Goal: Task Accomplishment & Management: Manage account settings

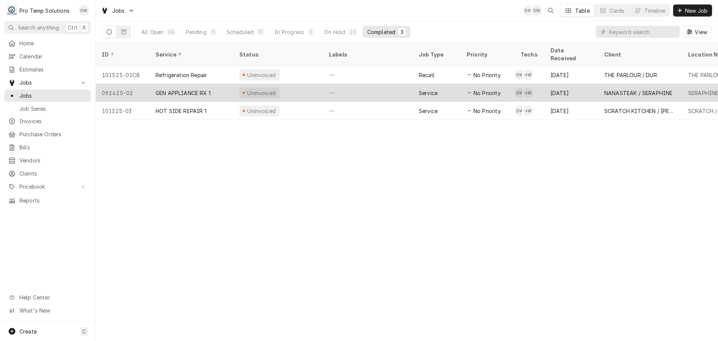
click at [363, 84] on div "—" at bounding box center [368, 93] width 90 height 18
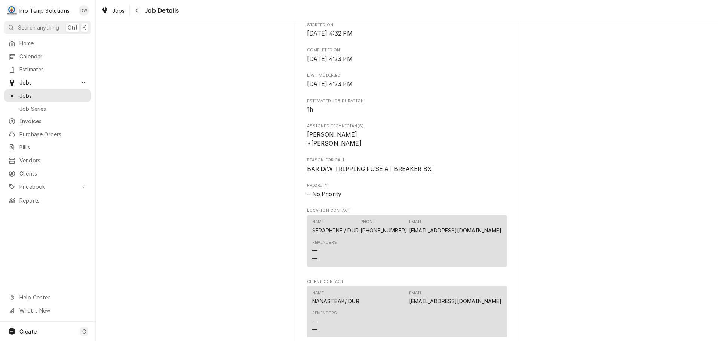
scroll to position [486, 0]
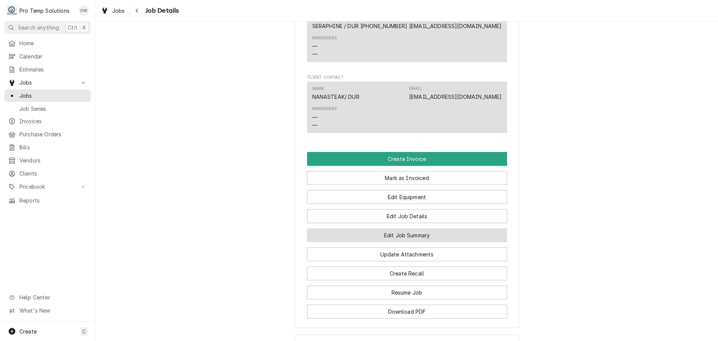
click at [403, 242] on button "Edit Job Summary" at bounding box center [407, 235] width 200 height 14
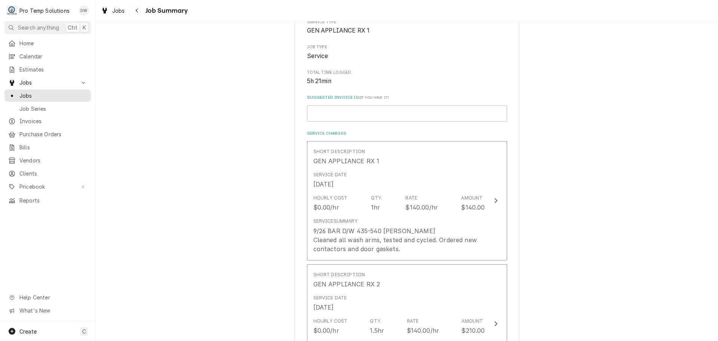
scroll to position [112, 0]
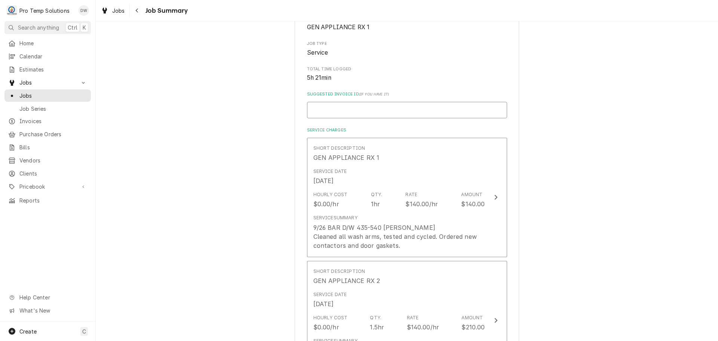
click at [363, 110] on input "Suggested Invoice ID ( if you have it )" at bounding box center [407, 110] width 200 height 16
type textarea "x"
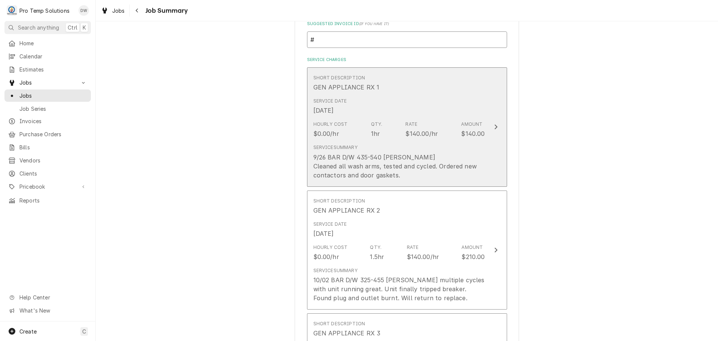
scroll to position [187, 0]
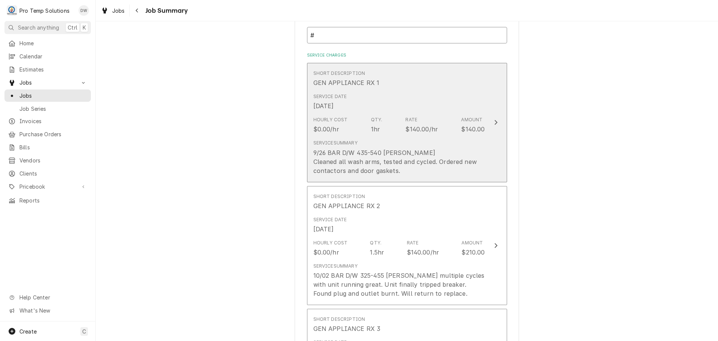
type input "#"
click at [494, 123] on icon "Update Line Item" at bounding box center [496, 122] width 4 height 6
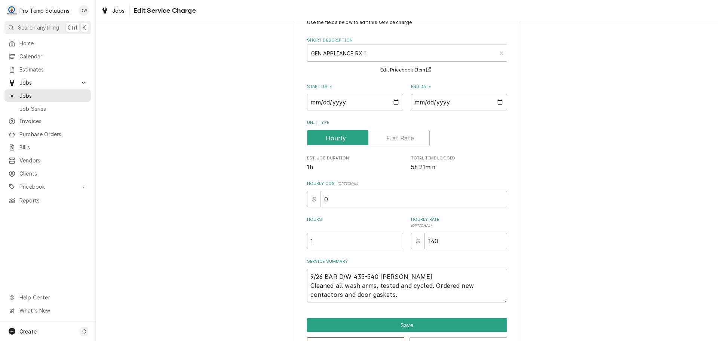
scroll to position [52, 0]
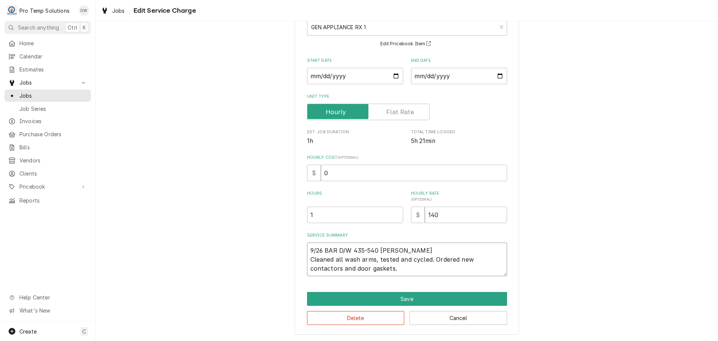
click at [410, 265] on textarea "9/26 BAR D/W 435-540 KEVIN Cleaned all wash arms, tested and cycled. Ordered ne…" at bounding box center [407, 259] width 200 height 34
type textarea "x"
type textarea "9/26 BAR D/W 435-540 KEVIN Cleaned all wash arms, tested and cycled. Ordered ne…"
type textarea "x"
type textarea "9/26 BAR D/W 435-540 KEVIN Cleaned all wash arms, tested and cycled. Ordered ne…"
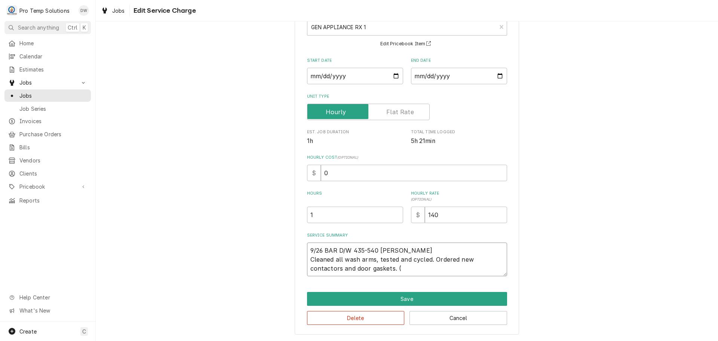
type textarea "x"
type textarea "9/26 BAR D/W 435-540 KEVIN Cleaned all wash arms, tested and cycled. Ordered ne…"
type textarea "x"
type textarea "9/26 BAR D/W 435-540 KEVIN Cleaned all wash arms, tested and cycled. Ordered ne…"
type textarea "x"
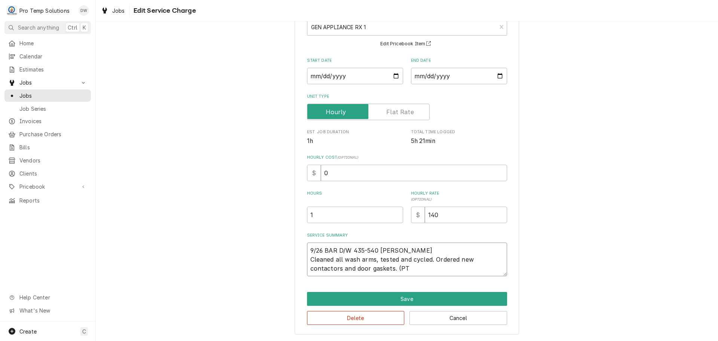
type textarea "9/26 BAR D/W 435-540 KEVIN Cleaned all wash arms, tested and cycled. Ordered ne…"
type textarea "x"
type textarea "9/26 BAR D/W 435-540 KEVIN Cleaned all wash arms, tested and cycled. Ordered ne…"
type textarea "x"
type textarea "9/26 BAR D/W 435-540 KEVIN Cleaned all wash arms, tested and cycled. Ordered ne…"
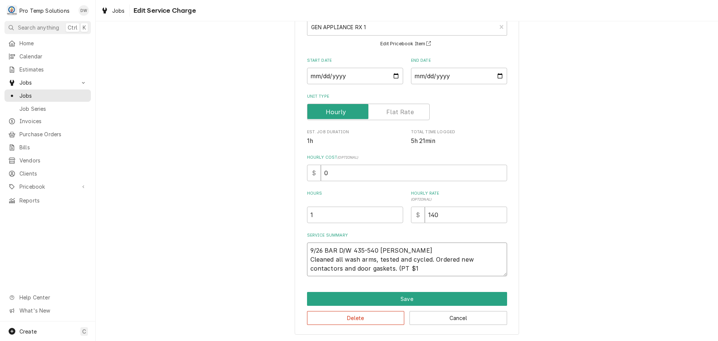
type textarea "x"
type textarea "9/26 BAR D/W 435-540 KEVIN Cleaned all wash arms, tested and cycled. Ordered ne…"
type textarea "x"
type textarea "9/26 BAR D/W 435-540 KEVIN Cleaned all wash arms, tested and cycled. Ordered ne…"
type textarea "x"
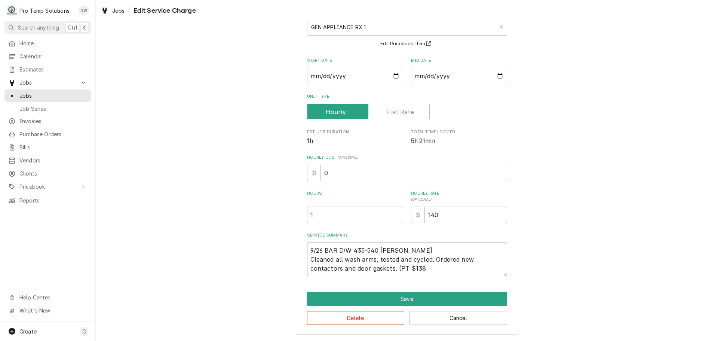
type textarea "9/26 BAR D/W 435-540 KEVIN Cleaned all wash arms, tested and cycled. Ordered ne…"
type textarea "x"
type textarea "9/26 BAR D/W 435-540 KEVIN Cleaned all wash arms, tested and cycled. Ordered ne…"
type textarea "x"
type textarea "9/26 BAR D/W 435-540 KEVIN Cleaned all wash arms, tested and cycled. Ordered ne…"
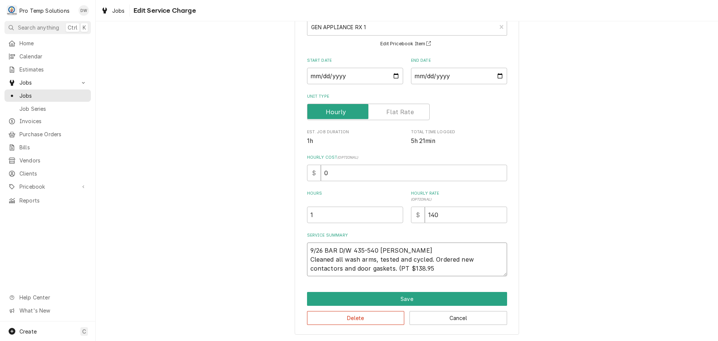
type textarea "x"
type textarea "9/26 BAR D/W 435-540 KEVIN Cleaned all wash arms, tested and cycled. Ordered ne…"
type textarea "x"
type textarea "9/26 BAR D/W 435-540 KEVIN Cleaned all wash arms, tested and cycled. Ordered ne…"
type textarea "x"
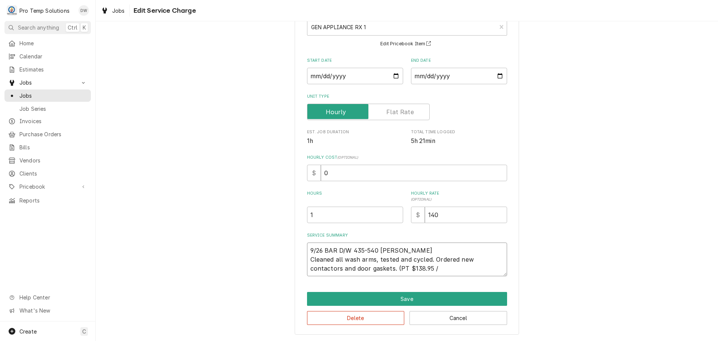
type textarea "9/26 BAR D/W 435-540 KEVIN Cleaned all wash arms, tested and cycled. Ordered ne…"
type textarea "x"
type textarea "9/26 BAR D/W 435-540 KEVIN Cleaned all wash arms, tested and cycled. Ordered ne…"
type textarea "x"
type textarea "9/26 BAR D/W 435-540 KEVIN Cleaned all wash arms, tested and cycled. Ordered ne…"
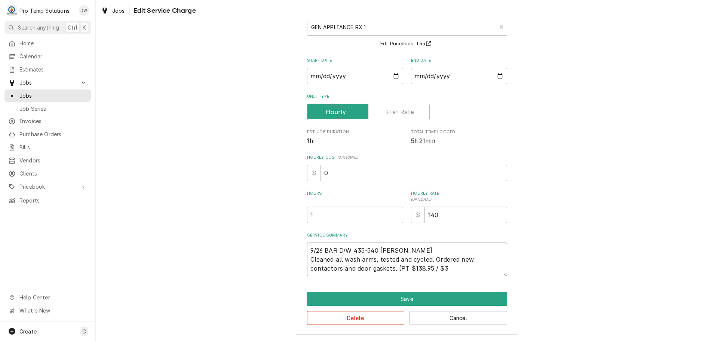
type textarea "x"
type textarea "9/26 BAR D/W 435-540 KEVIN Cleaned all wash arms, tested and cycled. Ordered ne…"
type textarea "x"
type textarea "9/26 BAR D/W 435-540 KEVIN Cleaned all wash arms, tested and cycled. Ordered ne…"
type textarea "x"
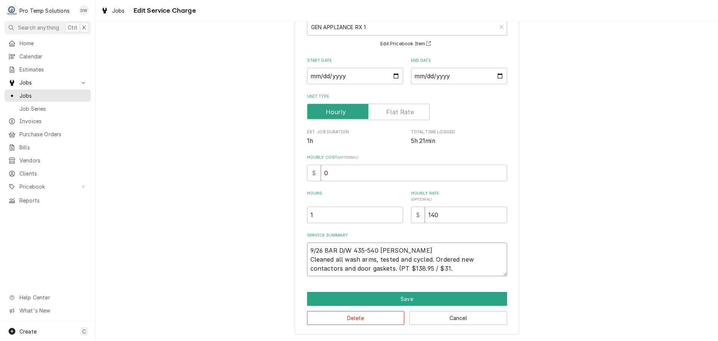
type textarea "9/26 BAR D/W 435-540 KEVIN Cleaned all wash arms, tested and cycled. Ordered ne…"
type textarea "x"
type textarea "9/26 BAR D/W 435-540 KEVIN Cleaned all wash arms, tested and cycled. Ordered ne…"
type textarea "x"
type textarea "9/26 BAR D/W 435-540 KEVIN Cleaned all wash arms, tested and cycled. Ordered ne…"
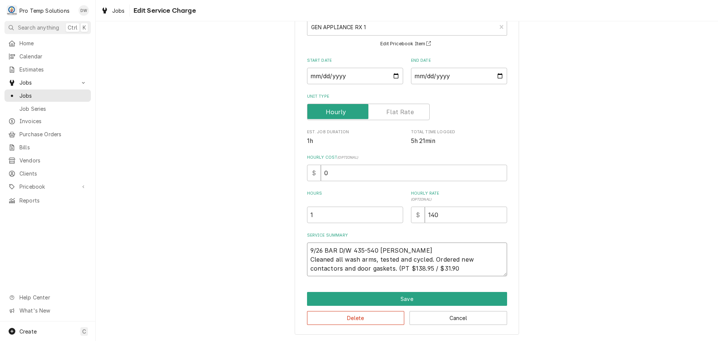
type textarea "x"
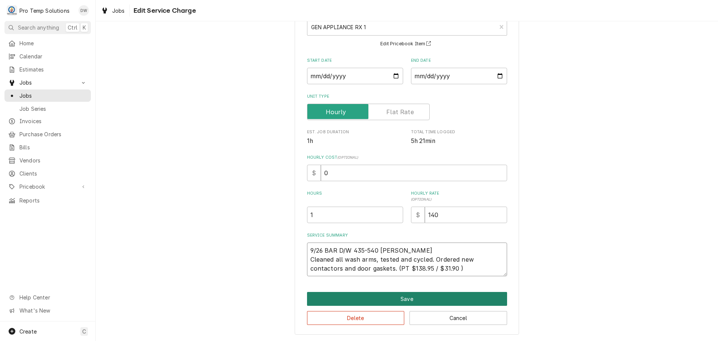
type textarea "9/26 BAR D/W 435-540 KEVIN Cleaned all wash arms, tested and cycled. Ordered ne…"
click at [404, 299] on button "Save" at bounding box center [407, 299] width 200 height 14
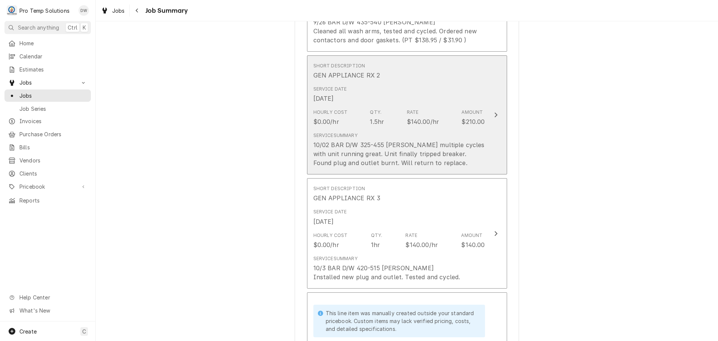
scroll to position [337, 0]
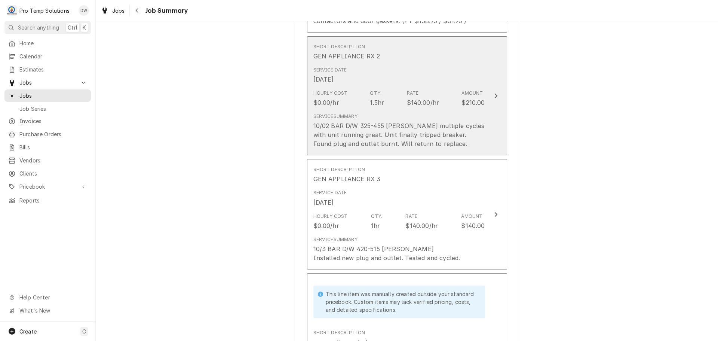
click at [494, 99] on icon "Update Line Item" at bounding box center [496, 96] width 4 height 6
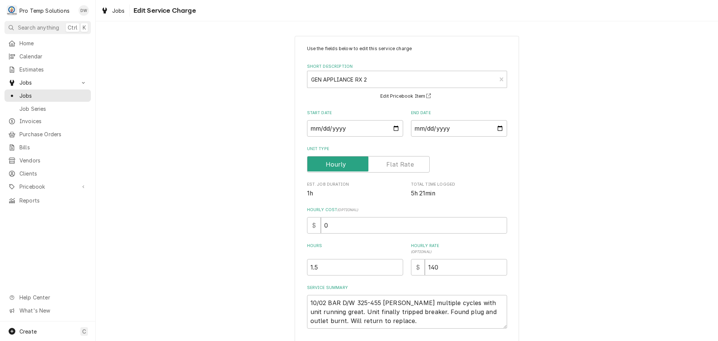
scroll to position [52, 0]
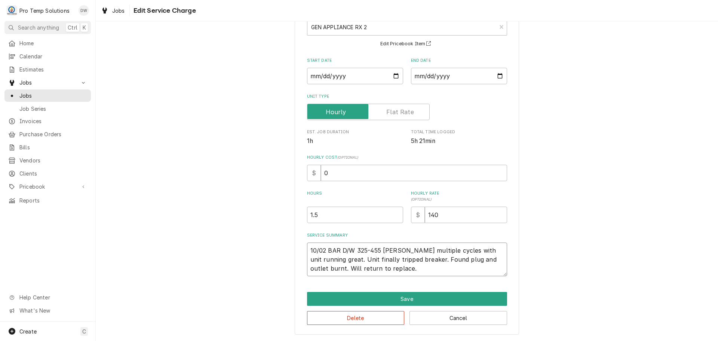
click at [465, 258] on textarea "10/02 BAR D/W 325-455 KEVIN Ran multiple cycles with unit running great. Unit f…" at bounding box center [407, 259] width 200 height 34
type textarea "x"
type textarea "10/02 BAR D/W 325-455 KEVIN Ran multiple cycles with unit running great. Unit f…"
type textarea "x"
type textarea "10/02 BAR D/W 325-455 KEVIN Ran multiple cycles with unit running great. Unit f…"
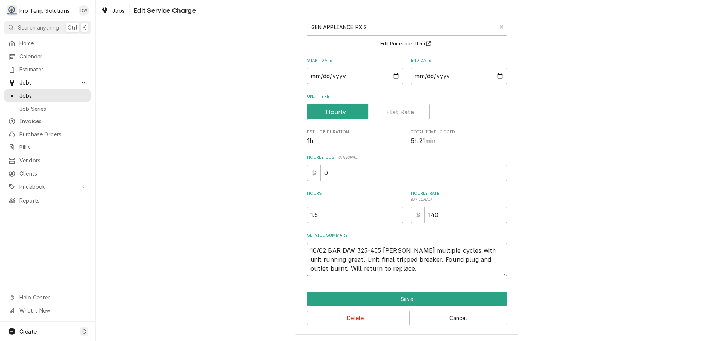
type textarea "x"
type textarea "10/02 BAR D/W 325-455 KEVIN Ran multiple cycles with unit running great. Unit f…"
type textarea "x"
type textarea "10/02 BAR D/W 325-455 KEVIN Ran multiple cycles with unit running great. Unit f…"
type textarea "x"
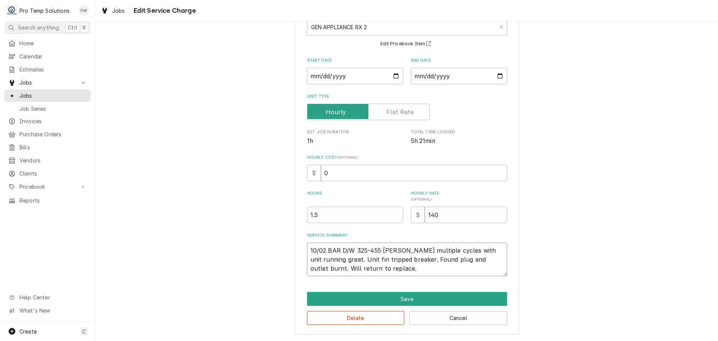
type textarea "10/02 BAR D/W 325-455 KEVIN Ran multiple cycles with unit running great. Unit f…"
type textarea "x"
type textarea "10/02 BAR D/W 325-455 KEVIN Ran multiple cycles with unit running great. Unit f…"
type textarea "x"
type textarea "10/02 BAR D/W 325-455 KEVIN Ran multiple cycles with unit running great. Unit t…"
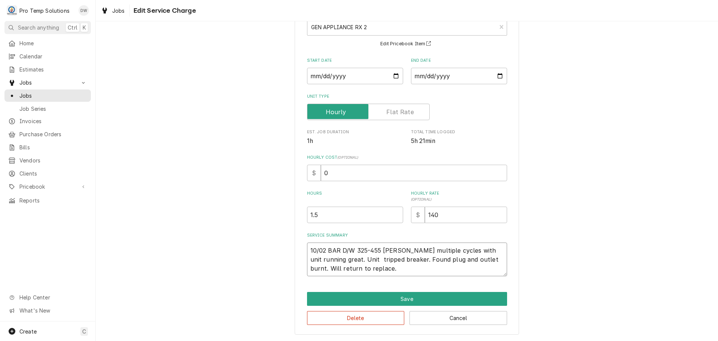
type textarea "x"
type textarea "10/02 BAR D/W 325-455 KEVIN Ran multiple cycles with unit running great. Unit t…"
type textarea "x"
type textarea "10/02 BAR D/W 325-455 KEVIN Ran multiple cycles with unit running great. Uni tr…"
type textarea "x"
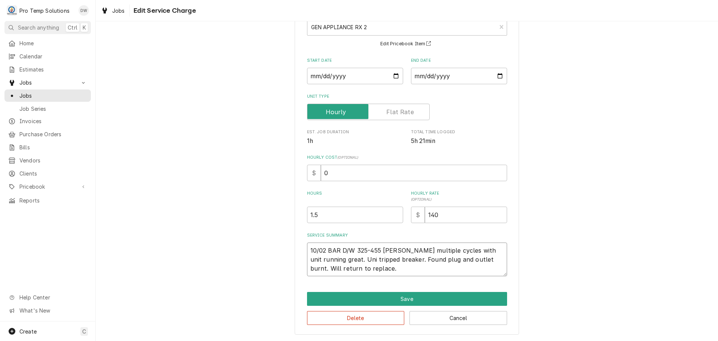
type textarea "10/02 BAR D/W 325-455 KEVIN Ran multiple cycles with unit running great. Un tri…"
type textarea "x"
type textarea "10/02 BAR D/W 325-455 KEVIN Ran multiple cycles with unit running great. U trip…"
type textarea "x"
type textarea "10/02 BAR D/W 325-455 KEVIN Ran multiple cycles with unit running great. trippe…"
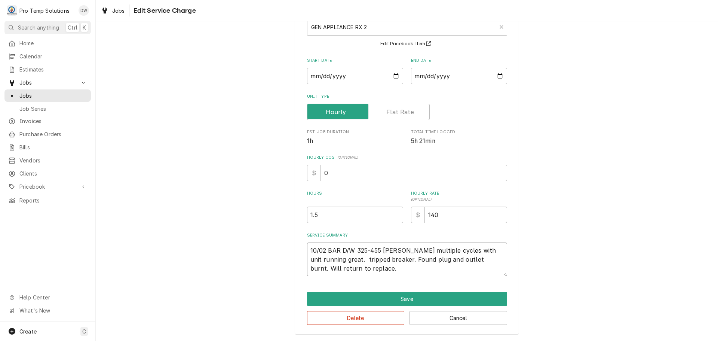
type textarea "x"
type textarea "10/02 BAR D/W 325-455 KEVIN Ran multiple cycles with unit running great. trippe…"
type textarea "x"
type textarea "10/02 BAR D/W 325-455 KEVIN Ran multiple cycles with unit running great tripped…"
type textarea "x"
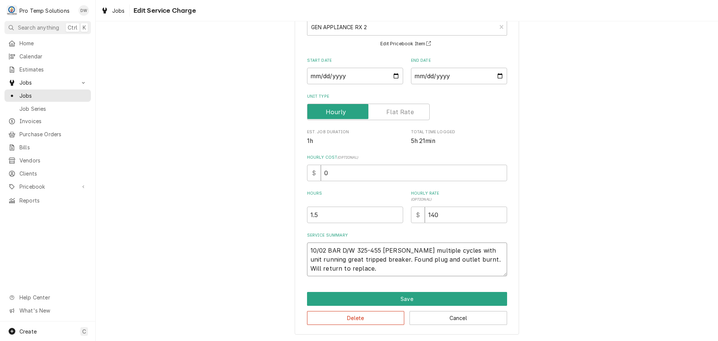
type textarea "10/02 BAR D/W 325-455 KEVIN Ran multiple cycles with unit running grea tripped …"
type textarea "x"
type textarea "10/02 BAR D/W 325-455 KEVIN Ran multiple cycles with unit running greaT tripped…"
type textarea "x"
type textarea "10/02 BAR D/W 325-455 KEVIN Ran multiple cycles with unit running greaT tripped…"
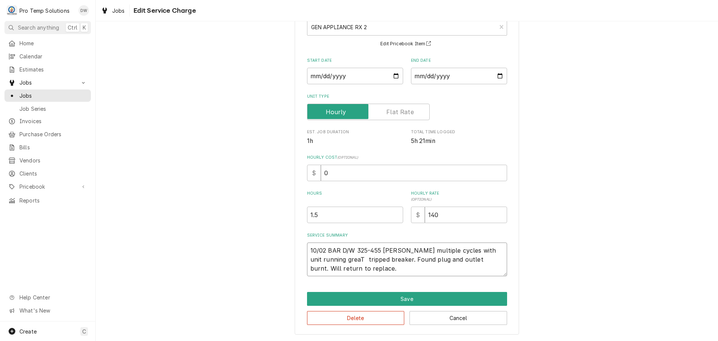
type textarea "x"
type textarea "10/02 BAR D/W 325-455 KEVIN Ran multiple cycles with unit running greaT tripped…"
type textarea "x"
type textarea "10/02 BAR D/W 325-455 KEVIN Ran multiple cycles with unit running grea tripped …"
type textarea "x"
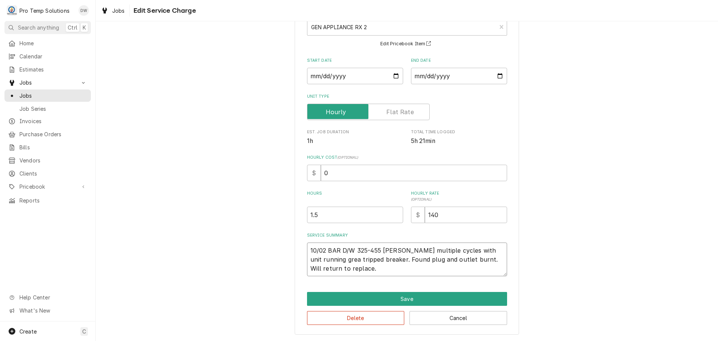
type textarea "10/02 BAR D/W 325-455 KEVIN Ran multiple cycles with unit running great tripped…"
type textarea "x"
type textarea "10/02 BAR D/W 325-455 KEVIN Ran multiple cycles with unit running great tripped…"
type textarea "x"
type textarea "10/02 BAR D/W 325-455 KEVIN Ran multiple cycles with unit running great t tripp…"
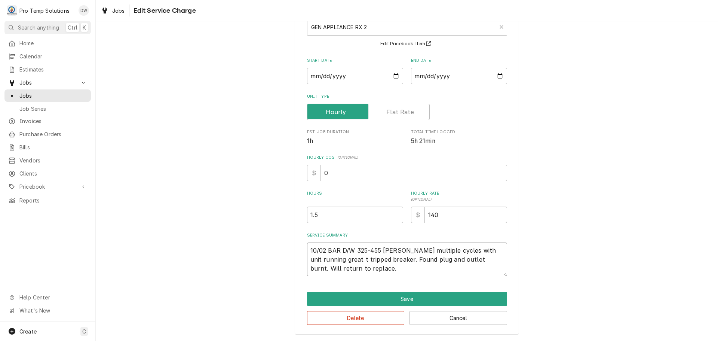
type textarea "x"
type textarea "10/02 BAR D/W 325-455 KEVIN Ran multiple cycles with unit running great th trip…"
type textarea "x"
type textarea "10/02 BAR D/W 325-455 KEVIN Ran multiple cycles with unit running great the tri…"
type textarea "x"
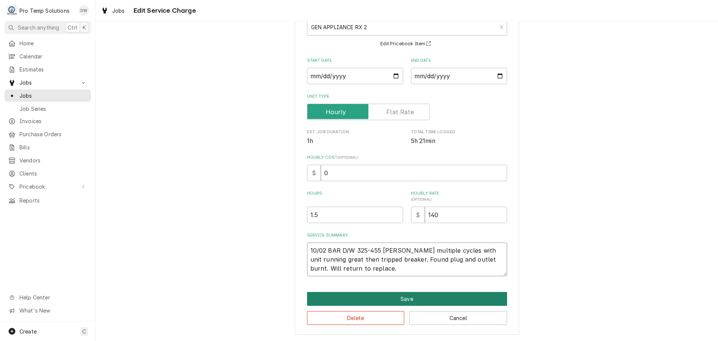
type textarea "10/02 BAR D/W 325-455 KEVIN Ran multiple cycles with unit running great then tr…"
click at [401, 298] on button "Save" at bounding box center [407, 299] width 200 height 14
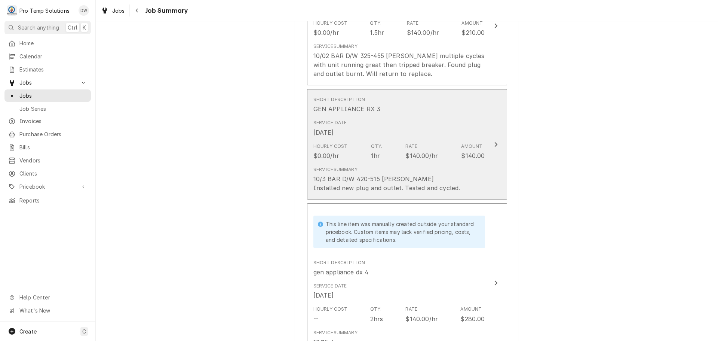
scroll to position [412, 0]
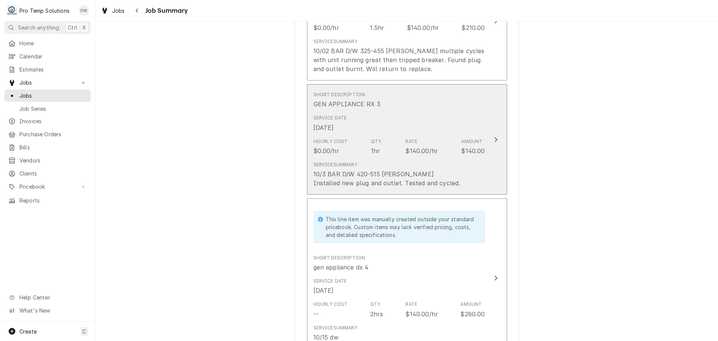
click at [491, 138] on div "Update Line Item" at bounding box center [496, 139] width 10 height 9
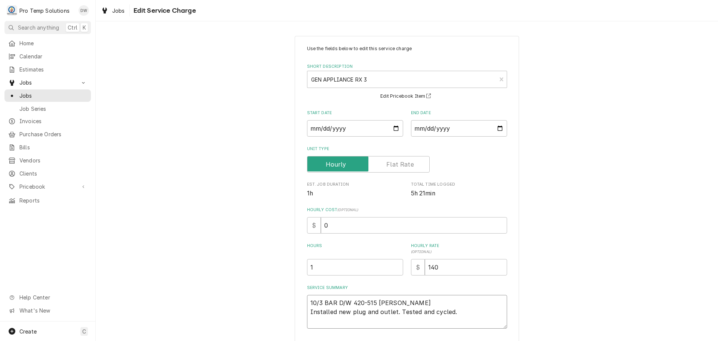
click at [468, 311] on textarea "10/3 BAR D/W 420-515 KEVIN Installed new plug and outlet. Tested and cycled." at bounding box center [407, 312] width 200 height 34
type textarea "x"
type textarea "10/3 BAR D/W 420-515 KEVIN Installed new plug and outlet. Tested and cycled."
type textarea "x"
type textarea "10/3 BAR D/W 420-515 KEVIN Installed new plug and outlet. Tested and cycled. ("
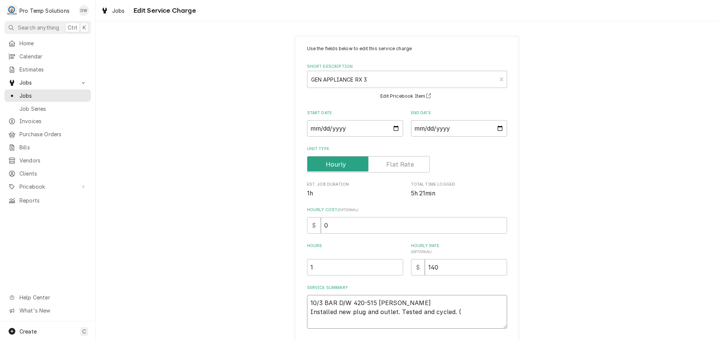
type textarea "x"
type textarea "10/3 BAR D/W 420-515 KEVIN Installed new plug and outlet. Tested and cycled. ("
type textarea "x"
type textarea "10/3 BAR D/W 420-515 KEVIN Installed new plug and outlet. Tested and cycled. ( h"
type textarea "x"
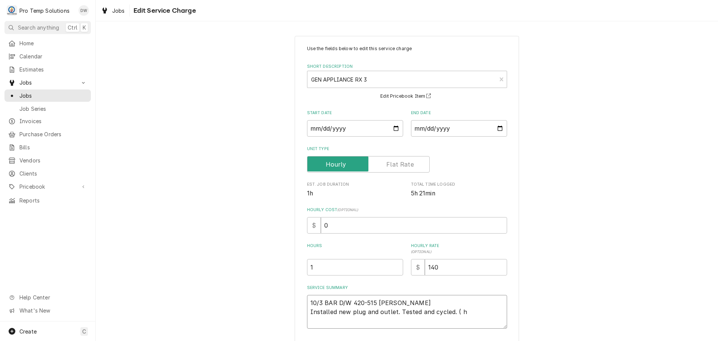
type textarea "10/3 BAR D/W 420-515 KEVIN Installed new plug and outlet. Tested and cycled. ( …"
type textarea "x"
type textarea "10/3 BAR D/W 420-515 KEVIN Installed new plug and outlet. Tested and cycled. ( …"
type textarea "x"
type textarea "10/3 BAR D/W 420-515 KEVIN Installed new plug and outlet. Tested and cycled. ( …"
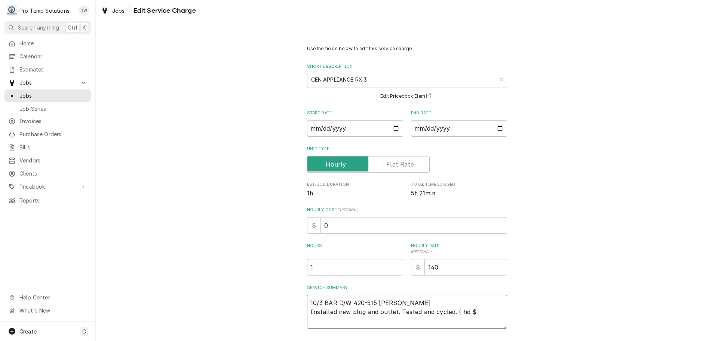
type textarea "x"
type textarea "10/3 BAR D/W 420-515 KEVIN Installed new plug and outlet. Tested and cycled. ( …"
type textarea "x"
type textarea "10/3 BAR D/W 420-515 KEVIN Installed new plug and outlet. Tested and cycled. ( …"
type textarea "x"
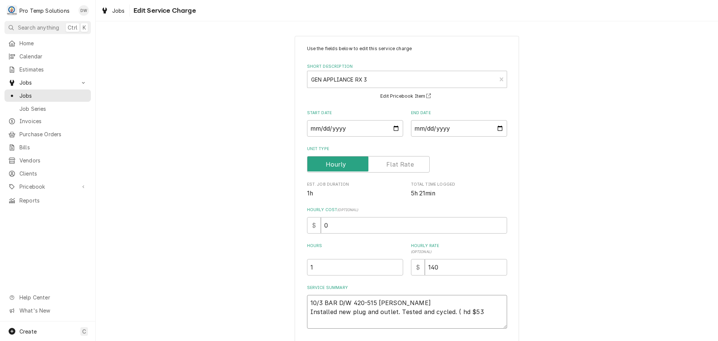
type textarea "10/3 BAR D/W 420-515 KEVIN Installed new plug and outlet. Tested and cycled. ( …"
type textarea "x"
type textarea "10/3 BAR D/W 420-515 KEVIN Installed new plug and outlet. Tested and cycled. ( …"
type textarea "x"
type textarea "10/3 BAR D/W 420-515 KEVIN Installed new plug and outlet. Tested and cycled. ( …"
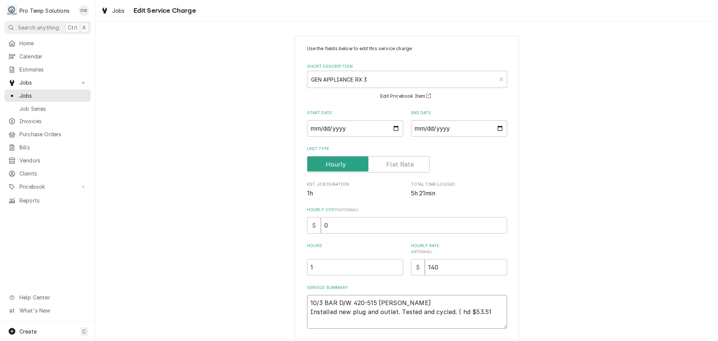
type textarea "x"
type textarea "10/3 BAR D/W 420-515 KEVIN Installed new plug and outlet. Tested and cycled. ( …"
click at [464, 312] on textarea "10/3 BAR D/W 420-515 KEVIN Installed new plug and outlet. Tested and cycled. ( …" at bounding box center [407, 312] width 200 height 34
type textarea "x"
type textarea "10/3 BAR D/W 420-515 KEVIN Installed new plug and outlet. Tested and cycled. ( …"
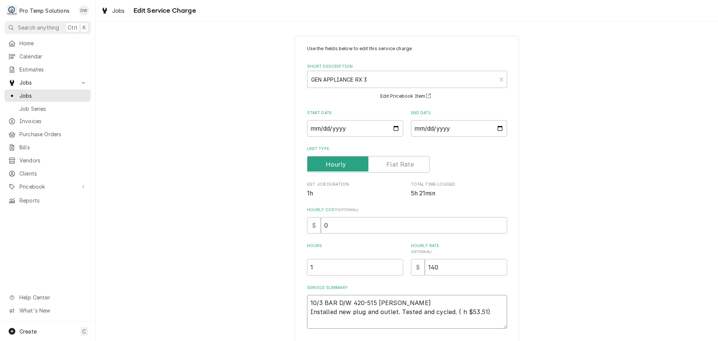
type textarea "x"
type textarea "10/3 BAR D/W 420-515 KEVIN Installed new plug and outlet. Tested and cycled. ( …"
type textarea "x"
type textarea "10/3 BAR D/W 420-515 KEVIN Installed new plug and outlet. Tested and cycled. ( …"
type textarea "x"
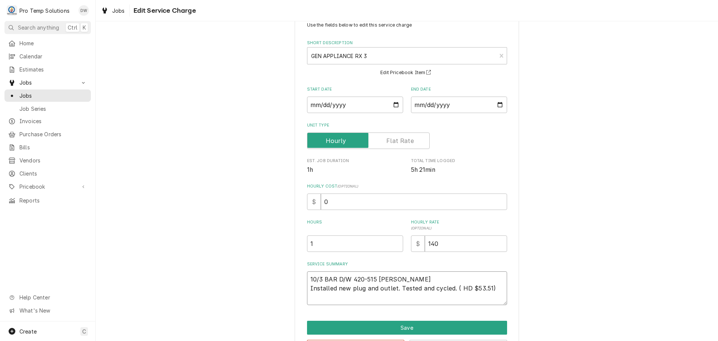
scroll to position [52, 0]
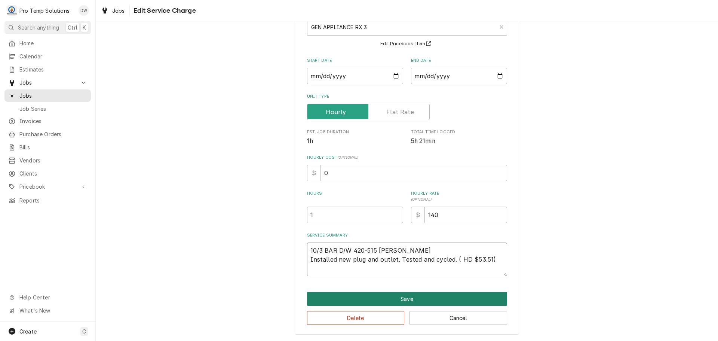
type textarea "10/3 BAR D/W 420-515 [PERSON_NAME] Installed new plug and outlet. Tested and cy…"
click at [399, 299] on button "Save" at bounding box center [407, 299] width 200 height 14
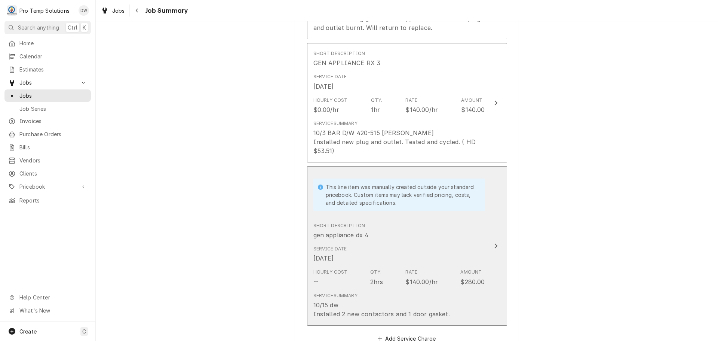
scroll to position [599, 0]
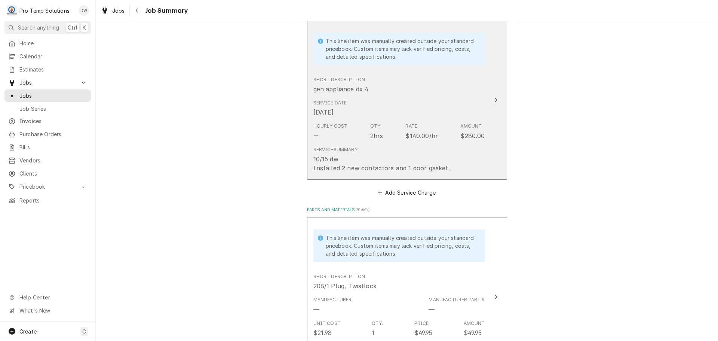
click at [494, 98] on icon "Update Line Item" at bounding box center [496, 100] width 4 height 6
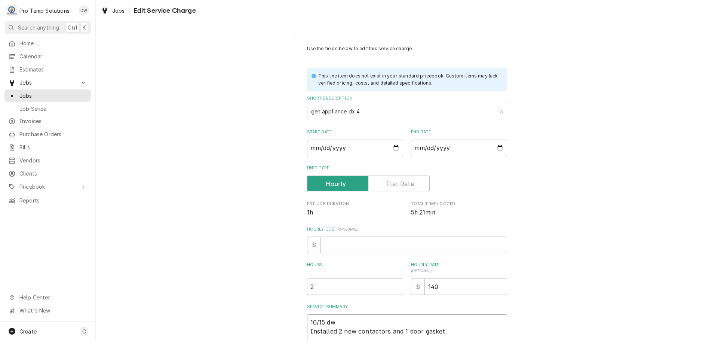
click at [334, 321] on textarea "10/15 dw Installed 2 new contactors and 1 door gasket." at bounding box center [407, 331] width 200 height 34
type textarea "x"
type textarea "10/15 d Installed 2 new contactors and 1 door gasket."
type textarea "x"
type textarea "10/15 Installed 2 new contactors and 1 door gasket."
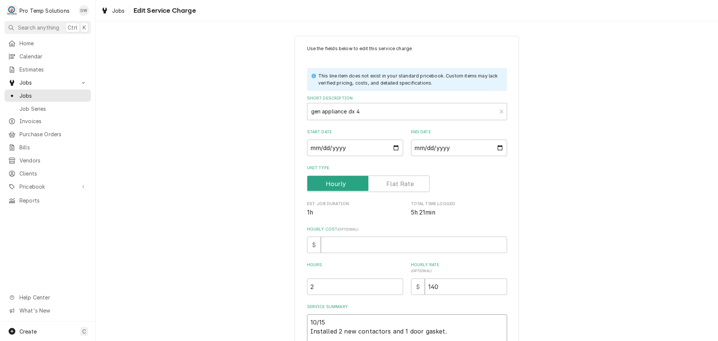
type textarea "x"
type textarea "10/15 Installed 2 new contactors and 1 door gasket."
type textarea "x"
type textarea "10/15 Installed 2 new contactors and 1 door gasket."
type textarea "x"
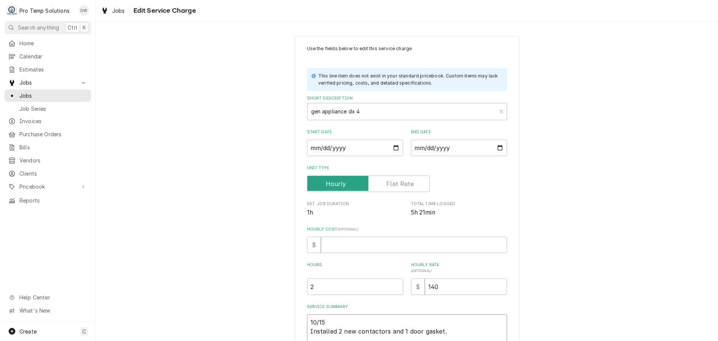
type textarea "10/15 B Installed 2 new contactors and 1 door gasket."
type textarea "x"
type textarea "10/15 BA Installed 2 new contactors and 1 door gasket."
type textarea "x"
type textarea "10/15 BAR Installed 2 new contactors and 1 door gasket."
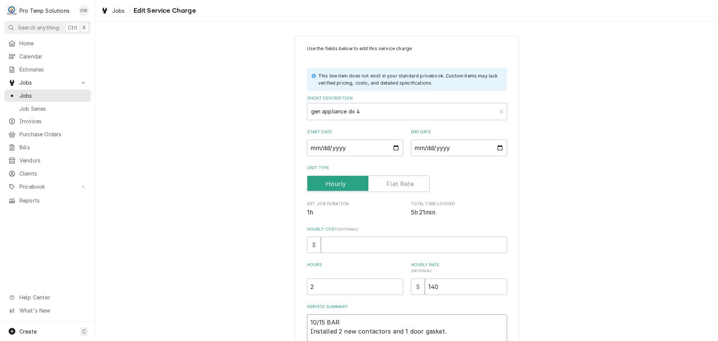
type textarea "x"
type textarea "10/15 BAR Installed 2 new contactors and 1 door gasket."
type textarea "x"
type textarea "10/15 BAR D Installed 2 new contactors and 1 door gasket."
type textarea "x"
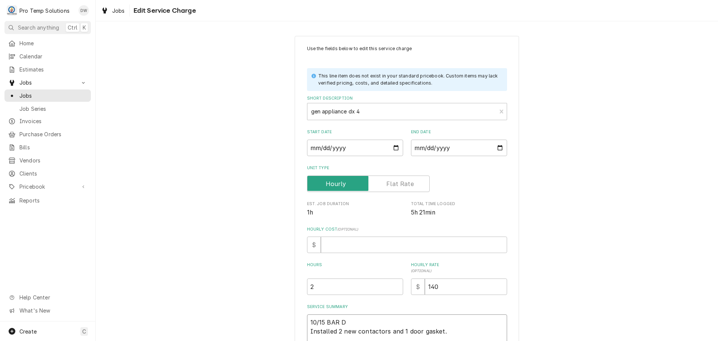
type textarea "10/15 BAR D/ Installed 2 new contactors and 1 door gasket."
type textarea "x"
type textarea "10/15 BAR D/W Installed 2 new contactors and 1 door gasket."
type textarea "x"
type textarea "10/15 BAR D/W Installed 2 new contactors and 1 door gasket."
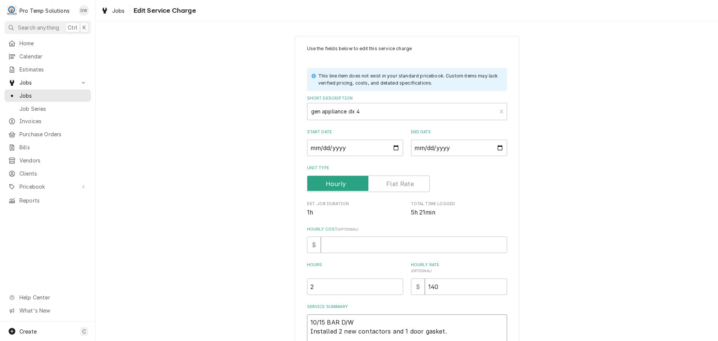
type textarea "x"
type textarea "10/15 BAR D/W 2 Installed 2 new contactors and 1 door gasket."
type textarea "x"
type textarea "10/15 BAR D/W 21 Installed 2 new contactors and 1 door gasket."
type textarea "x"
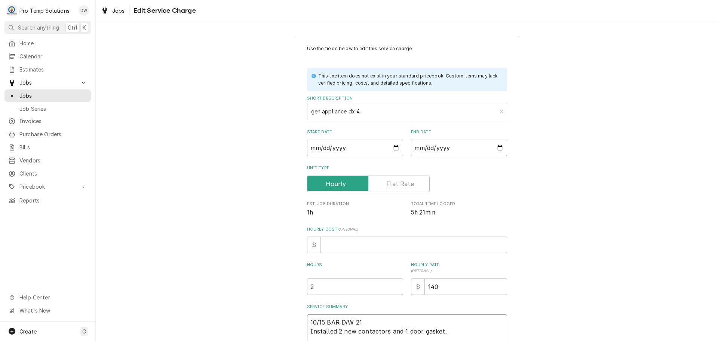
type textarea "10/15 BAR D/W 210 Installed 2 new contactors and 1 door gasket."
type textarea "x"
type textarea "10/15 BAR D/W 210- Installed 2 new contactors and 1 door gasket."
type textarea "x"
type textarea "10/15 BAR D/W 210-4 Installed 2 new contactors and 1 door gasket."
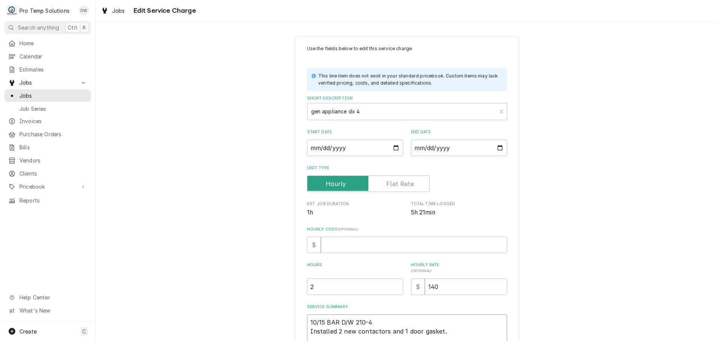
type textarea "x"
type textarea "10/15 BAR D/W 210-42 Installed 2 new contactors and 1 door gasket."
type textarea "x"
type textarea "10/15 BAR D/W 210-425 Installed 2 new contactors and 1 door gasket."
type textarea "x"
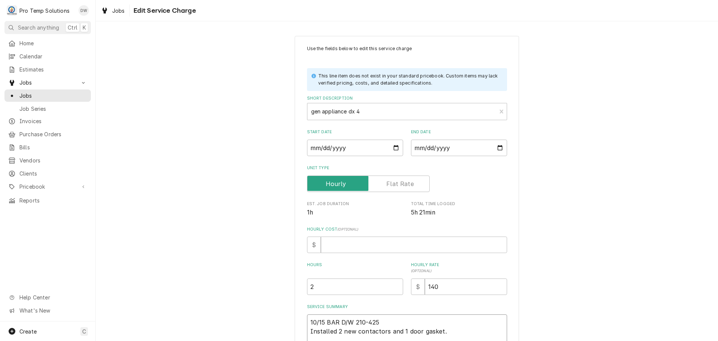
type textarea "10/15 BAR D/W 210-425 Installed 2 new contactors and 1 door gasket."
type textarea "x"
type textarea "10/15 BAR D/W 210-425 K Installed 2 new contactors and 1 door gasket."
type textarea "x"
type textarea "10/15 BAR D/W 210-425 KE Installed 2 new contactors and 1 door gasket."
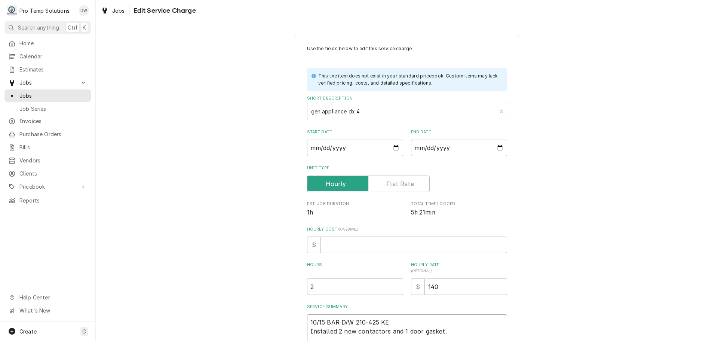
type textarea "x"
type textarea "10/15 BAR D/W 210-425 KEV Installed 2 new contactors and 1 door gasket."
type textarea "x"
type textarea "10/15 BAR D/W 210-425 KEVI Installed 2 new contactors and 1 door gasket."
type textarea "x"
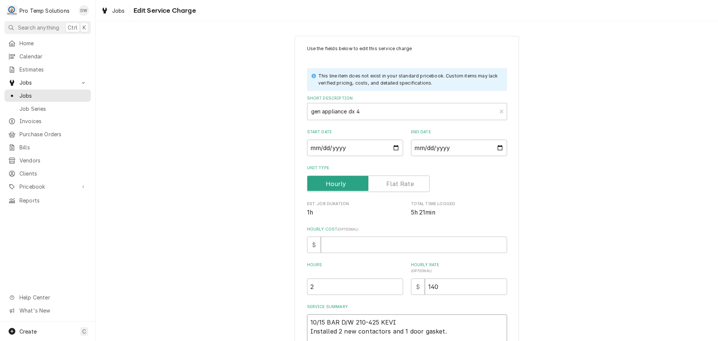
type textarea "10/15 BAR D/W 210-425 KEVIN Installed 2 new contactors and 1 door gasket."
type textarea "x"
type textarea "10/15 BAR D/W 210-425 KEVIN Installed 2 new contactors and 1 door gasket."
type textarea "x"
type textarea "10/15 BAR D/W 210-425 KEVIN K Installed 2 new contactors and 1 door gasket."
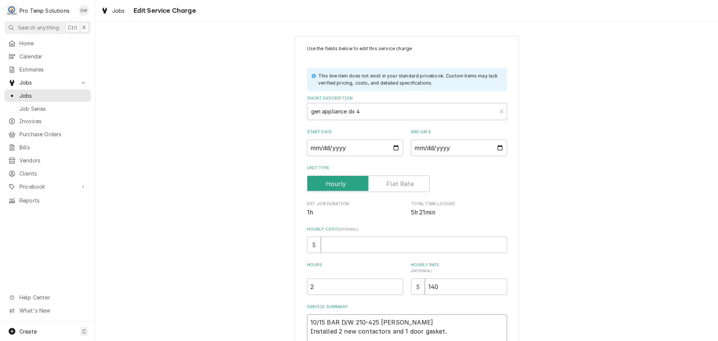
type textarea "x"
type textarea "10/15 BAR D/W 210-425 KEVIN KO Installed 2 new contactors and 1 door gasket."
type textarea "x"
type textarea "10/15 BAR D/W 210-425 KEVIN KOT Installed 2 new contactors and 1 door gasket."
type textarea "x"
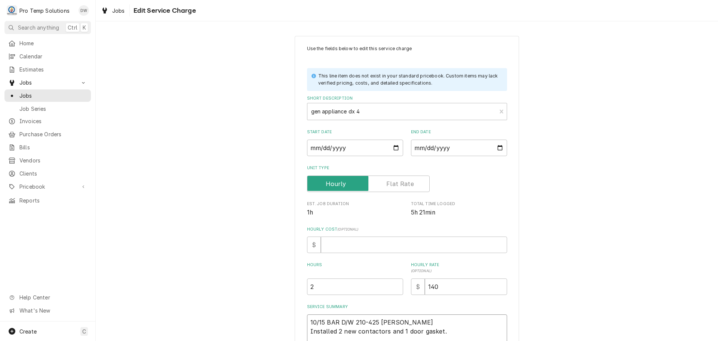
type textarea "10/15 BAR D/W 210-425 KEVIN KOTY Installed 2 new contactors and 1 door gasket."
type textarea "x"
type textarea "10/15 BAR D/W 210-425 KEVIN KOTY Installed 2 new contactors and 1 door gasket."
click at [315, 289] on input "2" at bounding box center [355, 286] width 96 height 16
type textarea "x"
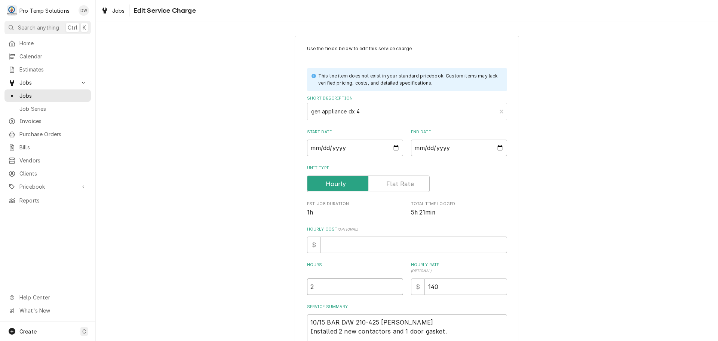
type input "2.2"
type textarea "x"
type input "2.25"
click at [337, 244] on input "Hourly Cost ( optional )" at bounding box center [414, 244] width 186 height 16
type textarea "x"
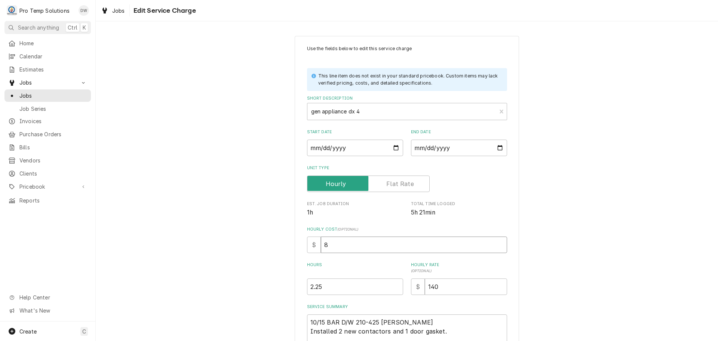
type input "8"
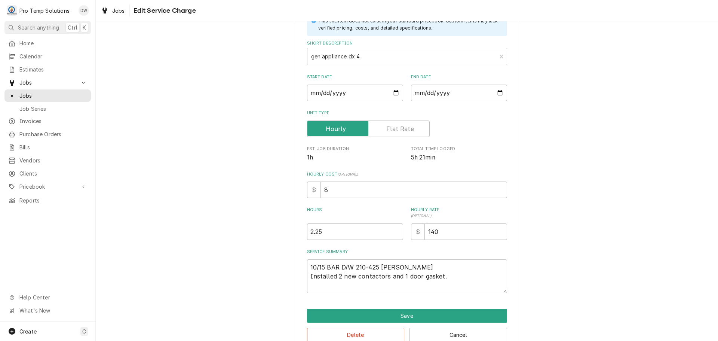
scroll to position [72, 0]
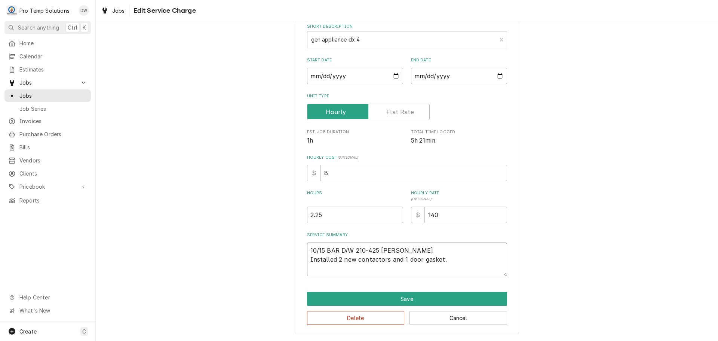
click at [461, 258] on textarea "10/15 BAR D/W 210-425 KEVIN KOTY Installed 2 new contactors and 1 door gasket." at bounding box center [407, 259] width 200 height 34
click at [321, 174] on input "8" at bounding box center [414, 173] width 186 height 16
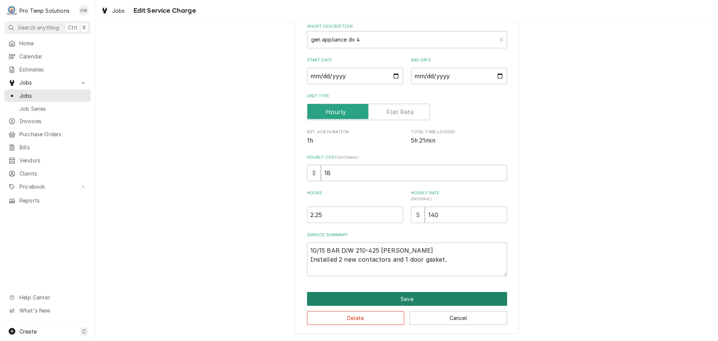
click at [400, 297] on button "Save" at bounding box center [407, 299] width 200 height 14
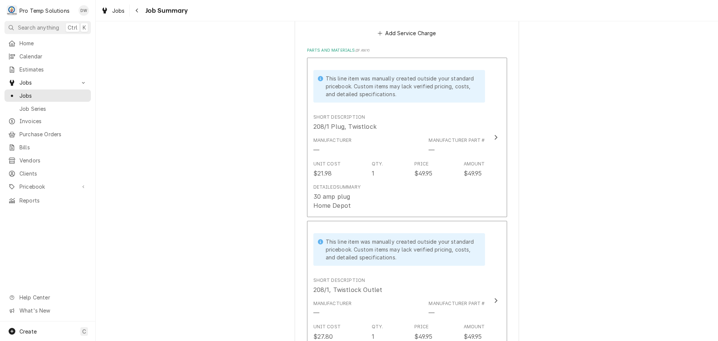
scroll to position [786, 0]
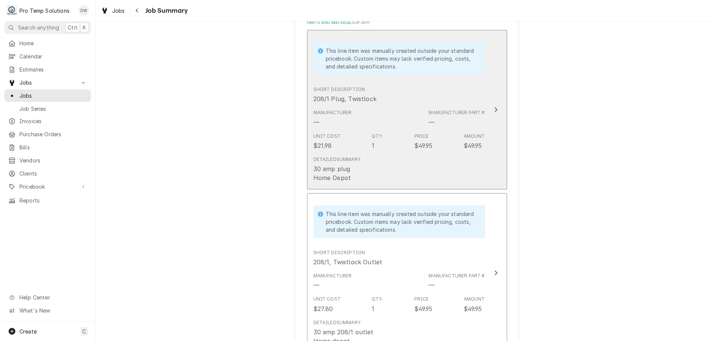
click at [494, 110] on icon "Update Line Item" at bounding box center [496, 110] width 4 height 6
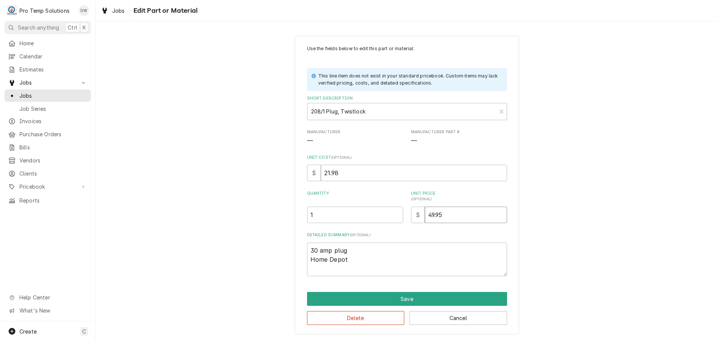
click at [455, 214] on input "49.95" at bounding box center [466, 215] width 82 height 16
click at [361, 259] on textarea "30 amp plug Home Depot" at bounding box center [407, 259] width 200 height 34
click at [464, 218] on input "49.95" at bounding box center [466, 215] width 82 height 16
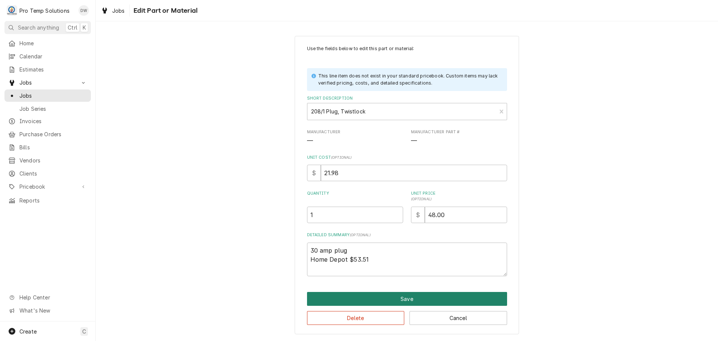
click at [405, 299] on button "Save" at bounding box center [407, 299] width 200 height 14
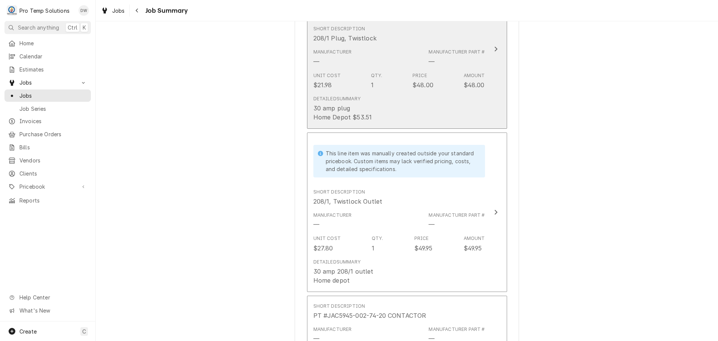
scroll to position [898, 0]
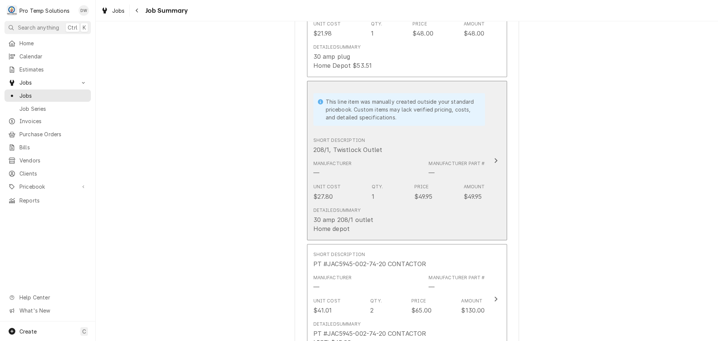
click at [495, 159] on icon "Update Line Item" at bounding box center [496, 160] width 3 height 5
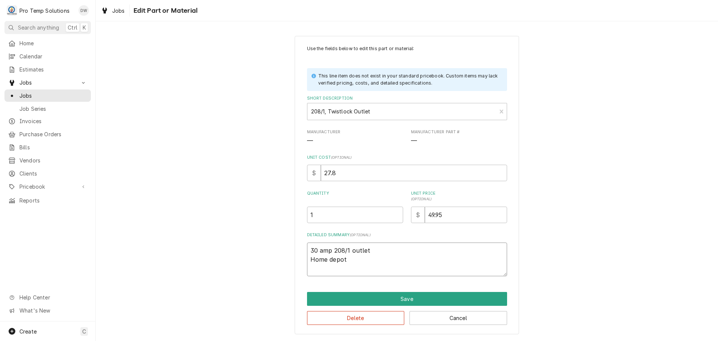
click at [367, 262] on textarea "30 amp 208/1 outlet Home depot" at bounding box center [407, 259] width 200 height 34
click at [471, 213] on input "49.95" at bounding box center [466, 215] width 82 height 16
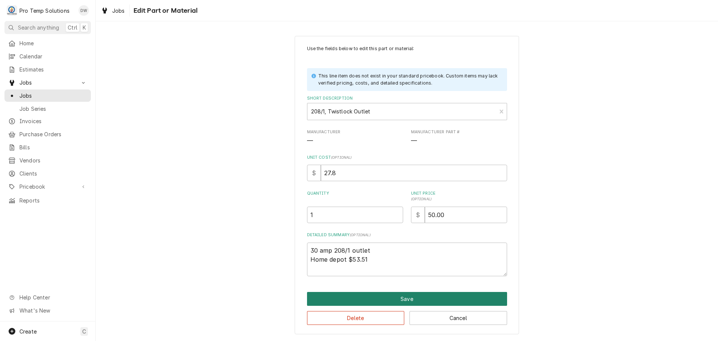
click at [413, 298] on button "Save" at bounding box center [407, 299] width 200 height 14
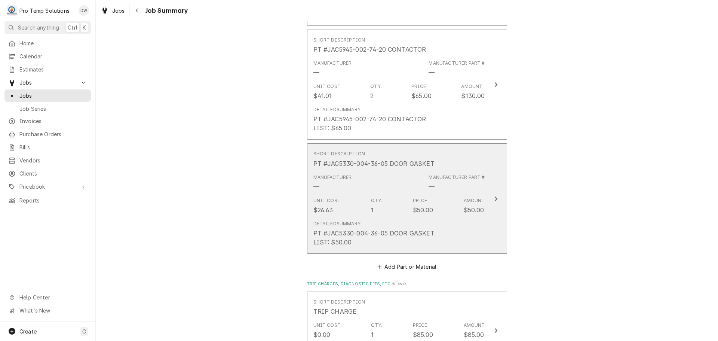
scroll to position [1160, 0]
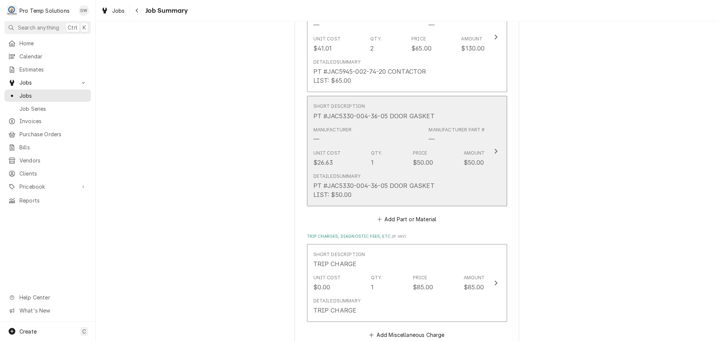
click at [494, 150] on icon "Update Line Item" at bounding box center [496, 151] width 4 height 6
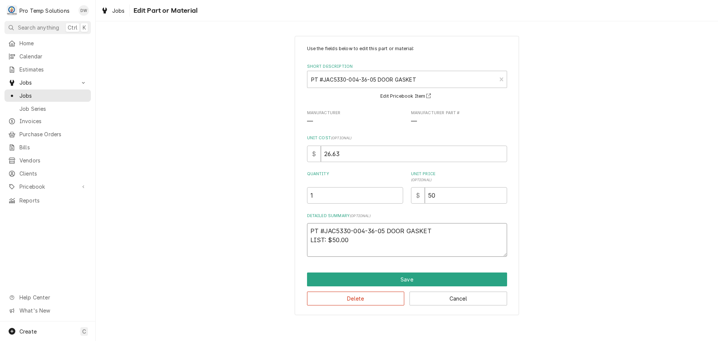
click at [370, 236] on textarea "PT #JAC5330-004-36-05 DOOR GASKET LIST: $50.00" at bounding box center [407, 240] width 200 height 34
click at [470, 191] on input "50" at bounding box center [466, 195] width 82 height 16
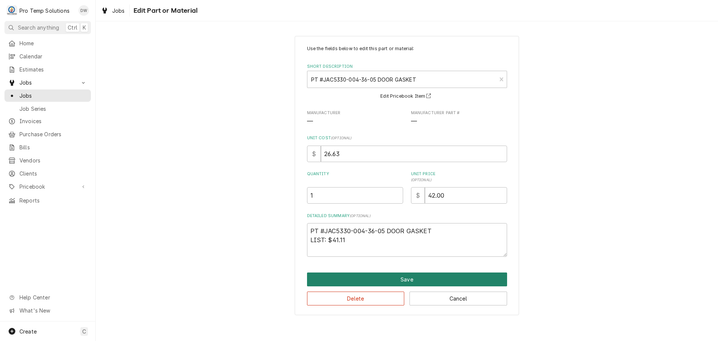
click at [404, 277] on button "Save" at bounding box center [407, 279] width 200 height 14
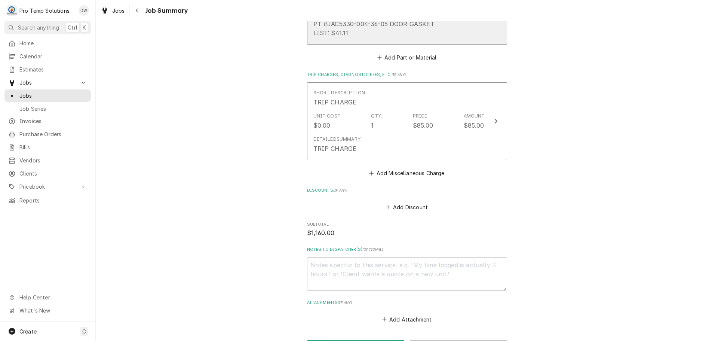
scroll to position [1347, 0]
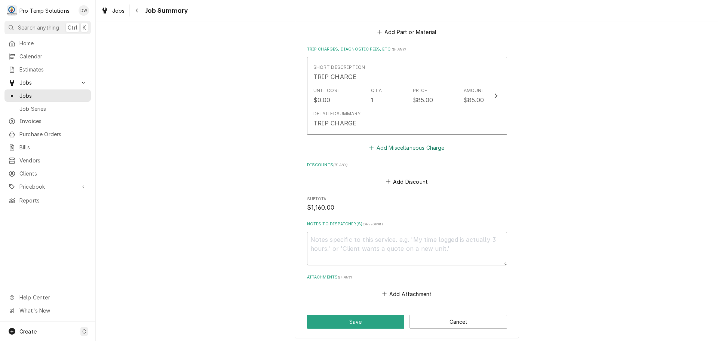
click at [410, 147] on button "Add Miscellaneous Charge" at bounding box center [407, 148] width 78 height 10
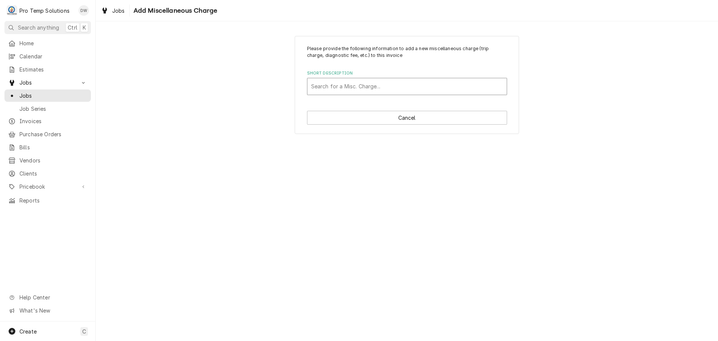
click at [380, 82] on div "Short Description" at bounding box center [407, 86] width 192 height 13
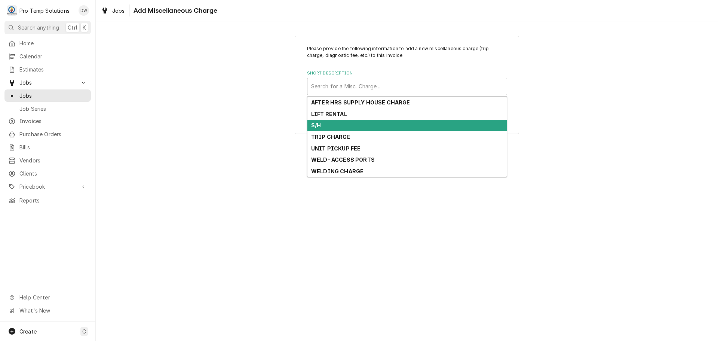
click at [379, 123] on div "S/H" at bounding box center [407, 126] width 199 height 12
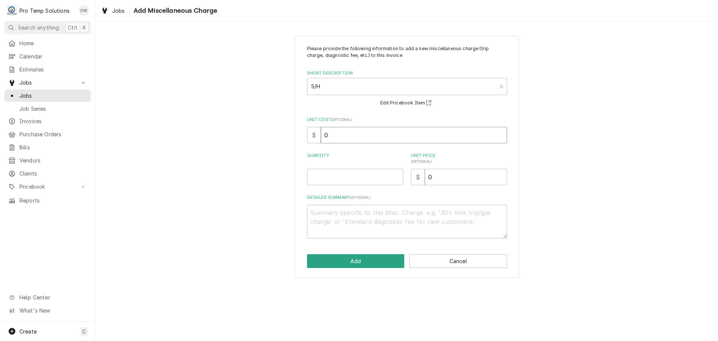
click at [357, 131] on input "0" at bounding box center [414, 135] width 186 height 16
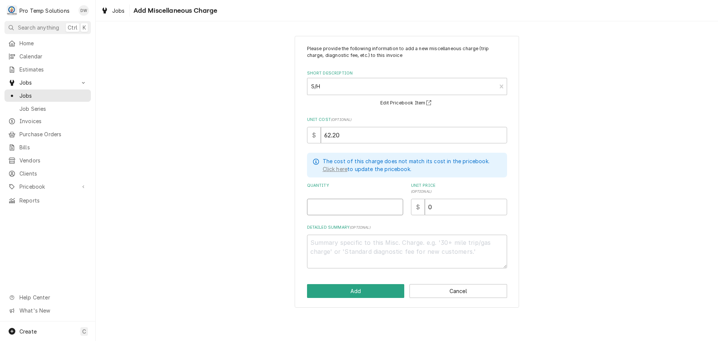
click at [382, 201] on input "Quantity" at bounding box center [355, 207] width 96 height 16
click at [442, 208] on input "0" at bounding box center [466, 207] width 82 height 16
click at [384, 241] on textarea "Detailed Summary ( optional )" at bounding box center [407, 252] width 200 height 34
click at [451, 241] on textarea "GASKET S/H $5.27 / PT #2107032979 CONTACTORS S/H $56.93" at bounding box center [407, 252] width 200 height 34
click at [403, 250] on textarea "GASKET S/H $5.27 / PT #2107032979 UPS GR CONTACTORS S/H $56.93" at bounding box center [407, 252] width 200 height 34
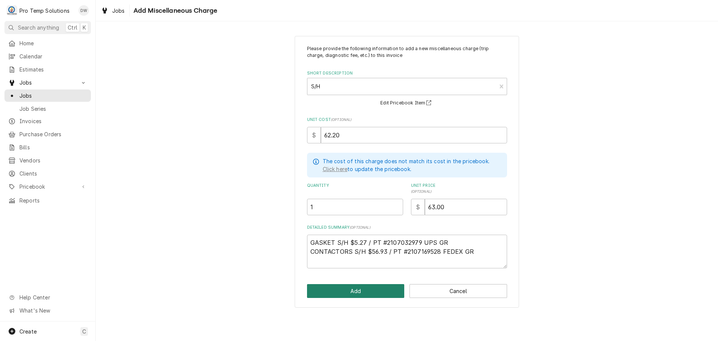
click at [357, 289] on button "Add" at bounding box center [356, 291] width 98 height 14
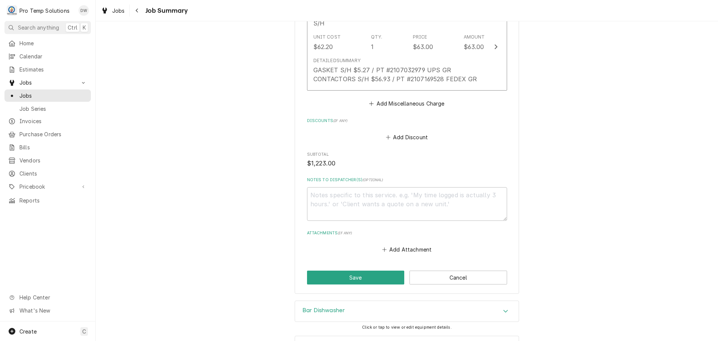
scroll to position [1497, 0]
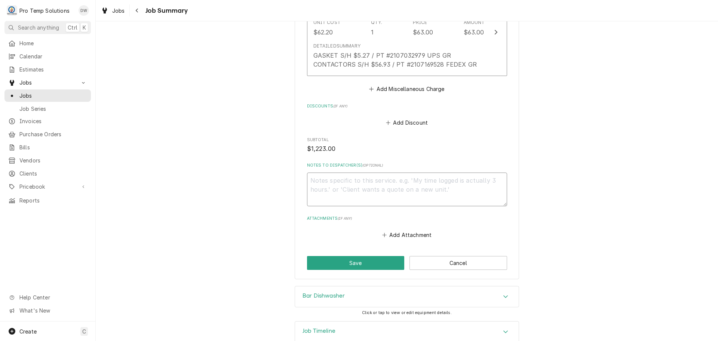
click at [357, 181] on textarea "Notes to Dispatcher(s) ( optional )" at bounding box center [407, 189] width 200 height 34
click at [358, 262] on button "Save" at bounding box center [356, 263] width 98 height 14
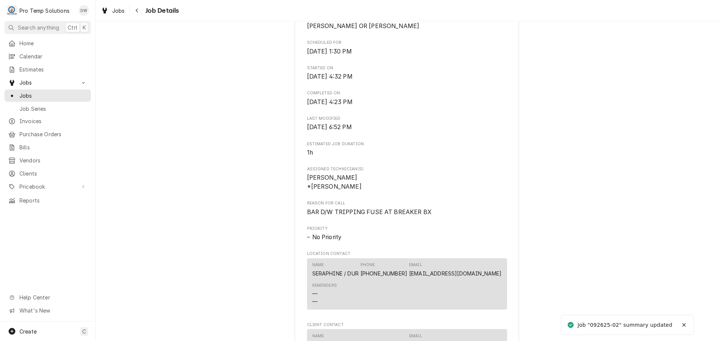
scroll to position [374, 0]
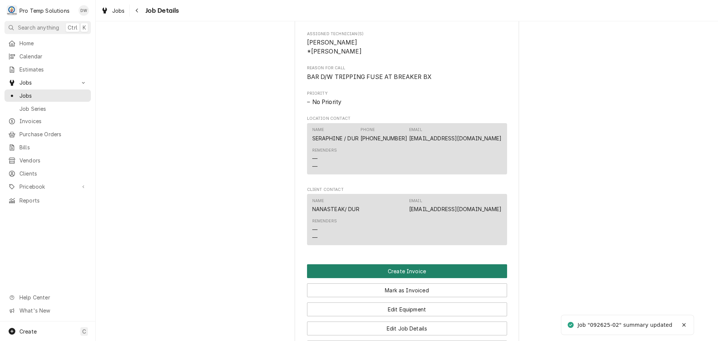
click at [407, 277] on button "Create Invoice" at bounding box center [407, 271] width 200 height 14
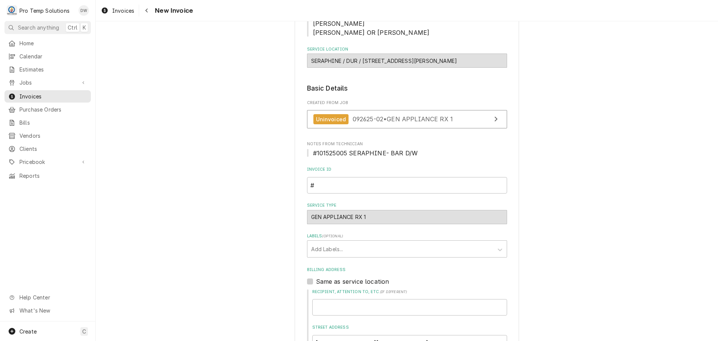
scroll to position [112, 0]
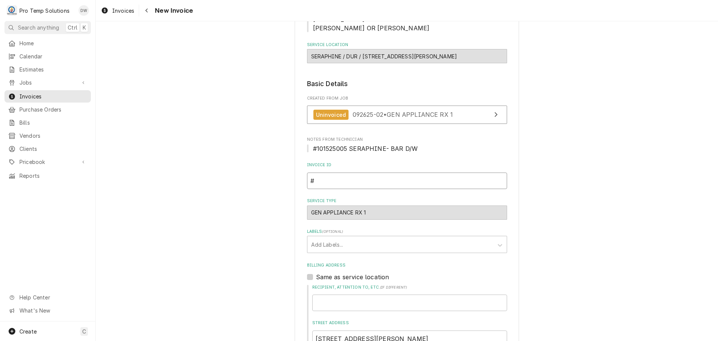
click at [328, 181] on input "#" at bounding box center [407, 180] width 200 height 16
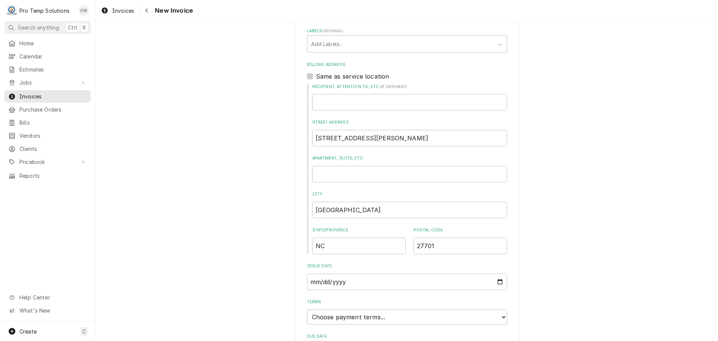
scroll to position [337, 0]
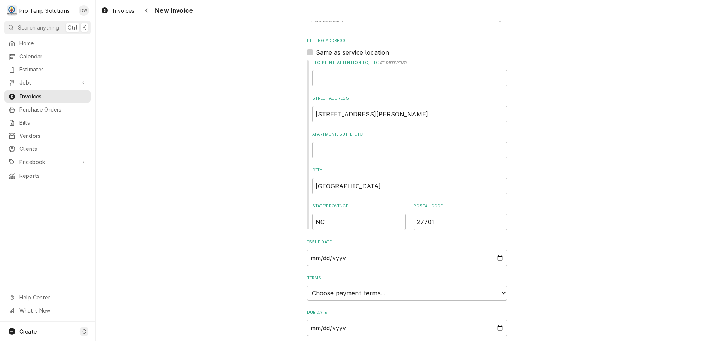
type input "#101525005"
click at [316, 51] on label "Same as service location" at bounding box center [352, 52] width 73 height 9
click at [316, 51] on input "Same as service location" at bounding box center [416, 56] width 200 height 16
checkbox input "true"
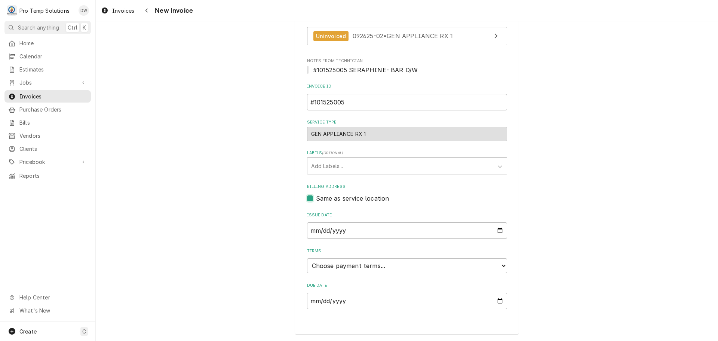
scroll to position [191, 0]
click at [331, 268] on select "Choose payment terms... Same Day Net 7 Net 14 Net 21 Net 30 Net 45 Net 60 Net 90" at bounding box center [407, 265] width 200 height 15
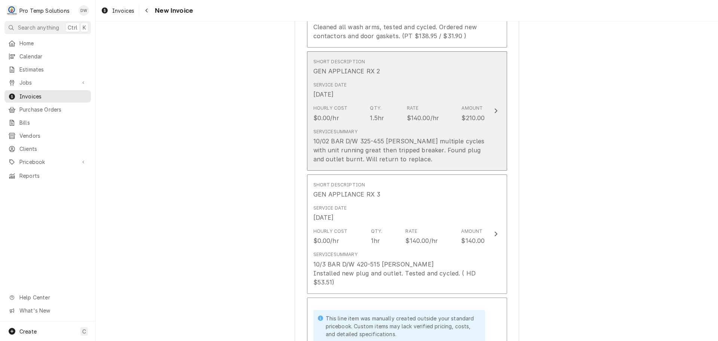
scroll to position [677, 0]
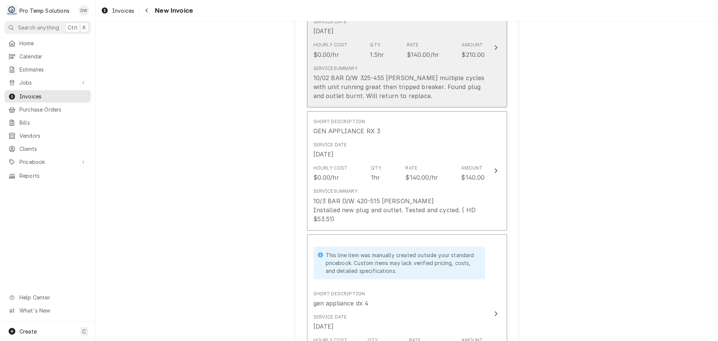
click at [494, 47] on icon "Update Line Item" at bounding box center [496, 48] width 4 height 6
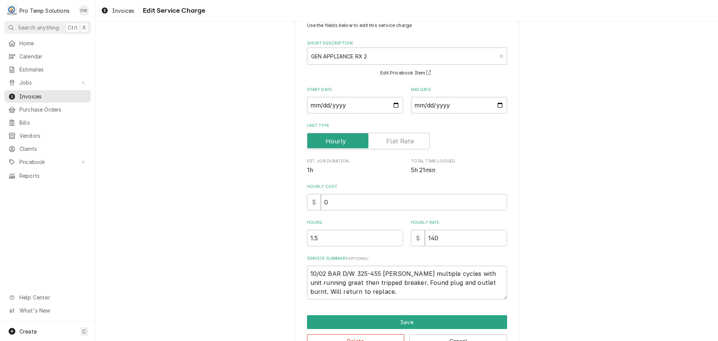
scroll to position [46, 0]
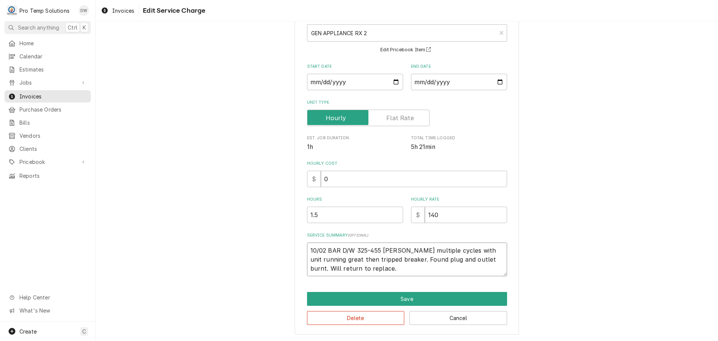
click at [308, 265] on textarea "10/02 BAR D/W 325-455 KEVIN Ran multiple cycles with unit running great then tr…" at bounding box center [407, 259] width 200 height 34
click at [330, 268] on textarea "10/02 BAR D/W 325-455 KEVIN Ran multiple cycles with unit running great then tr…" at bounding box center [407, 259] width 200 height 34
type textarea "x"
type textarea "10/02 BAR D/W 325-455 KEVIN Ran multiple cycles with unit running great then tr…"
type textarea "x"
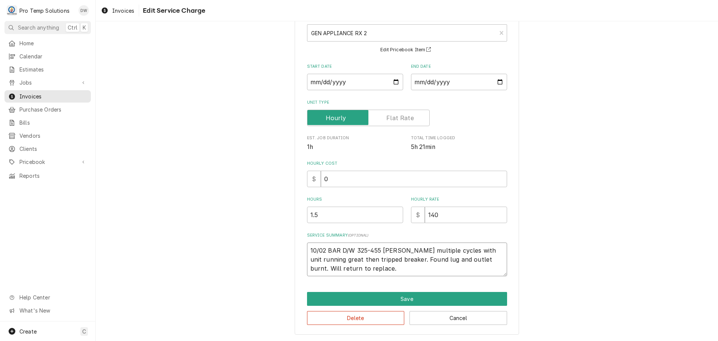
type textarea "10/02 BAR D/W 325-455 KEVIN Ran multiple cycles with unit running great then tr…"
type textarea "x"
type textarea "10/02 BAR D/W 325-455 KEVIN Ran multiple cycles with unit running great then tr…"
type textarea "x"
type textarea "10/02 BAR D/W 325-455 KEVIN Ran multiple cycles with unit running great then tr…"
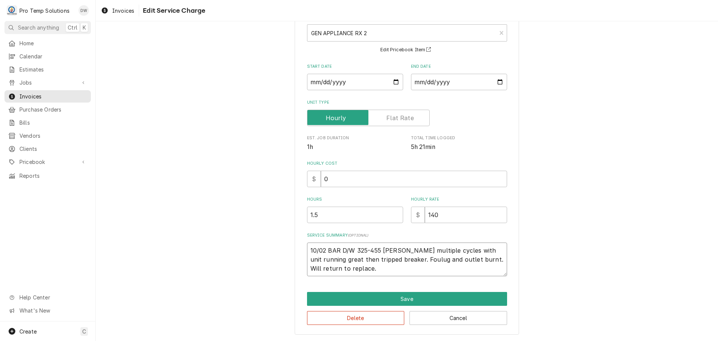
type textarea "x"
type textarea "10/02 BAR D/W 325-455 KEVIN Ran multiple cycles with unit running great then tr…"
type textarea "x"
type textarea "10/02 BAR D/W 325-455 KEVIN Ran multiple cycles with unit running great then tr…"
type textarea "x"
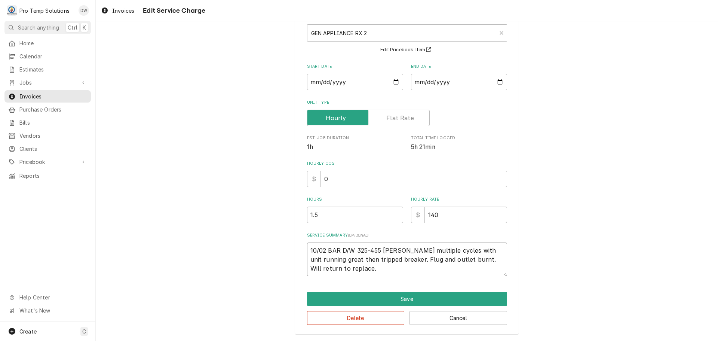
type textarea "10/02 BAR D/W 325-455 KEVIN Ran multiple cycles with unit running great then tr…"
type textarea "x"
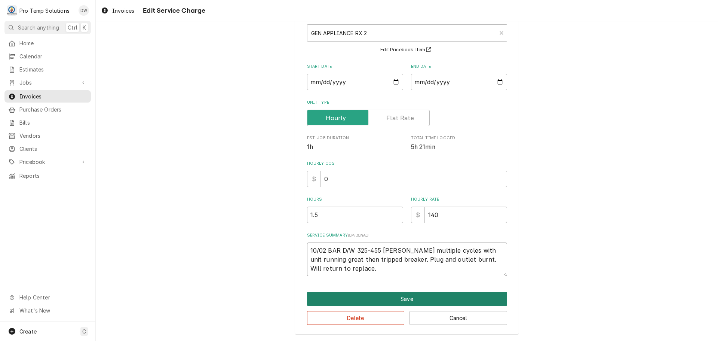
type textarea "10/02 BAR D/W 325-455 KEVIN Ran multiple cycles with unit running great then tr…"
click at [406, 294] on button "Save" at bounding box center [407, 299] width 200 height 14
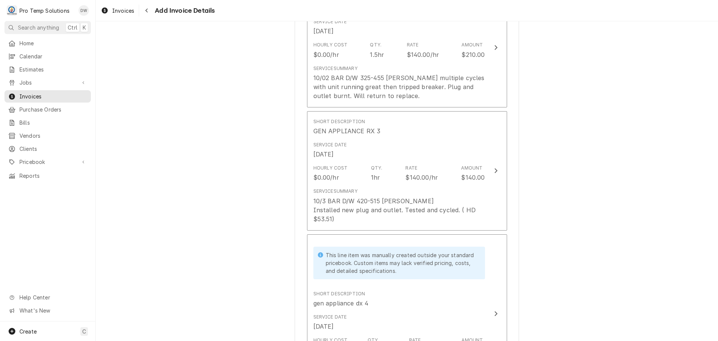
scroll to position [668, 0]
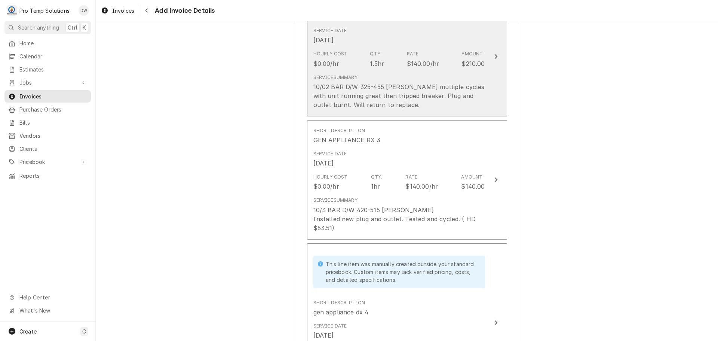
click at [495, 55] on icon "Update Line Item" at bounding box center [496, 56] width 3 height 5
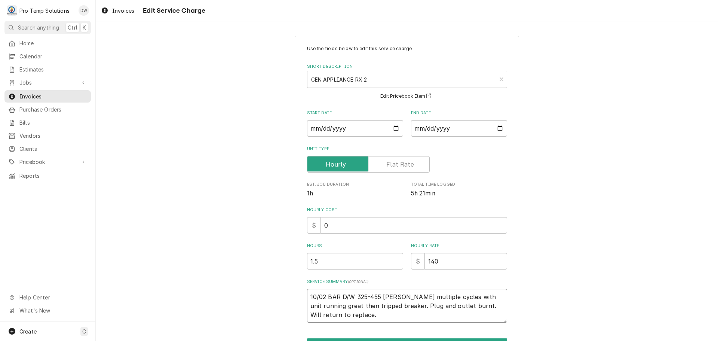
click at [368, 313] on textarea "10/02 BAR D/W 325-455 KEVIN Ran multiple cycles with unit running great then tr…" at bounding box center [407, 306] width 200 height 34
type textarea "x"
type textarea "10/02 BAR D/W 325-455 KEVIN Ran multiple cycles with unit running great then tr…"
type textarea "x"
type textarea "10/02 BAR D/W 325-455 KEVIN Ran multiple cycles with unit running great then tr…"
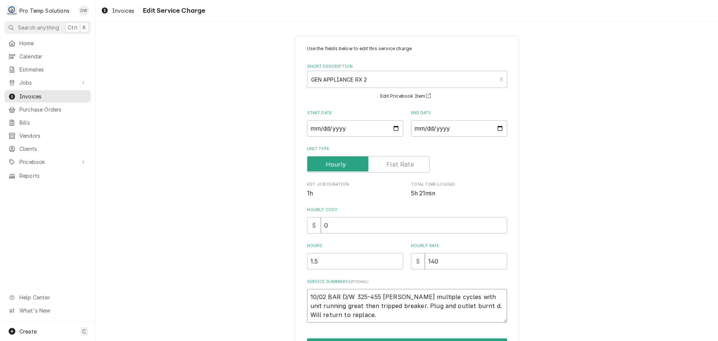
type textarea "x"
type textarea "10/02 BAR D/W 325-455 KEVIN Ran multiple cycles with unit running great then tr…"
type textarea "x"
type textarea "10/02 BAR D/W 325-455 KEVIN Ran multiple cycles with unit running great then tr…"
type textarea "x"
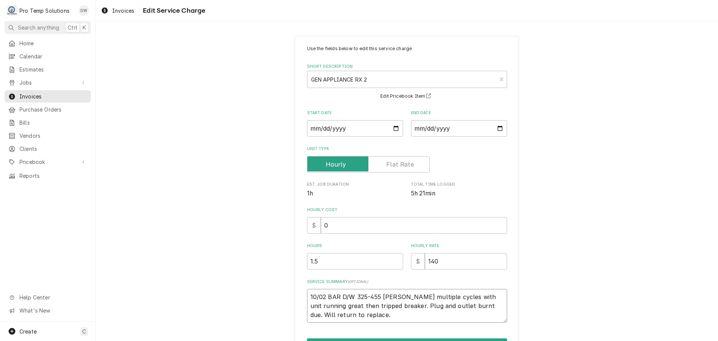
type textarea "10/02 BAR D/W 325-455 KEVIN Ran multiple cycles with unit running great then tr…"
type textarea "x"
type textarea "10/02 BAR D/W 325-455 KEVIN Ran multiple cycles with unit running great then tr…"
type textarea "x"
type textarea "10/02 BAR D/W 325-455 KEVIN Ran multiple cycles with unit running great then tr…"
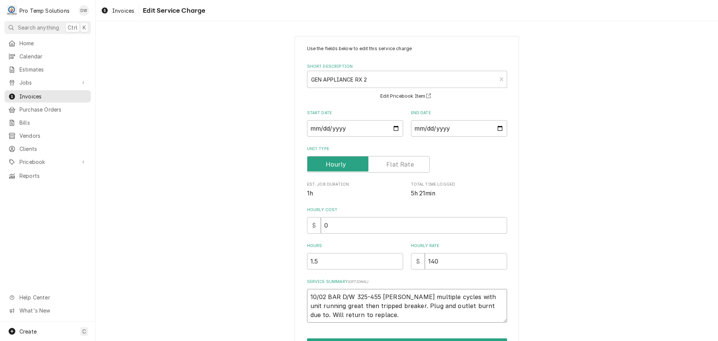
type textarea "x"
type textarea "10/02 BAR D/W 325-455 KEVIN Ran multiple cycles with unit running great then tr…"
type textarea "x"
type textarea "10/02 BAR D/W 325-455 KEVIN Ran multiple cycles with unit running great then tr…"
type textarea "x"
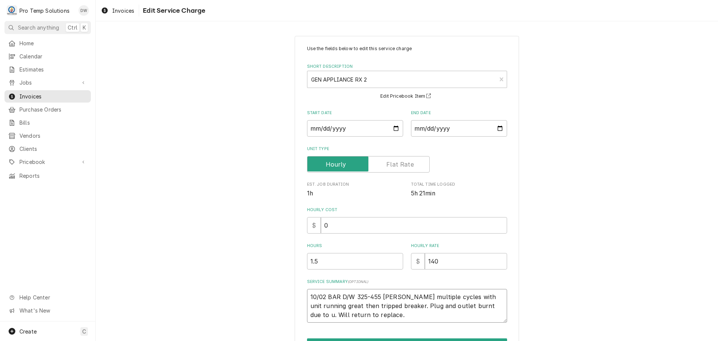
type textarea "10/02 BAR D/W 325-455 KEVIN Ran multiple cycles with unit running great then tr…"
type textarea "x"
type textarea "10/02 BAR D/W 325-455 KEVIN Ran multiple cycles with unit running great then tr…"
type textarea "x"
type textarea "10/02 BAR D/W 325-455 KEVIN Ran multiple cycles with unit running great then tr…"
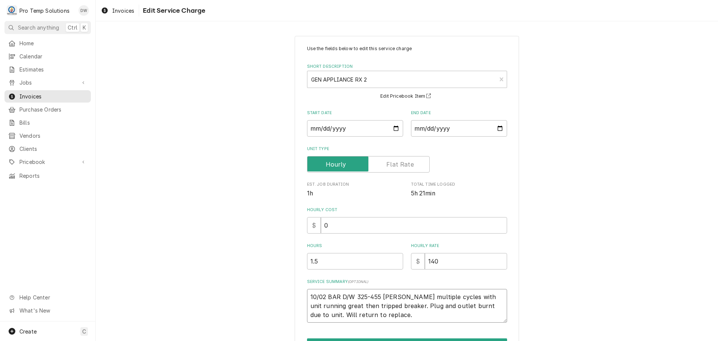
type textarea "x"
type textarea "10/02 BAR D/W 325-455 KEVIN Ran multiple cycles with unit running great then tr…"
type textarea "x"
type textarea "10/02 BAR D/W 325-455 KEVIN Ran multiple cycles with unit running great then tr…"
type textarea "x"
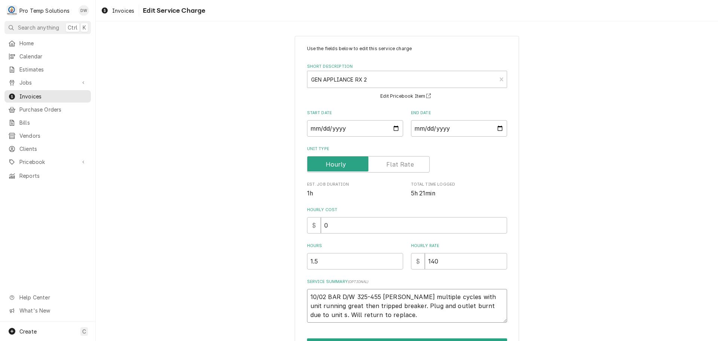
type textarea "10/02 BAR D/W 325-455 KEVIN Ran multiple cycles with unit running great then tr…"
type textarea "x"
type textarea "10/02 BAR D/W 325-455 KEVIN Ran multiple cycles with unit running great then tr…"
type textarea "x"
type textarea "10/02 BAR D/W 325-455 KEVIN Ran multiple cycles with unit running great then tr…"
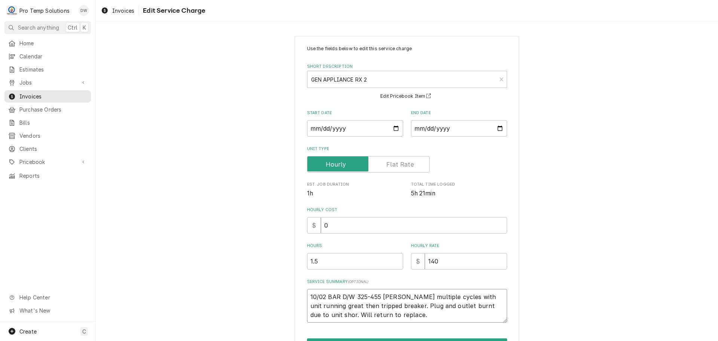
type textarea "x"
type textarea "10/02 BAR D/W 325-455 KEVIN Ran multiple cycles with unit running great then tr…"
type textarea "x"
type textarea "10/02 BAR D/W 325-455 KEVIN Ran multiple cycles with unit running great then tr…"
type textarea "x"
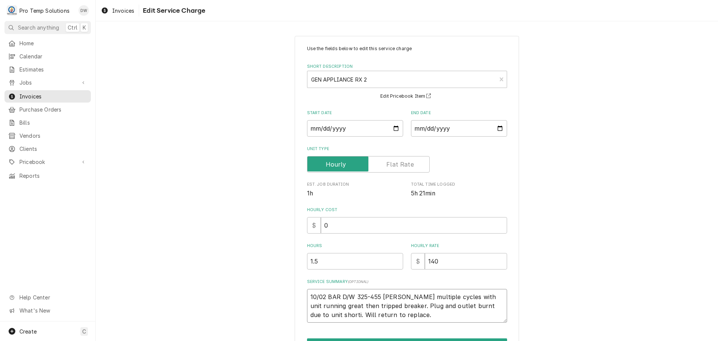
type textarea "10/02 BAR D/W 325-455 KEVIN Ran multiple cycles with unit running great then tr…"
type textarea "x"
type textarea "10/02 BAR D/W 325-455 KEVIN Ran multiple cycles with unit running great then tr…"
type textarea "x"
type textarea "10/02 BAR D/W 325-455 KEVIN Ran multiple cycles with unit running great then tr…"
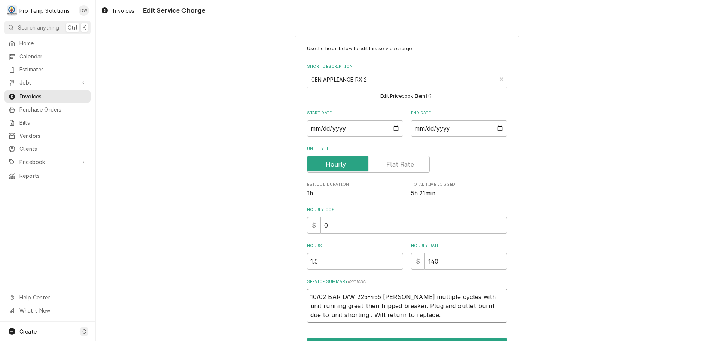
type textarea "x"
type textarea "10/02 BAR D/W 325-455 KEVIN Ran multiple cycles with unit running great then tr…"
type textarea "x"
type textarea "10/02 BAR D/W 325-455 KEVIN Ran multiple cycles with unit running great then tr…"
type textarea "x"
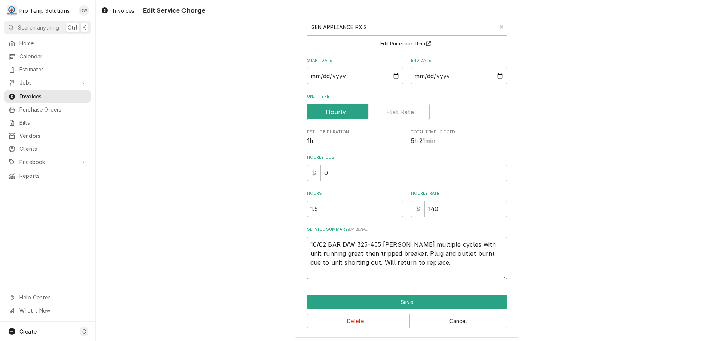
scroll to position [55, 0]
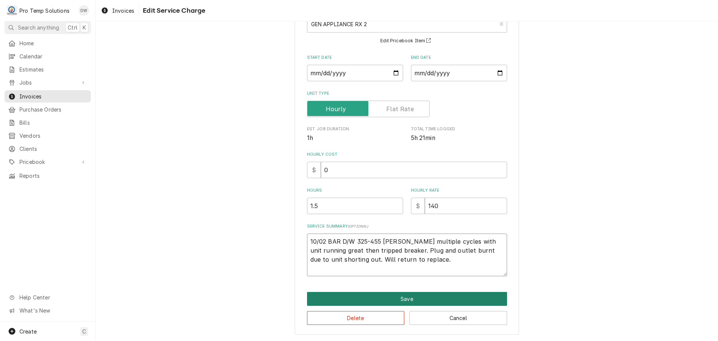
type textarea "10/02 BAR D/W 325-455 KEVIN Ran multiple cycles with unit running great then tr…"
click at [398, 297] on button "Save" at bounding box center [407, 299] width 200 height 14
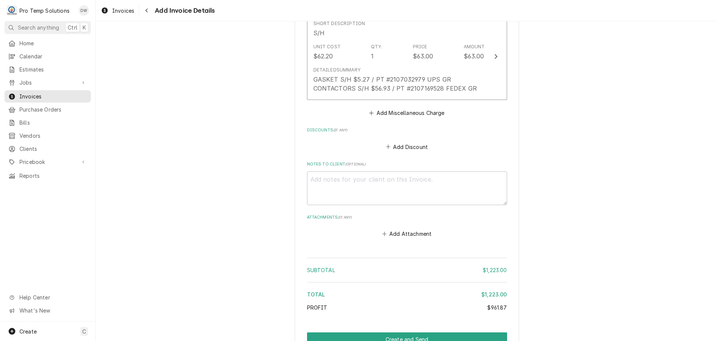
scroll to position [1814, 0]
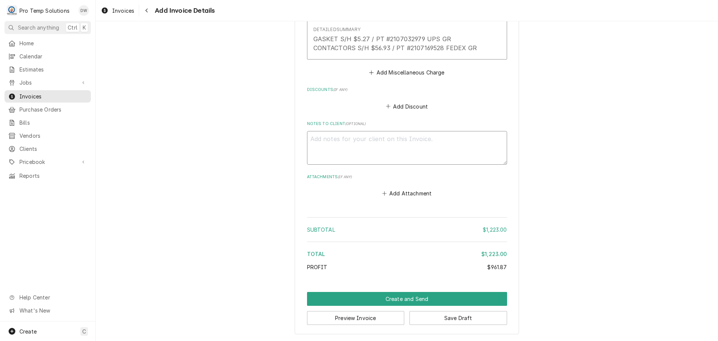
click at [348, 139] on textarea "Notes to Client ( optional )" at bounding box center [407, 148] width 200 height 34
type textarea "x"
type textarea "#"
type textarea "x"
type textarea "#1"
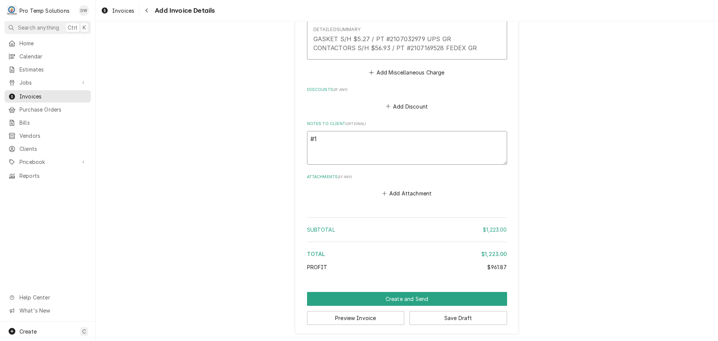
type textarea "x"
type textarea "#10"
type textarea "x"
type textarea "#101"
type textarea "x"
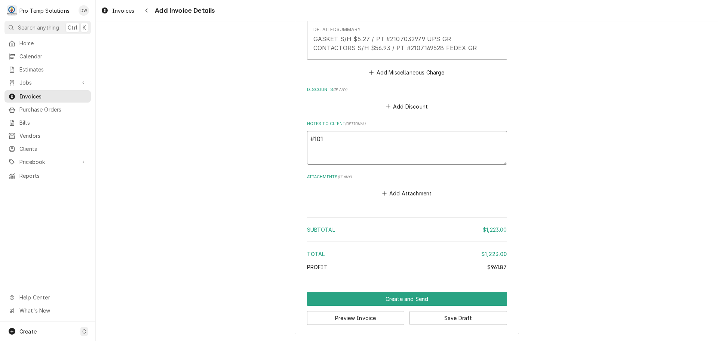
type textarea "#1015"
type textarea "x"
type textarea "#10152"
type textarea "x"
type textarea "#101525"
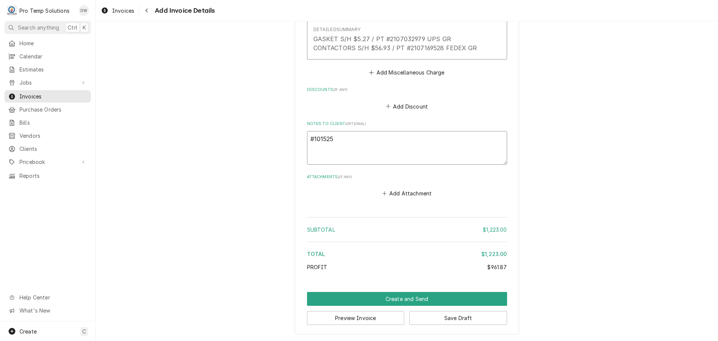
type textarea "x"
type textarea "#1015250"
type textarea "x"
type textarea "#10152500"
type textarea "x"
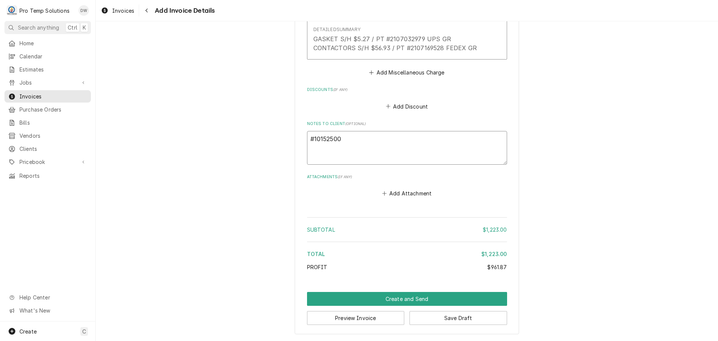
type textarea "#101525005"
type textarea "x"
type textarea "#101525005"
type textarea "x"
type textarea "#101525005 s"
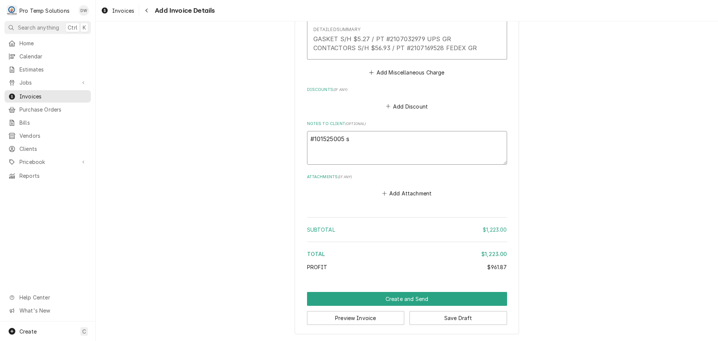
type textarea "x"
type textarea "#101525005 se"
type textarea "x"
type textarea "#101525005 ser"
type textarea "x"
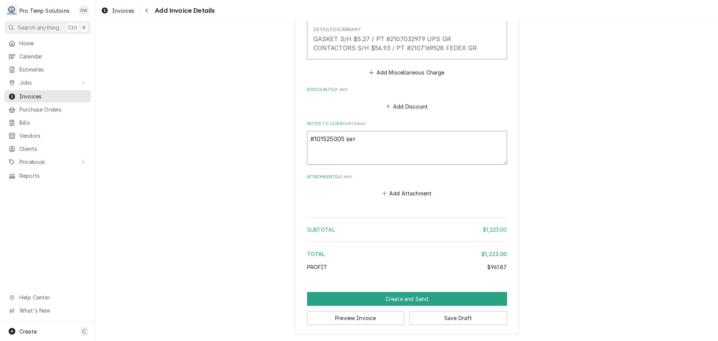
type textarea "#101525005 sera"
type textarea "x"
type textarea "#101525005 serap"
type textarea "x"
type textarea "#101525005 seraph"
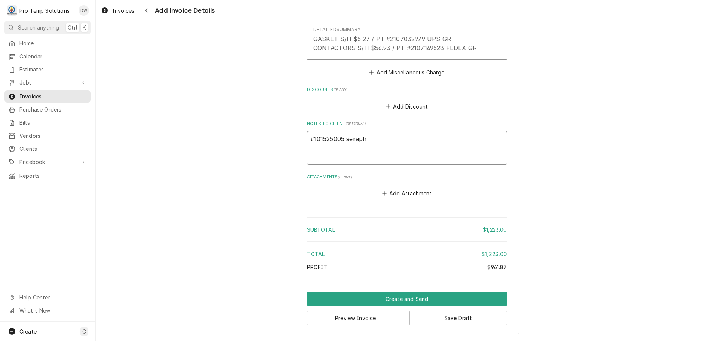
type textarea "x"
type textarea "#101525005 serapho"
type textarea "x"
type textarea "#101525005 seraphon"
type textarea "x"
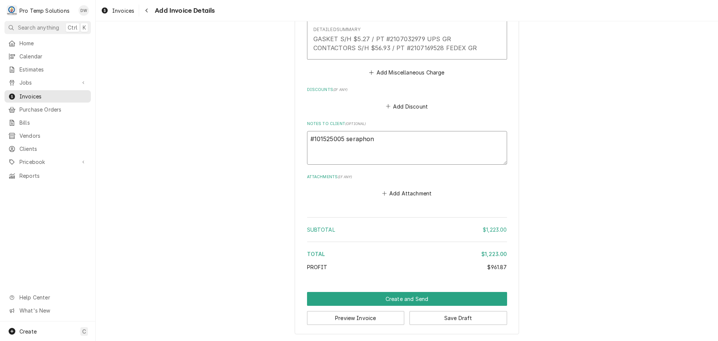
type textarea "#101525005 seraphone"
type textarea "x"
type textarea "#101525005 seraphone-"
type textarea "x"
type textarea "#101525005 seraphone-"
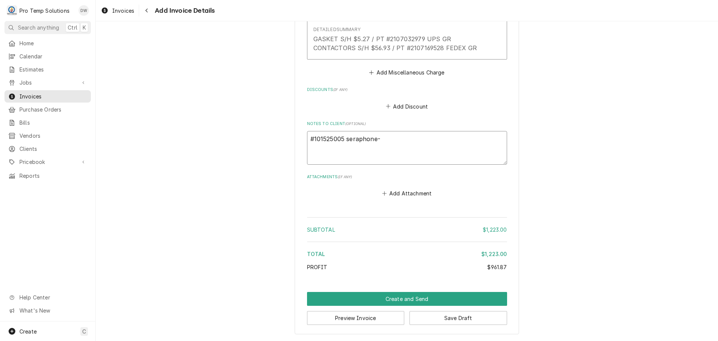
type textarea "x"
type textarea "#101525005 seraphone"
type textarea "x"
type textarea "#101525005 seraphon"
type textarea "x"
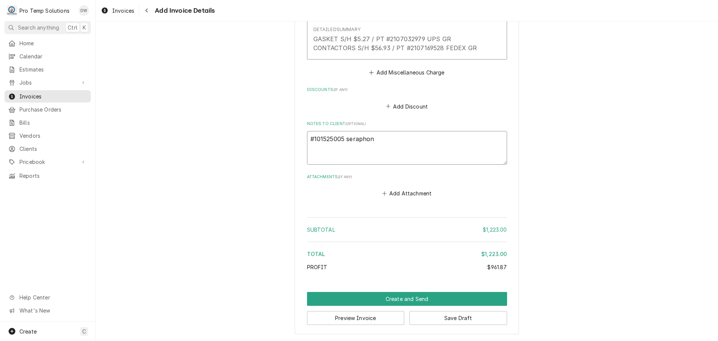
type textarea "#101525005 serapho"
type textarea "x"
type textarea "#101525005 seraph"
type textarea "x"
type textarea "#101525005 serap"
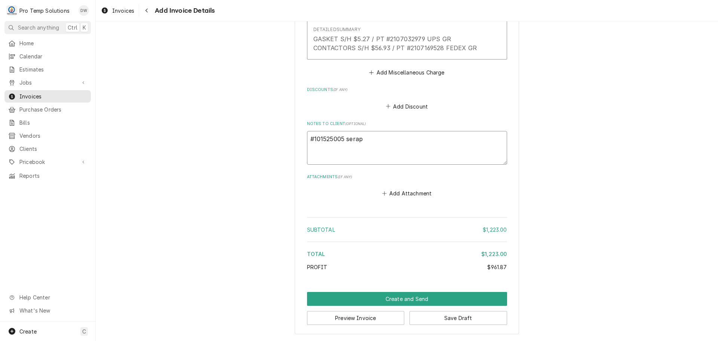
type textarea "x"
type textarea "#101525005 sera"
type textarea "x"
type textarea "#101525005 ser"
type textarea "x"
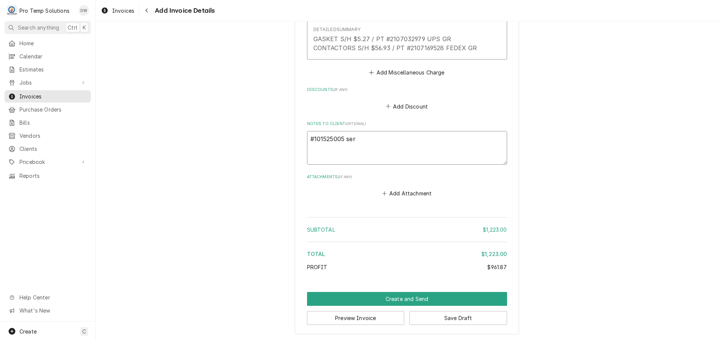
type textarea "#101525005 se"
type textarea "x"
type textarea "#101525005 s"
type textarea "x"
type textarea "#101525005"
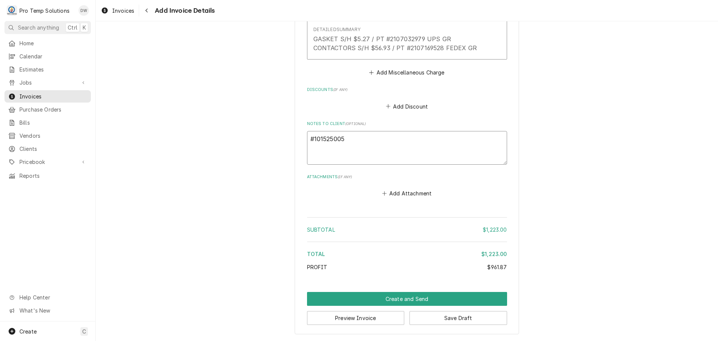
type textarea "x"
type textarea "#101525005 S"
type textarea "x"
type textarea "#101525005 SE"
type textarea "x"
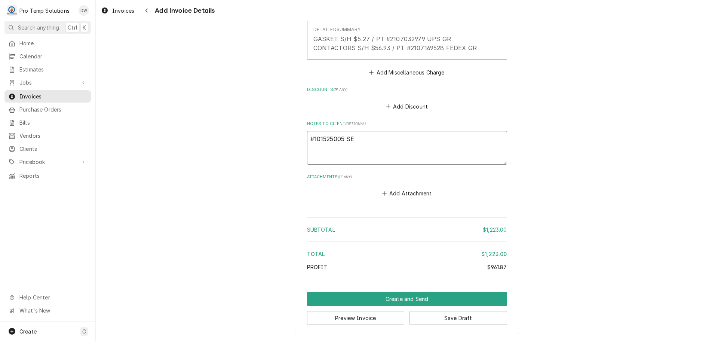
type textarea "#101525005 SER"
type textarea "x"
type textarea "#101525005 SERA"
type textarea "x"
type textarea "#101525005 SERAP"
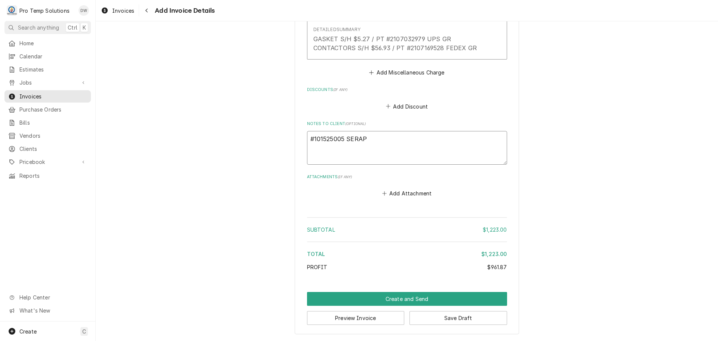
type textarea "x"
type textarea "#101525005 SERAPH"
type textarea "x"
type textarea "#101525005 SERAPHO"
type textarea "x"
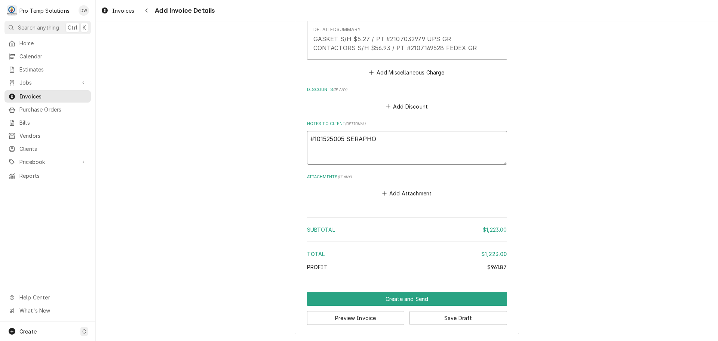
type textarea "#101525005 SERAPHON"
type textarea "x"
type textarea "#101525005 SERAPHONE"
type textarea "x"
type textarea "#101525005 SERAPHONE-"
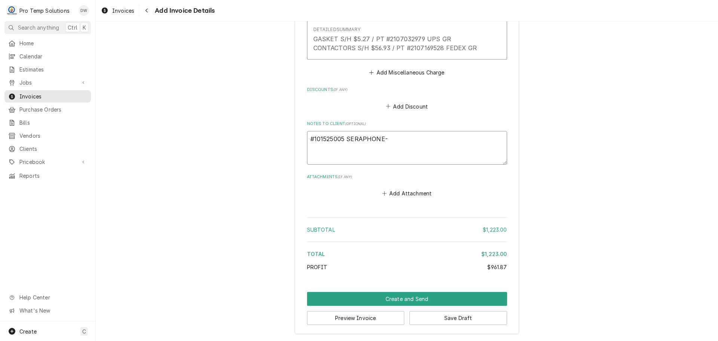
type textarea "x"
type textarea "#101525005 SERAPHONE-"
type textarea "x"
type textarea "#101525005 SERAPHONE- B"
type textarea "x"
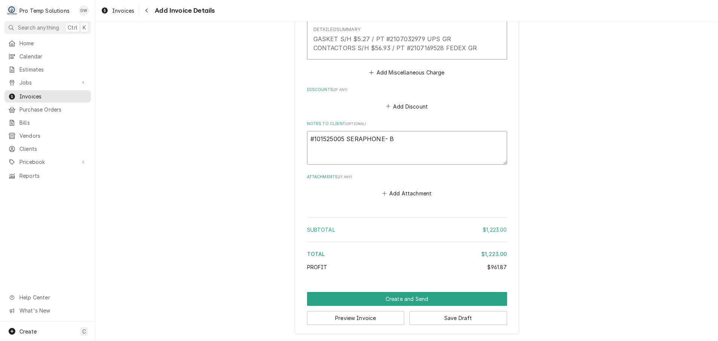
type textarea "#101525005 SERAPHONE- BA"
type textarea "x"
type textarea "#101525005 SERAPHONE- BAR"
type textarea "x"
type textarea "#101525005 SERAPHONE- BAR"
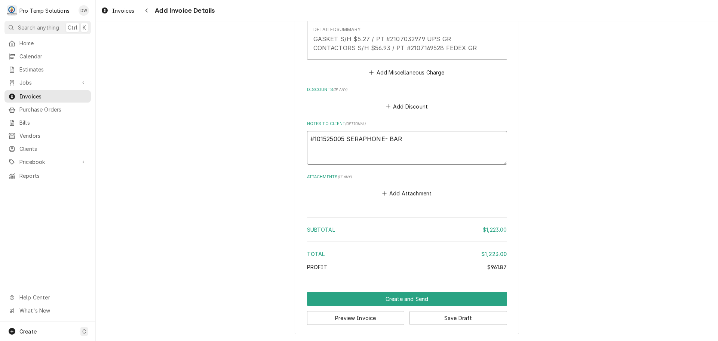
type textarea "x"
type textarea "#101525005 SERAPHONE- BAR D"
type textarea "x"
type textarea "#101525005 SERAPHONE- BAR D/"
type textarea "x"
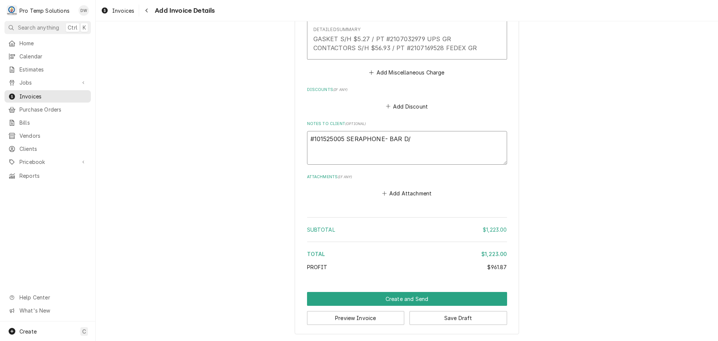
type textarea "#101525005 SERAPHONE- BAR D/W"
type textarea "x"
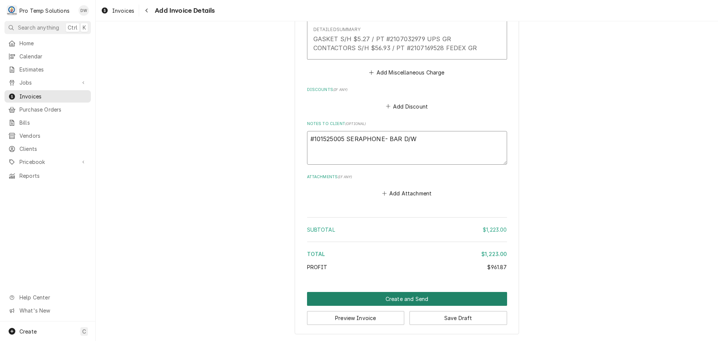
type textarea "#101525005 SERAPHONE- BAR D/W"
click at [399, 295] on button "Create and Send" at bounding box center [407, 299] width 200 height 14
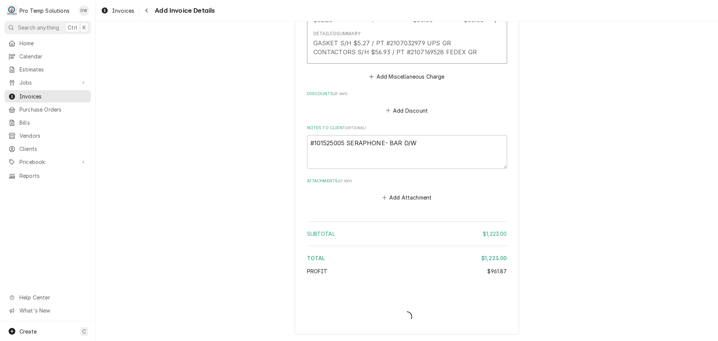
type textarea "x"
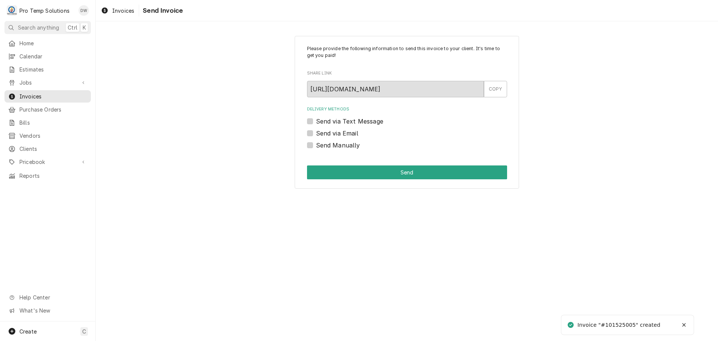
click at [316, 133] on label "Send via Email" at bounding box center [337, 133] width 42 height 9
click at [316, 133] on input "Send via Email" at bounding box center [416, 137] width 200 height 16
checkbox input "true"
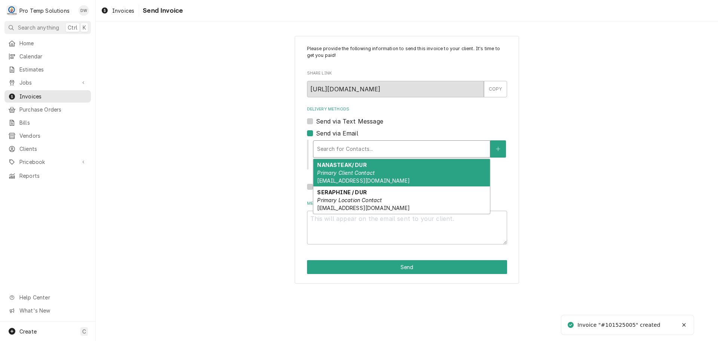
click at [362, 146] on div "Delivery Methods" at bounding box center [401, 148] width 169 height 13
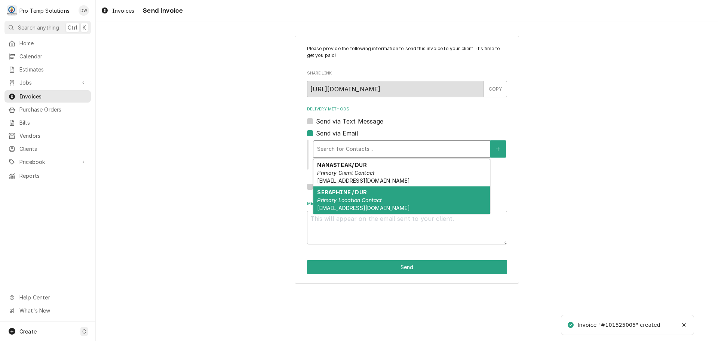
click at [355, 190] on strong "SERAPHINE / DUR" at bounding box center [341, 192] width 49 height 6
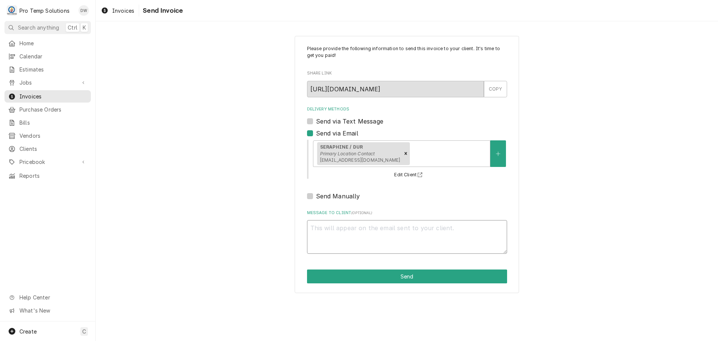
click at [344, 232] on textarea "Message to Client ( optional )" at bounding box center [407, 237] width 200 height 34
type textarea "x"
type textarea "#"
type textarea "x"
type textarea "#1"
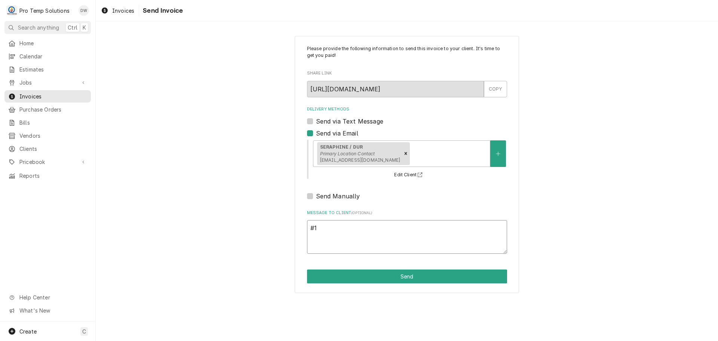
type textarea "x"
type textarea "#10"
type textarea "x"
type textarea "#101"
type textarea "x"
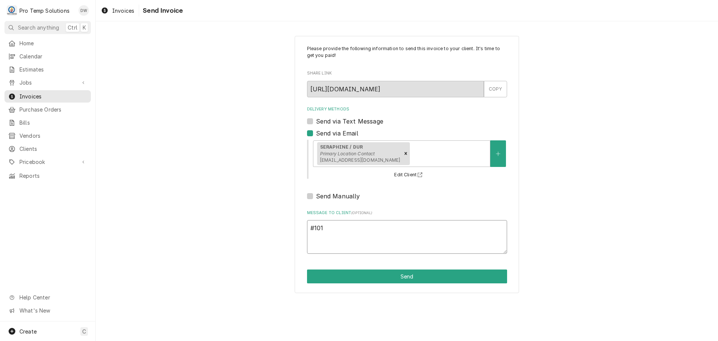
type textarea "#1015"
type textarea "x"
type textarea "#10152"
type textarea "x"
type textarea "#101525"
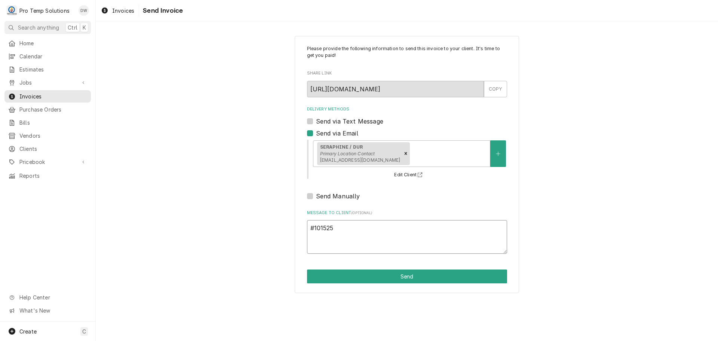
type textarea "x"
type textarea "#1015250"
type textarea "x"
type textarea "#10152500"
type textarea "x"
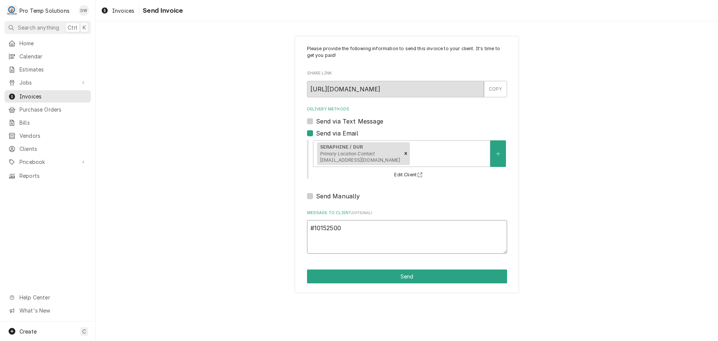
type textarea "#101525005"
type textarea "x"
type textarea "#101525005"
type textarea "x"
type textarea "#101525005 S"
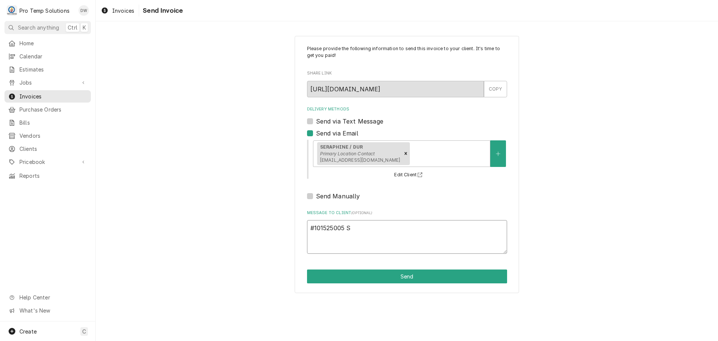
type textarea "x"
type textarea "#101525005 SE"
type textarea "x"
type textarea "#101525005 SER"
type textarea "x"
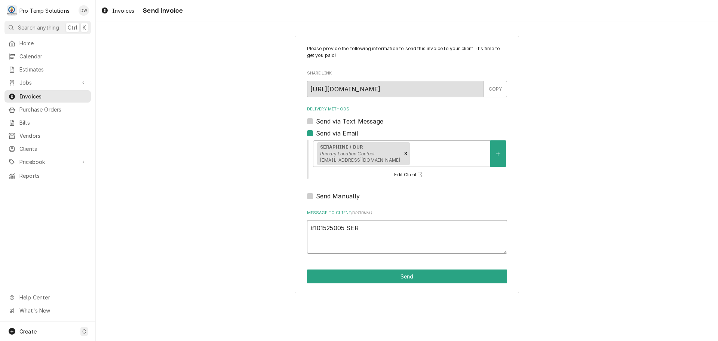
type textarea "#101525005 SERA"
type textarea "x"
type textarea "#101525005 SERAP"
type textarea "x"
type textarea "#101525005 SERAPH"
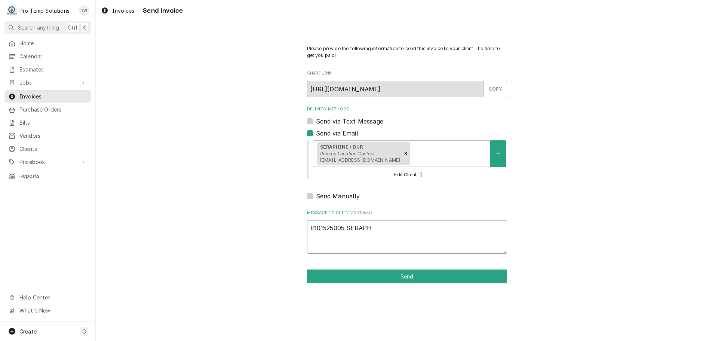
type textarea "x"
type textarea "#101525005 SERAPHI"
type textarea "x"
type textarea "#101525005 SERAPHIN"
type textarea "x"
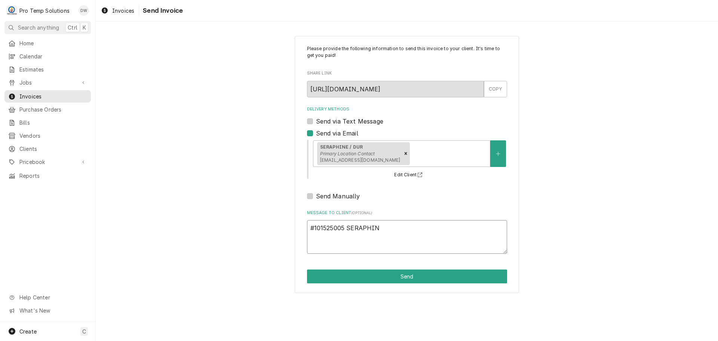
type textarea "#101525005 SERAPHINE"
type textarea "x"
type textarea "#101525005 SERAPHINE-"
type textarea "x"
type textarea "#101525005 SERAPHINE-"
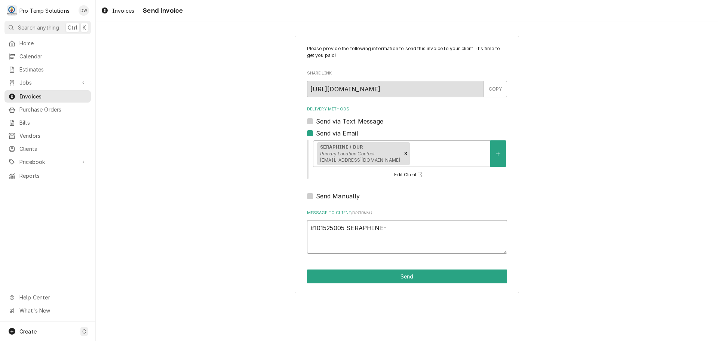
type textarea "x"
type textarea "#101525005 SERAPHINE- B"
type textarea "x"
type textarea "#101525005 SERAPHINE- BA"
type textarea "x"
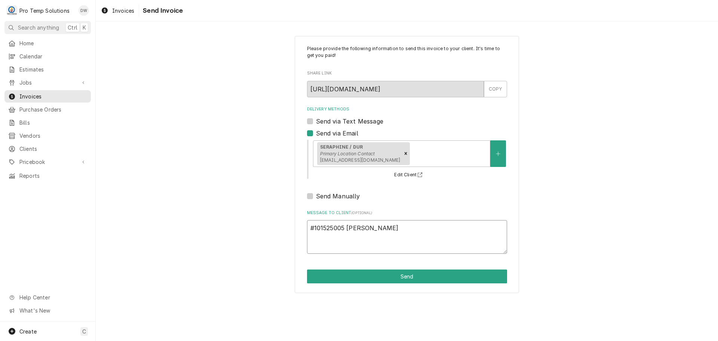
type textarea "#101525005 SERAPHINE- BAR"
type textarea "x"
type textarea "#101525005 SERAPHINE- BAR"
type textarea "x"
type textarea "#101525005 SERAPHINE- BAR D"
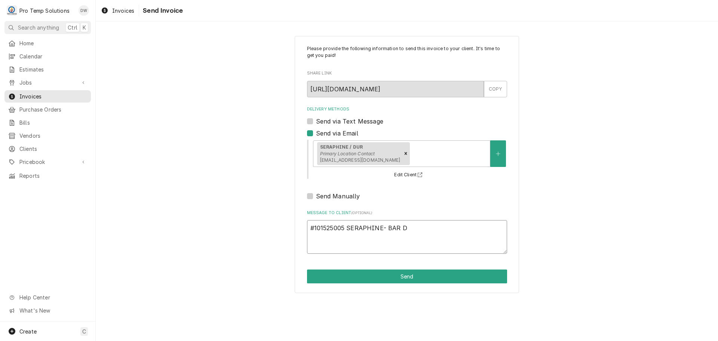
type textarea "x"
type textarea "#101525005 SERAPHINE- BAR D/"
type textarea "x"
type textarea "#101525005 SERAPHINE- BAR D/W"
type textarea "x"
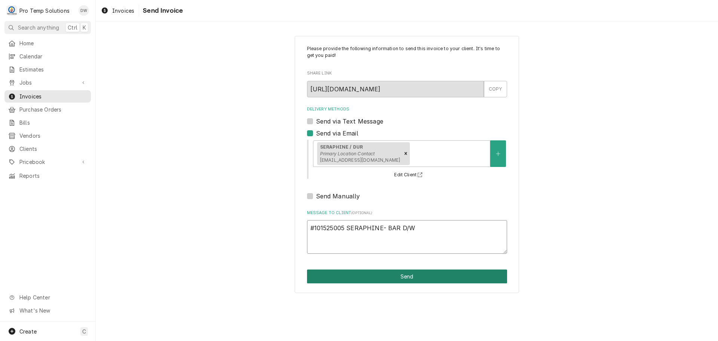
type textarea "#101525005 SERAPHINE- BAR D/W"
click at [393, 273] on button "Send" at bounding box center [407, 276] width 200 height 14
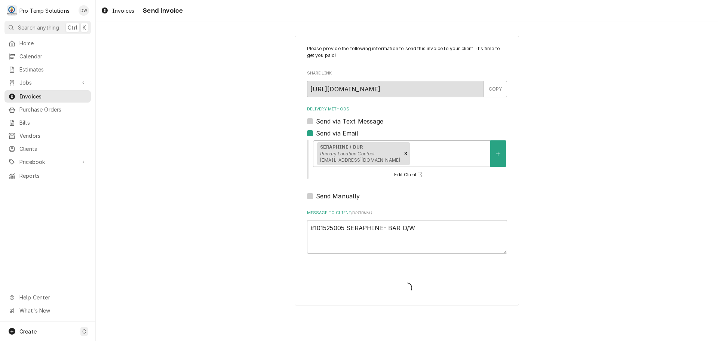
type textarea "x"
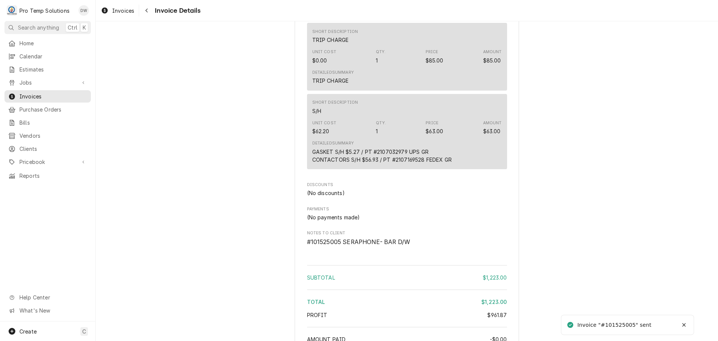
scroll to position [1556, 0]
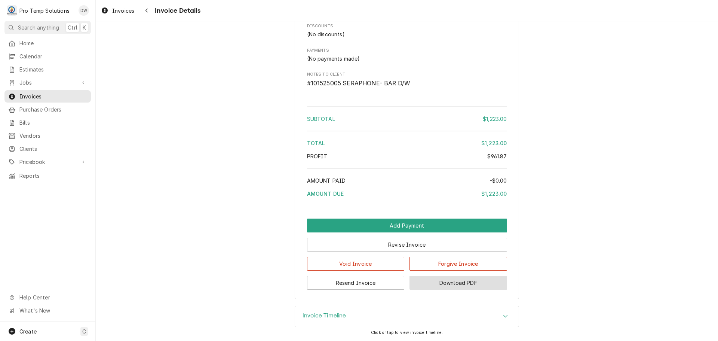
click at [451, 281] on button "Download PDF" at bounding box center [459, 283] width 98 height 14
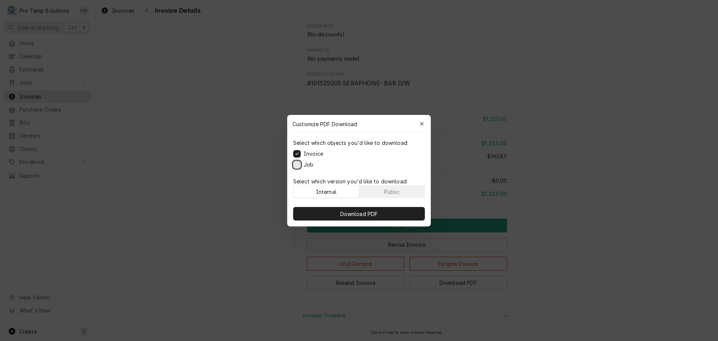
click at [298, 164] on button "Job" at bounding box center [296, 164] width 7 height 7
click at [358, 213] on span "Download PDF" at bounding box center [359, 214] width 41 height 8
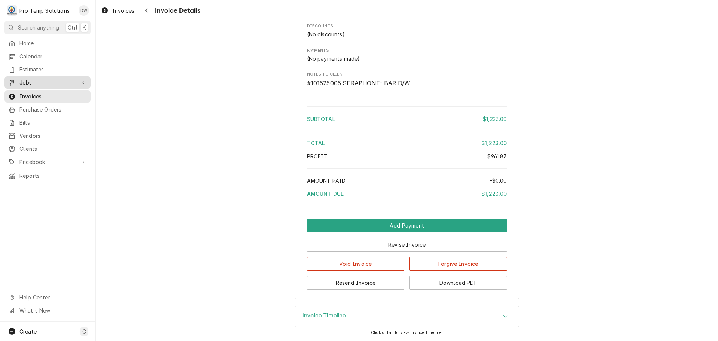
click at [33, 79] on span "Jobs" at bounding box center [47, 83] width 56 height 8
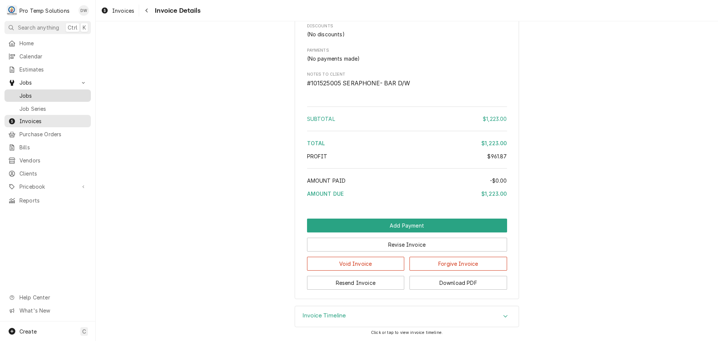
click at [30, 92] on span "Jobs" at bounding box center [53, 96] width 68 height 8
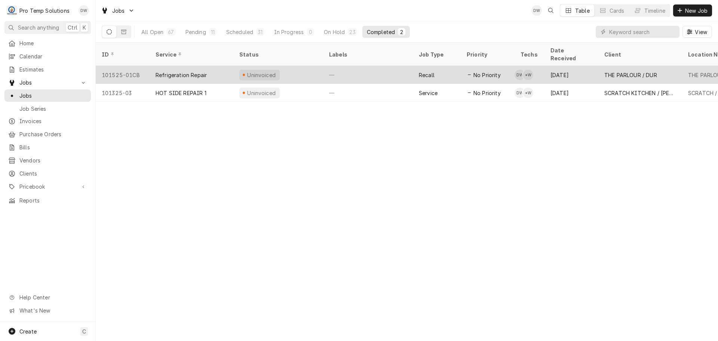
click at [385, 66] on div "—" at bounding box center [368, 75] width 90 height 18
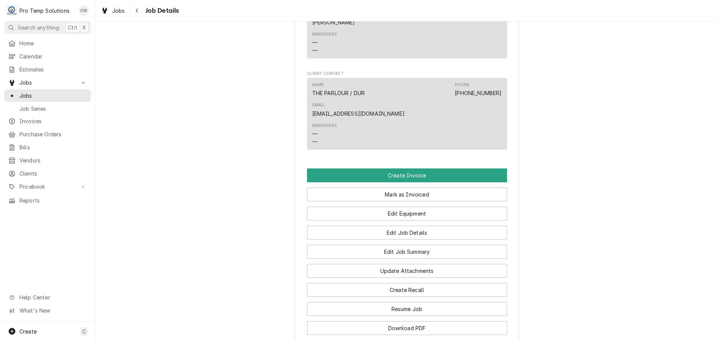
scroll to position [679, 0]
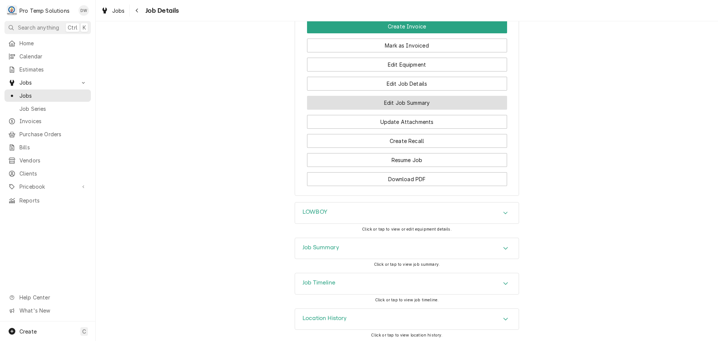
click at [399, 100] on button "Edit Job Summary" at bounding box center [407, 103] width 200 height 14
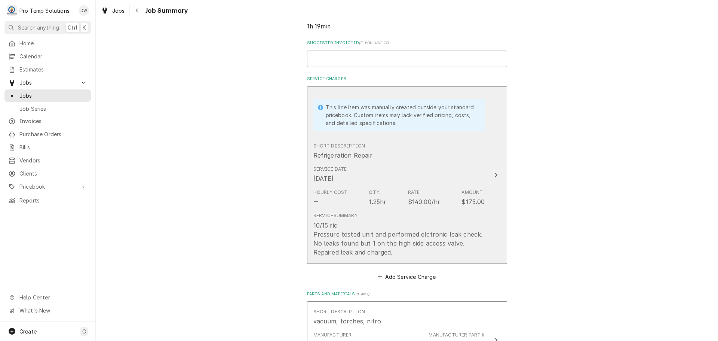
scroll to position [187, 0]
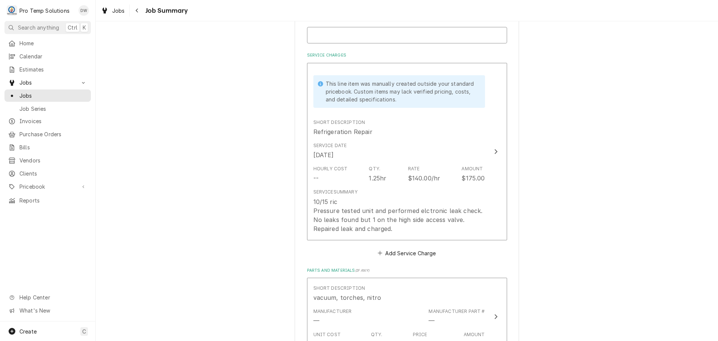
click at [345, 32] on input "Suggested Invoice ID ( if you have it )" at bounding box center [407, 35] width 200 height 16
type textarea "x"
type input "#"
type textarea "x"
type input "#1"
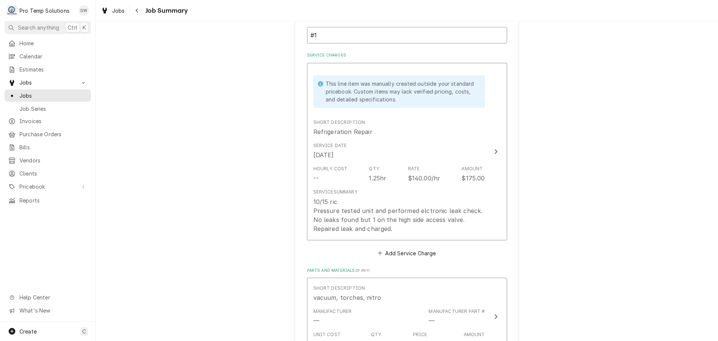
type textarea "x"
type input "#10"
type textarea "x"
type input "#101"
type textarea "x"
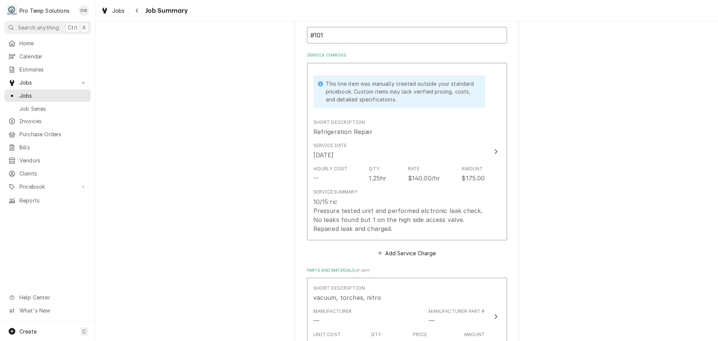
type input "#1015"
type textarea "x"
type input "#10152"
type textarea "x"
type input "#101525"
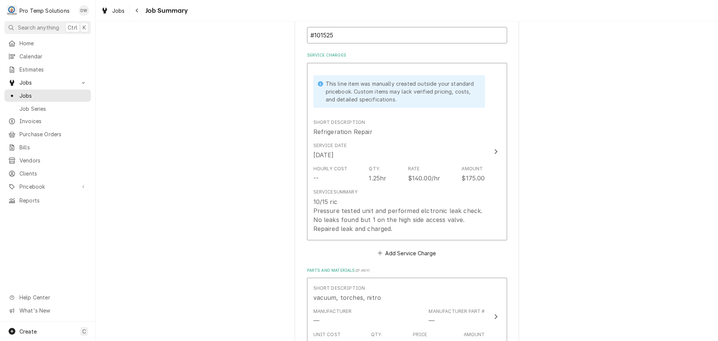
type textarea "x"
type input "#101525-"
type textarea "x"
type input "#101525-0"
type textarea "x"
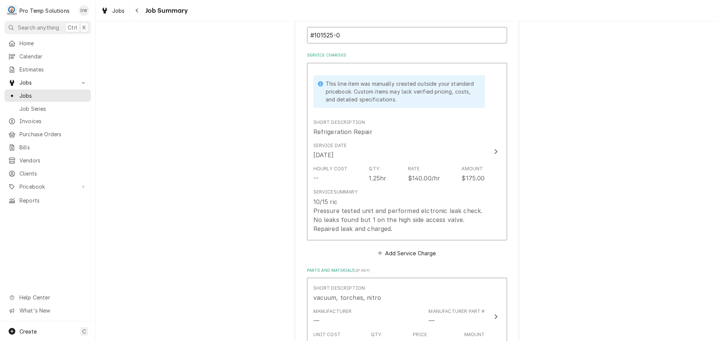
type input "#101525-06"
type textarea "x"
type input "#101525-06W"
type textarea "x"
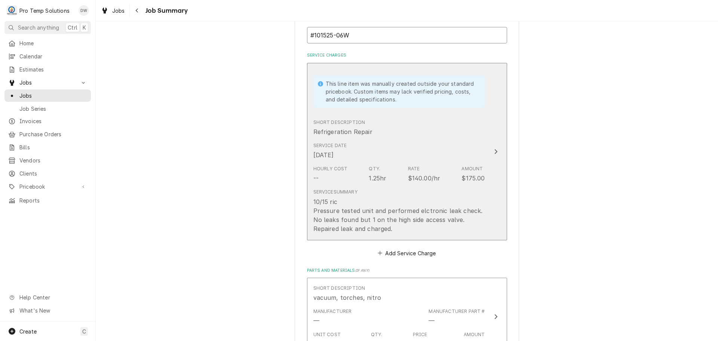
type input "#101525-06W"
click at [494, 150] on icon "Update Line Item" at bounding box center [496, 152] width 4 height 6
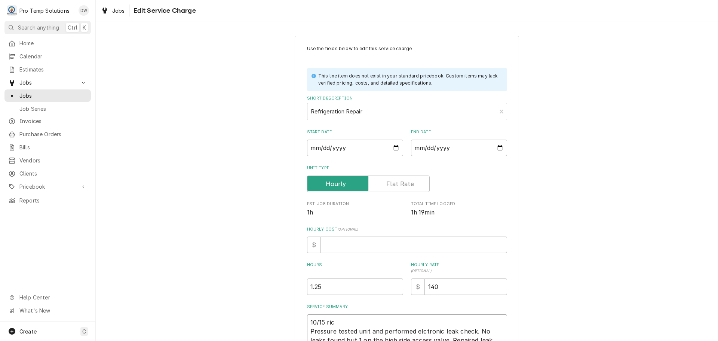
click at [334, 320] on textarea "10/15 ric Pressure tested unit and performed elctronic leak check. No leaks fou…" at bounding box center [407, 335] width 200 height 43
type textarea "x"
type textarea "10/15 ri Pressure tested unit and performed elctronic leak check. No leaks foun…"
type textarea "x"
type textarea "10/15 riR Pressure tested unit and performed elctronic leak check. No leaks fou…"
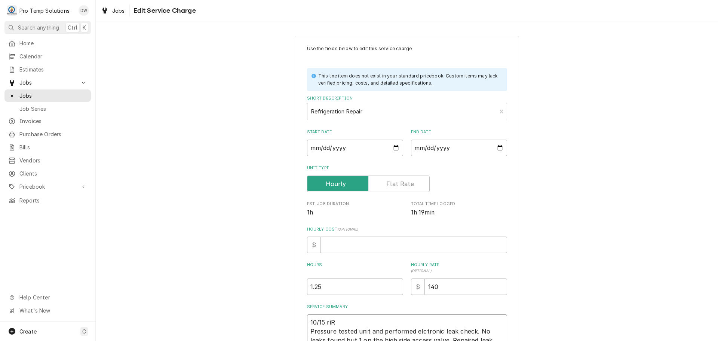
type textarea "x"
type textarea "10/15 riRI Pressure tested unit and performed elctronic leak check. No leaks fo…"
type textarea "x"
type textarea "10/15 riRIC Pressure tested unit and performed elctronic leak check. No leaks f…"
type textarea "x"
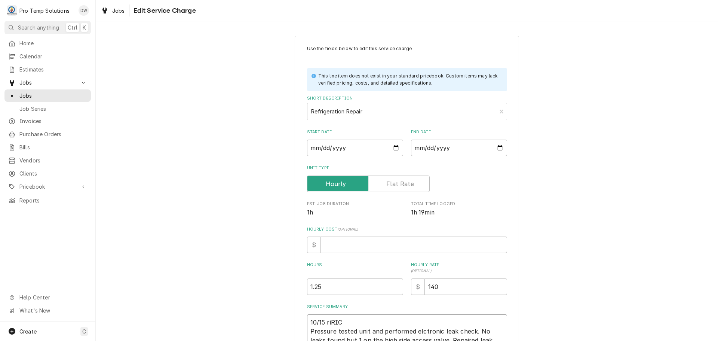
type textarea "10/15 riRIC Pressure tested unit and performed elctronic leak check. No leaks f…"
type textarea "x"
type textarea "10/15 riRIC 4 Pressure tested unit and performed elctronic leak check. No leaks…"
type textarea "x"
type textarea "10/15 riRIC 43 Pressure tested unit and performed elctronic leak check. No leak…"
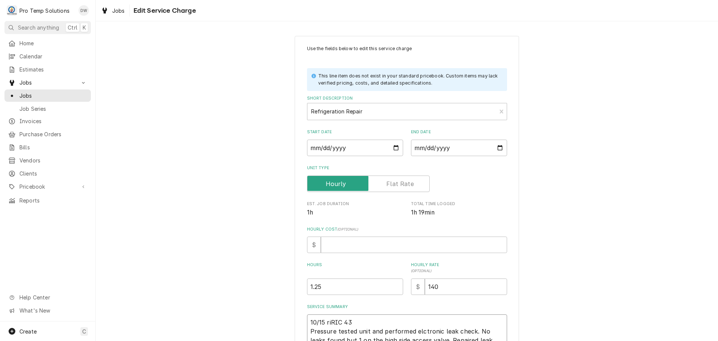
type textarea "x"
type textarea "10/15 riRIC 430 Pressure tested unit and performed elctronic leak check. No lea…"
type textarea "x"
type textarea "10/15 riRIC 430- Pressure tested unit and performed elctronic leak check. No le…"
type textarea "x"
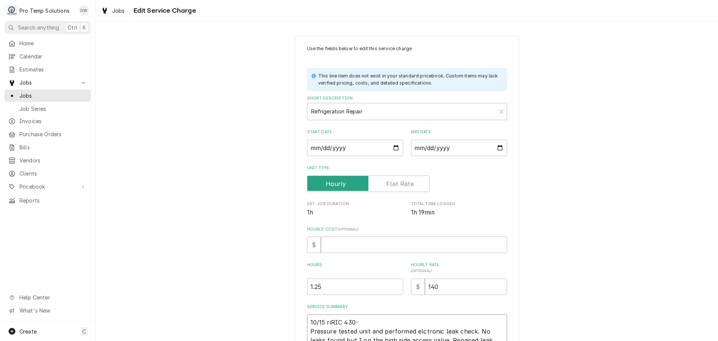
type textarea "10/15 riRIC 430-5 Pressure tested unit and performed elctronic leak check. No l…"
type textarea "x"
type textarea "10/15 riRIC 430-55 Pressure tested unit and performed elctronic leak check. No …"
type textarea "x"
type textarea "10/15 riRIC 430-5 Pressure tested unit and performed elctronic leak check. No l…"
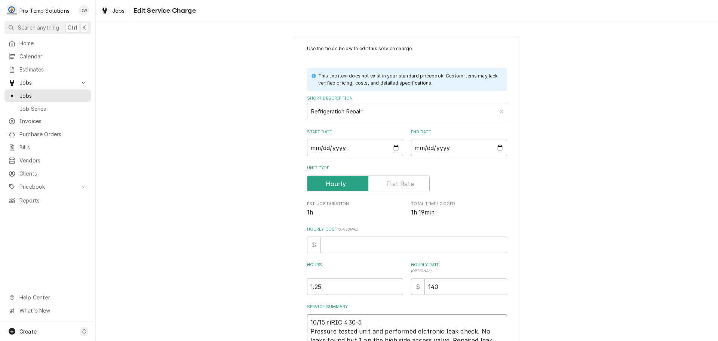
type textarea "x"
type textarea "10/15 riRIC 430-54 Pressure tested unit and performed elctronic leak check. No …"
type textarea "x"
type textarea "10/15 riRIC 430-545 Pressure tested unit and performed elctronic leak check. No…"
type textarea "x"
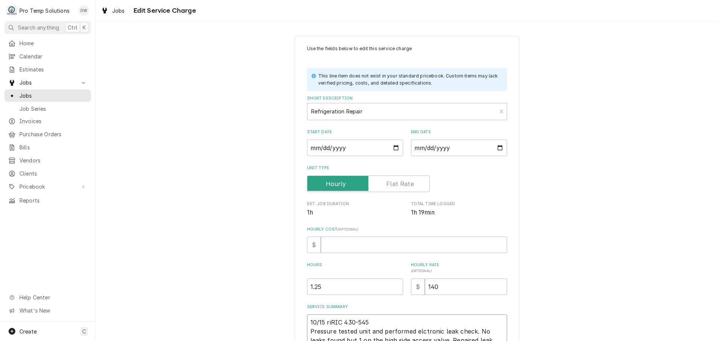
type textarea "10/15 riRIC 430-545 Pressure tested unit and performed elctronic leak check. No…"
type textarea "x"
type textarea "10/15 riRIC 430-545 K Pressure tested unit and performed elctronic leak check. …"
type textarea "x"
type textarea "10/15 riRIC 430-545 KE Pressure tested unit and performed elctronic leak check.…"
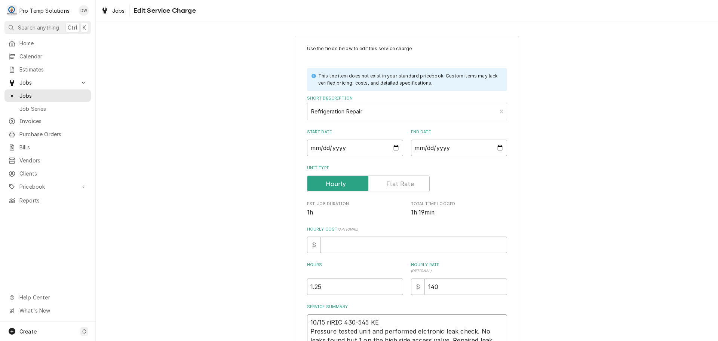
type textarea "x"
type textarea "10/15 riRIC 430-545 KEV Pressure tested unit and performed elctronic leak check…"
type textarea "x"
type textarea "10/15 riRIC 430-545 KEVI Pressure tested unit and performed elctronic leak chec…"
type textarea "x"
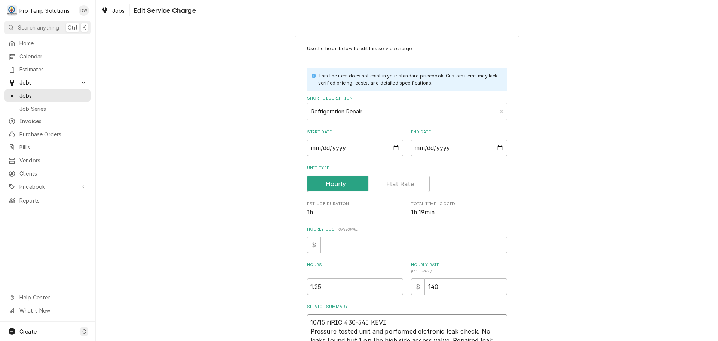
type textarea "10/15 riRIC 430-545 KEVIN Pressure tested unit and performed elctronic leak che…"
type textarea "x"
type textarea "10/15 riRIC 430-545 KEVIN Pressure tested unit and performed elctronic leak che…"
type textarea "x"
type textarea "10/15 riRIC 430-545 KEVIN K Pressure tested unit and performed elctronic leak c…"
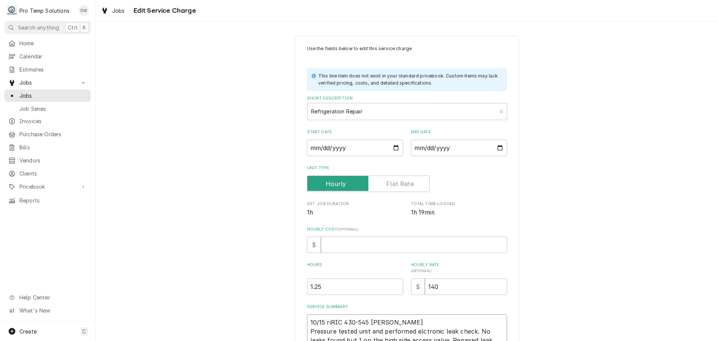
type textarea "x"
type textarea "10/15 riRIC 430-545 KEVIN KO Pressure tested unit and performed elctronic leak …"
type textarea "x"
type textarea "10/15 riRIC 430-545 KEVIN KOT Pressure tested unit and performed elctronic leak…"
type textarea "x"
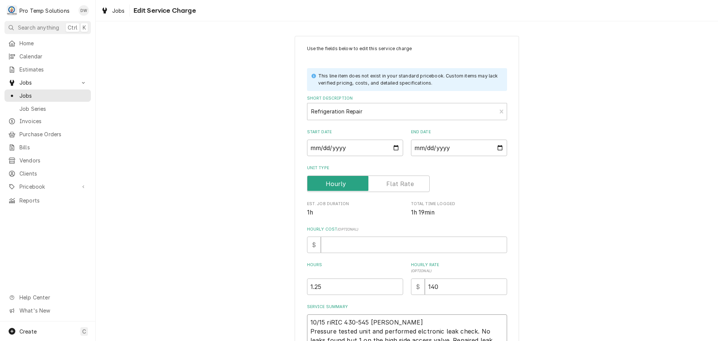
type textarea "10/15 riRIC 430-545 KEVIN KOTY Pressure tested unit and performed elctronic lea…"
type textarea "x"
type textarea "10/15 riRIC 430-545 KEVIN KOTY Pressure tested unit and performed elctronic lea…"
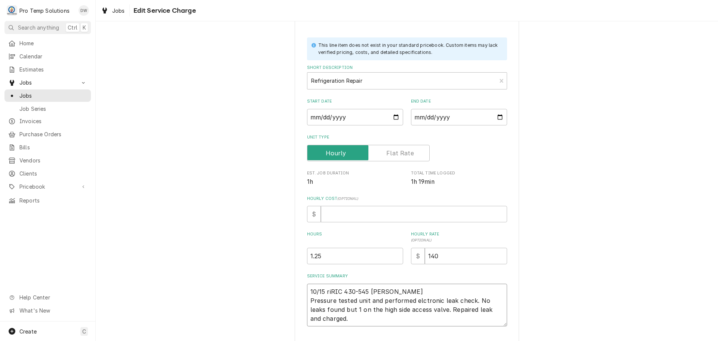
scroll to position [81, 0]
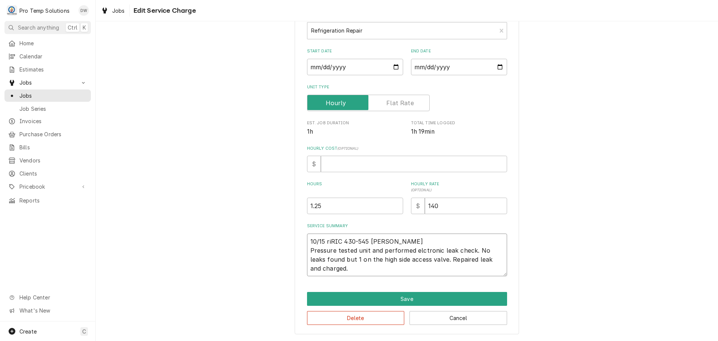
click at [417, 250] on textarea "10/15 riRIC 430-545 KEVIN KOTY Pressure tested unit and performed elctronic lea…" at bounding box center [407, 254] width 200 height 43
type textarea "x"
type textarea "10/15 riRIC 430-545 KEVIN KOTY Pressure tested unit and performed electronic le…"
click at [326, 242] on textarea "10/15 riRIC 430-545 KEVIN KOTY Pressure tested unit and performed electronic le…" at bounding box center [407, 254] width 200 height 43
type textarea "x"
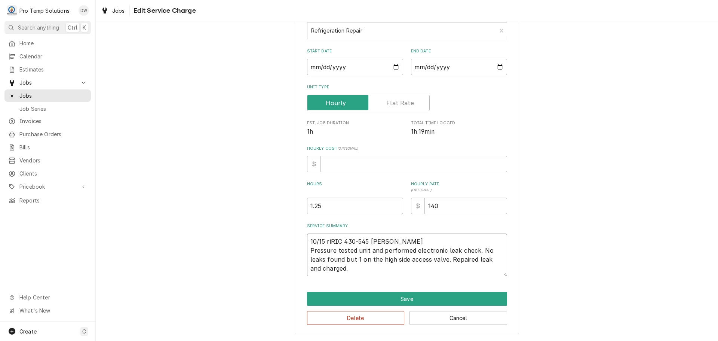
type textarea "10/15 iRIC 430-545 KEVIN KOTY Pressure tested unit and performed electronic lea…"
click at [327, 259] on textarea "10/15 iRIC 430-545 KEVIN KOTY Pressure tested unit and performed electronic lea…" at bounding box center [407, 254] width 200 height 43
type textarea "x"
type textarea "10/15 iRIC 430-545 KEVIN KOTY Pressure tested unit and performed electronic lea…"
type textarea "x"
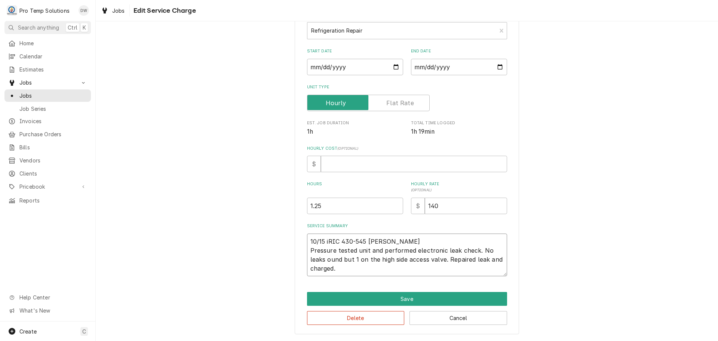
type textarea "10/15 iRIC 430-545 KEVIN KOTY Pressure tested unit and performed electronic lea…"
type textarea "x"
type textarea "10/15 iRIC 430-545 KEVIN KOTY Pressure tested unit and performed electronic lea…"
type textarea "x"
type textarea "10/15 iRIC 430-545 KEVIN KOTY Pressure tested unit and performed electronic lea…"
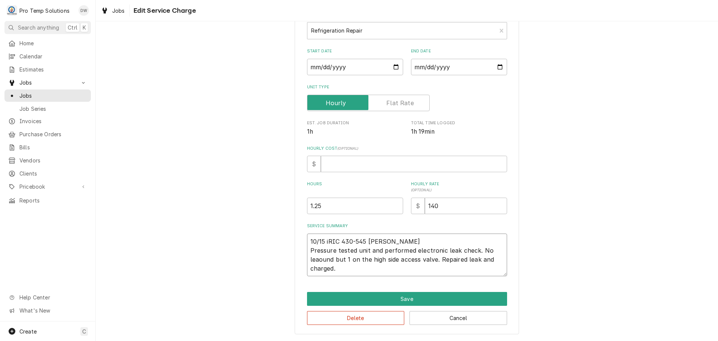
type textarea "x"
type textarea "10/15 iRIC 430-545 KEVIN KOTY Pressure tested unit and performed electronic lea…"
type textarea "x"
type textarea "10/15 iRIC 430-545 KEVIN KOTY Pressure tested unit and performed electronic lea…"
type textarea "x"
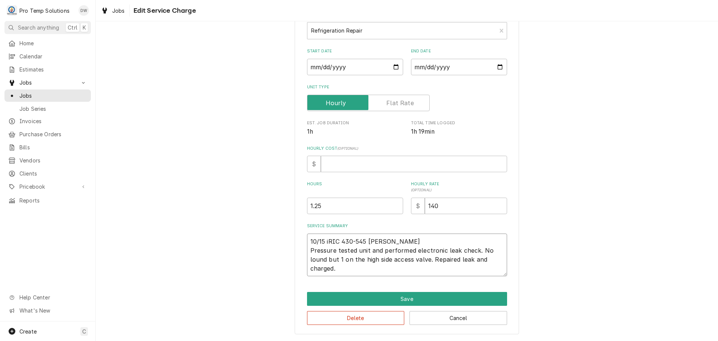
type textarea "10/15 iRIC 430-545 KEVIN KOTY Pressure tested unit and performed electronic lea…"
type textarea "x"
type textarea "10/15 iRIC 430-545 KEVIN KOTY Pressure tested unit and performed electronic lea…"
type textarea "x"
type textarea "10/15 iRIC 430-545 KEVIN KOTY Pressure tested unit and performed electronic lea…"
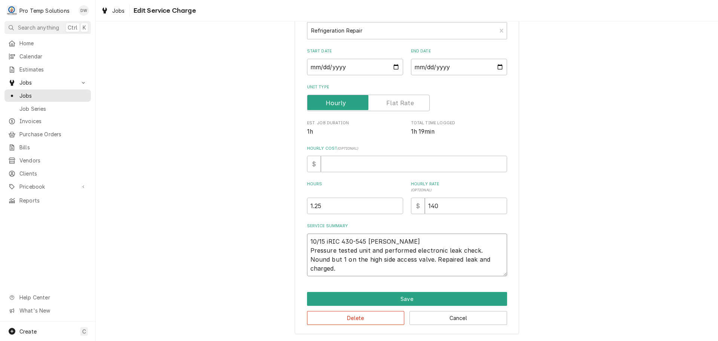
type textarea "x"
type textarea "10/15 iRIC 430-545 KEVIN KOTY Pressure tested unit and performed electronic lea…"
type textarea "x"
type textarea "10/15 iRIC 430-545 KEVIN KOTY Pressure tested unit and performed electronic lea…"
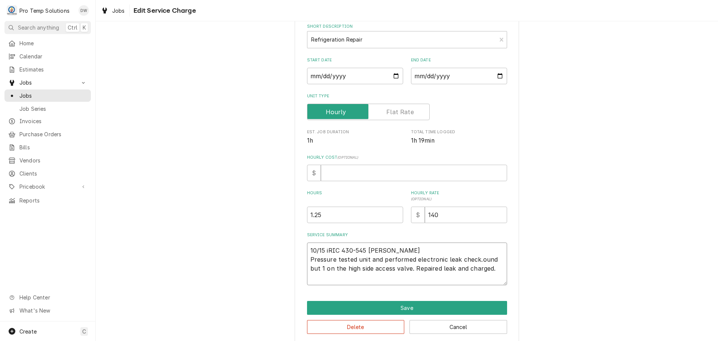
type textarea "x"
type textarea "10/15 iRIC 430-545 KEVIN KOTY Pressure tested unit and performed electronic lea…"
type textarea "x"
type textarea "10/15 iRIC 430-545 KEVIN KOTY Pressure tested unit and performed electronic lea…"
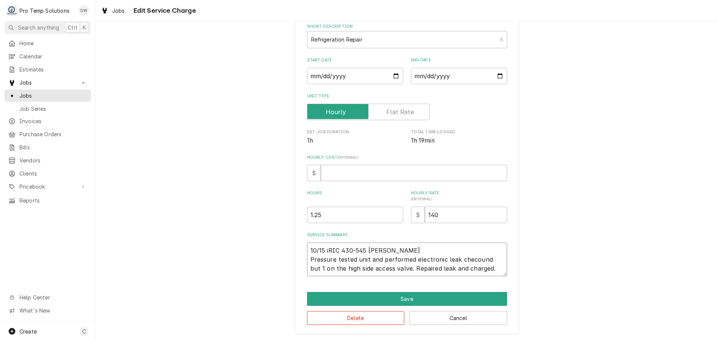
type textarea "x"
type textarea "10/15 iRIC 430-545 KEVIN KOTY Pressure tested unit and performed electronic lea…"
type textarea "x"
type textarea "10/15 iRIC 430-545 KEVIN KOTY Pressure tested unit and performed electronic lea…"
type textarea "x"
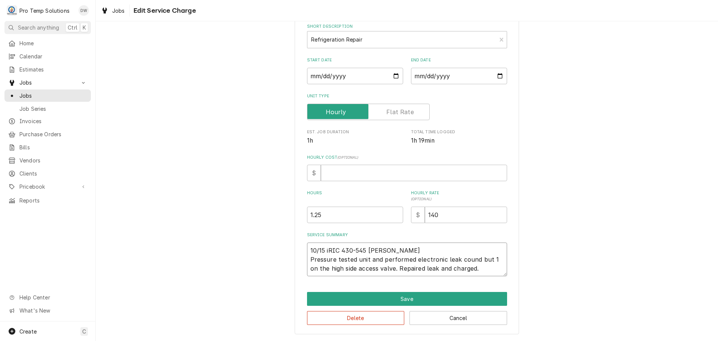
type textarea "10/15 iRIC 430-545 KEVIN KOTY Pressure tested unit and performed electronic lea…"
click at [412, 259] on textarea "10/15 iRIC 430-545 KEVIN KOTY Pressure tested unit and performed electronic lea…" at bounding box center [407, 259] width 200 height 34
type textarea "x"
type textarea "10/15 iRIC 430-545 KEVIN KOTY Pressure tested unit and performedelectronic leak…"
type textarea "x"
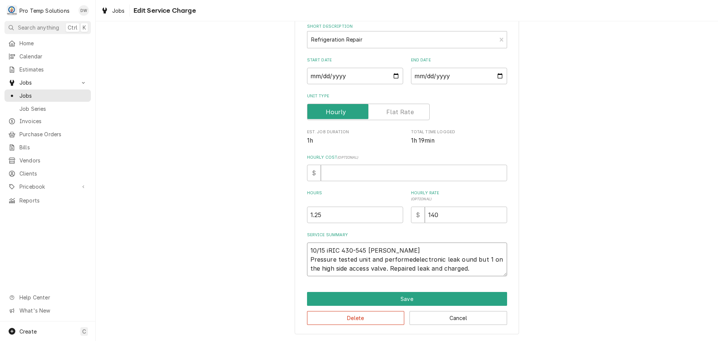
type textarea "10/15 iRIC 430-545 KEVIN KOTY Pressure tested unit and performeelectronic leak …"
type textarea "x"
type textarea "10/15 iRIC 430-545 KEVIN KOTY Pressure tested unit and performelectronic leak o…"
type textarea "x"
type textarea "10/15 iRIC 430-545 KEVIN KOTY Pressure tested unit and perfoelectronic leak oun…"
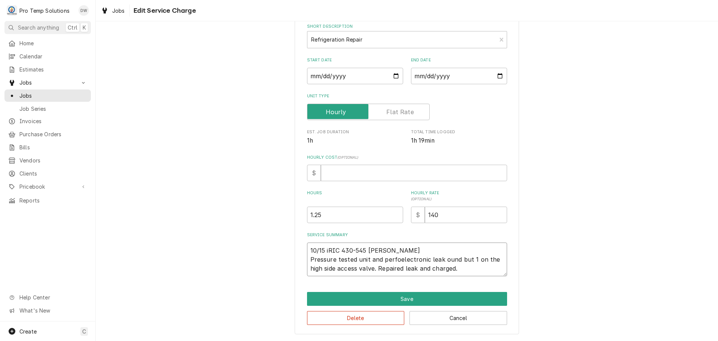
type textarea "x"
type textarea "10/15 iRIC 430-545 KEVIN KOTY Pressure tested unit and perfelectronic leak ound…"
type textarea "x"
type textarea "10/15 iRIC 430-545 KEVIN KOTY Pressure tested unit and perelectronic leak ound …"
type textarea "x"
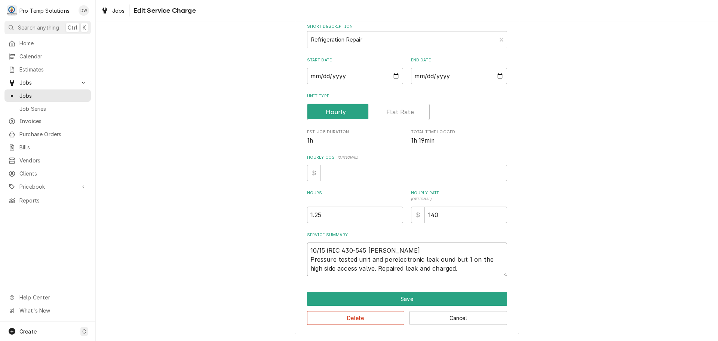
type textarea "10/15 iRIC 430-545 KEVIN KOTY Pressure tested unit and peelectronic leak ound b…"
type textarea "x"
type textarea "10/15 iRIC 430-545 KEVIN KOTY Pressure tested unit and pelectronic leak ound bu…"
type textarea "x"
type textarea "10/15 iRIC 430-545 KEVIN KOTY Pressure tested unit and electronic leak ound but…"
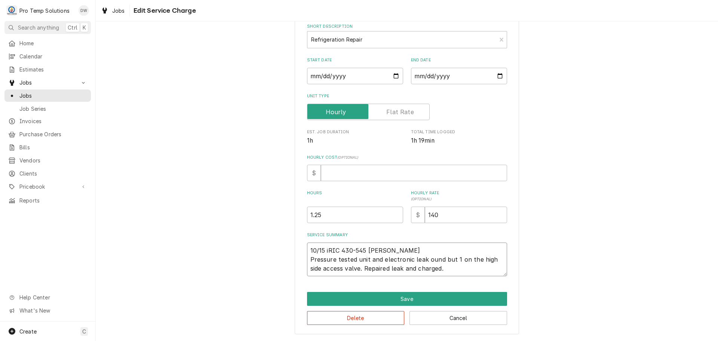
type textarea "x"
type textarea "10/15 iRIC 430-545 KEVIN KOTY Pressure tested unit andelectronic leak ound but …"
type textarea "x"
type textarea "10/15 iRIC 430-545 KEVIN KOTY Pressure tested unit anelectronic leak ound but 1…"
type textarea "x"
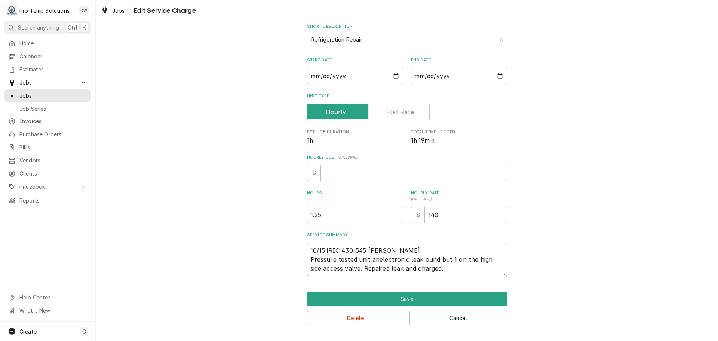
type textarea "10/15 iRIC 430-545 KEVIN KOTY Pressure tested unit aelectronic leak ound but 1 …"
type textarea "x"
type textarea "10/15 iRIC 430-545 KEVIN KOTY Pressure tested unit electronic leak ound but 1 o…"
type textarea "x"
type textarea "10/15 iRIC 430-545 KEVIN KOTY Pressure tested unit &electronic leak ound but 1 …"
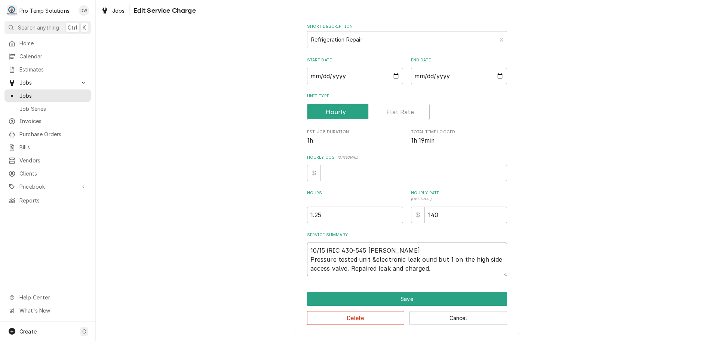
type textarea "x"
type textarea "10/15 iRIC 430-545 KEVIN KOTY Pressure tested unit & electronic leak ound but 1…"
type textarea "x"
type textarea "10/15 iRIC 430-545 KEVIN KOTY Pressure tested unit & Delectronic leak ound but …"
type textarea "x"
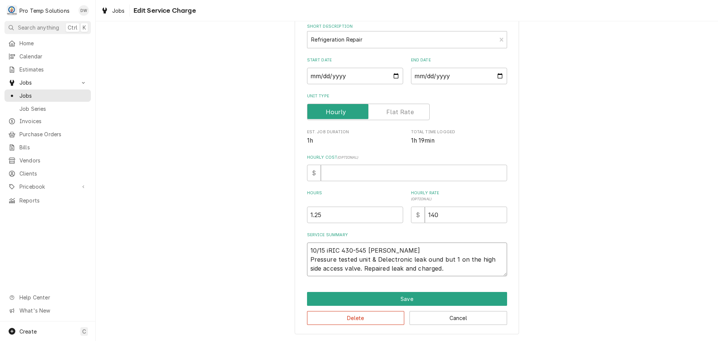
type textarea "10/15 iRIC 430-545 KEVIN KOTY Pressure tested unit & DIelectronic leak ound but…"
type textarea "x"
type textarea "10/15 iRIC 430-545 KEVIN KOTY Pressure tested unit & DIDelectronic leak ound bu…"
type textarea "x"
type textarea "10/15 iRIC 430-545 KEVIN KOTY Pressure tested unit & DIelectronic leak ound but…"
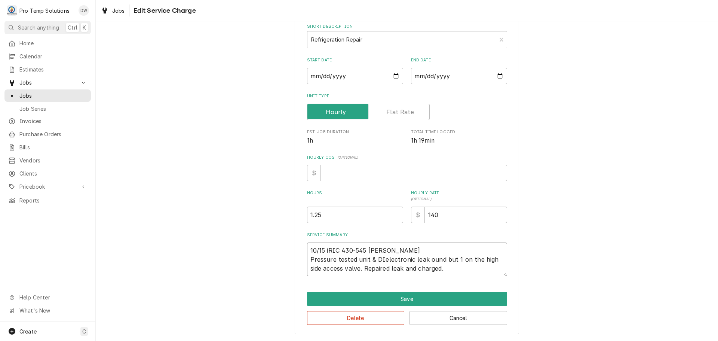
type textarea "x"
type textarea "10/15 iRIC 430-545 KEVIN KOTY Pressure tested unit & Delectronic leak ound but …"
type textarea "x"
type textarea "10/15 iRIC 430-545 KEVIN KOTY Pressure tested unit & electronic leak ound but 1…"
type textarea "x"
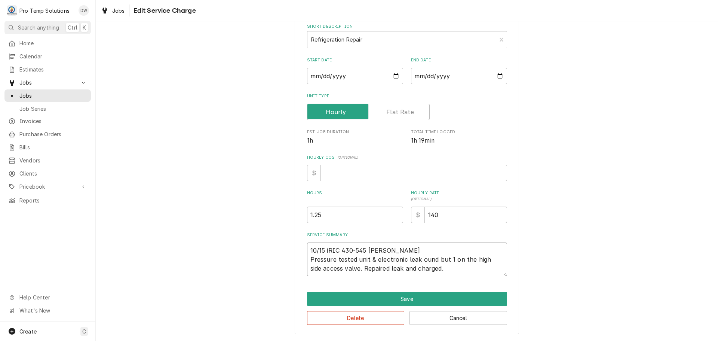
type textarea "10/15 iRIC 430-545 KEVIN KOTY Pressure tested unit & delectronic leak ound but …"
type textarea "x"
type textarea "10/15 iRIC 430-545 KEVIN KOTY Pressure tested unit & dielectronic leak ound but…"
type textarea "x"
type textarea "10/15 iRIC 430-545 KEVIN KOTY Pressure tested unit & didelectronic leak ound bu…"
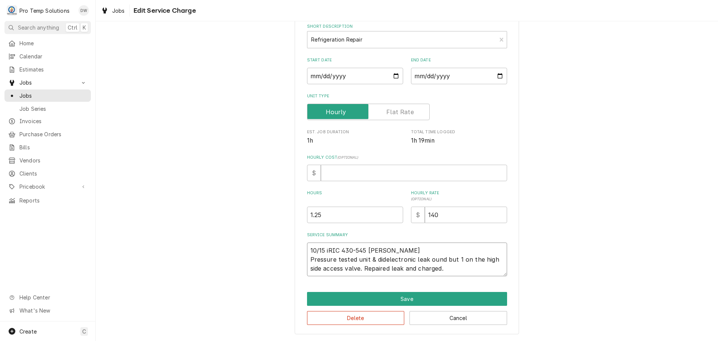
type textarea "x"
type textarea "10/15 iRIC 430-545 KEVIN KOTY Pressure tested unit & did electronic leak ound b…"
click at [426, 258] on textarea "10/15 iRIC 430-545 KEVIN KOTY Pressure tested unit & did electronic leak ound b…" at bounding box center [407, 259] width 200 height 34
type textarea "x"
type textarea "10/15 iRIC 430-545 KEVIN KOTY Pressure tested unit & did electronic leak. ound …"
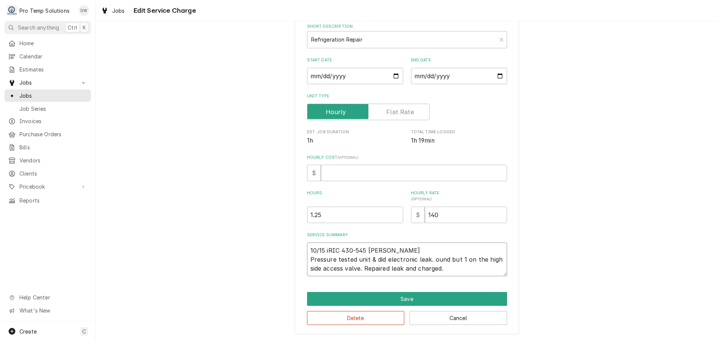
type textarea "x"
type textarea "10/15 iRIC 430-545 KEVIN KOTY Pressure tested unit & did electronic leak. ound …"
click at [432, 259] on textarea "10/15 iRIC 430-545 KEVIN KOTY Pressure tested unit & did electronic leak. ound …" at bounding box center [407, 259] width 200 height 34
type textarea "x"
type textarea "10/15 iRIC 430-545 KEVIN KOTY Pressure tested unit & did electronic leak. Found…"
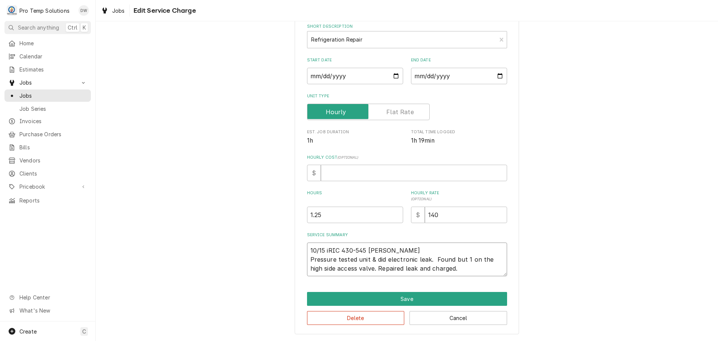
click at [326, 248] on textarea "10/15 iRIC 430-545 KEVIN KOTY Pressure tested unit & did electronic leak. Found…" at bounding box center [407, 259] width 200 height 34
type textarea "x"
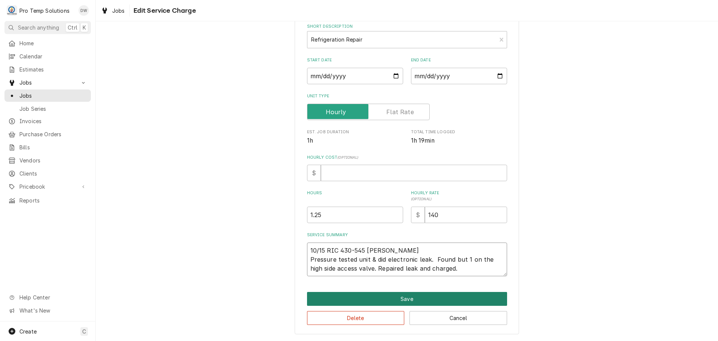
type textarea "10/15 RIC 430-545 KEVIN KOTY Pressure tested unit & did electronic leak. Found …"
click at [403, 297] on button "Save" at bounding box center [407, 299] width 200 height 14
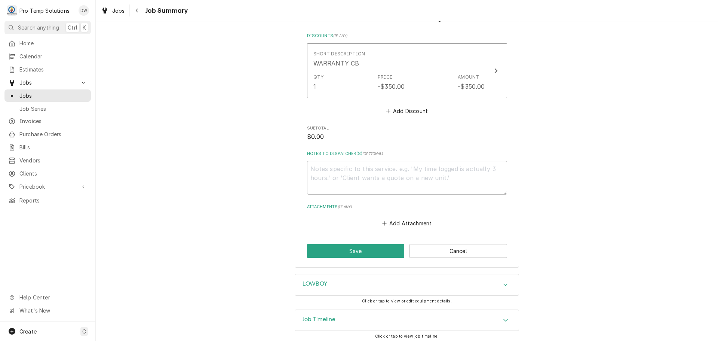
scroll to position [752, 0]
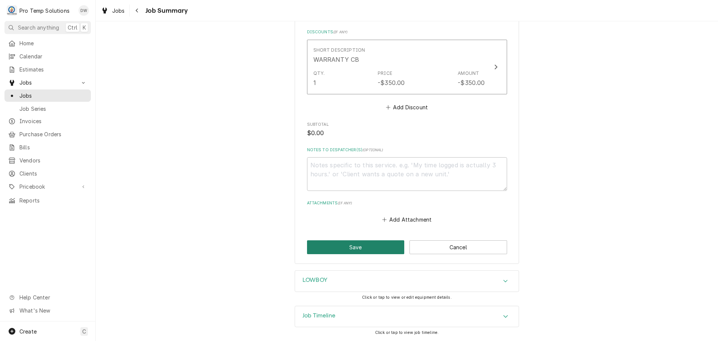
click at [352, 250] on button "Save" at bounding box center [356, 247] width 98 height 14
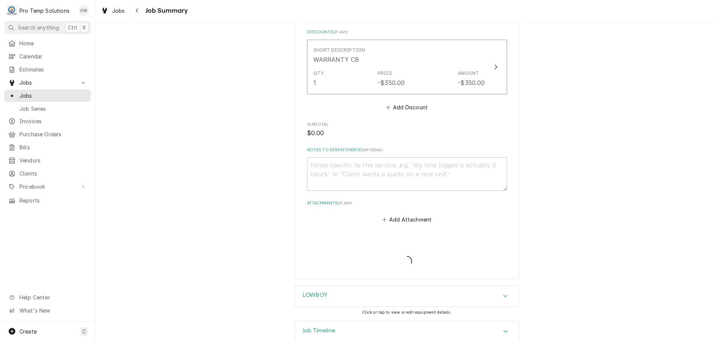
type textarea "x"
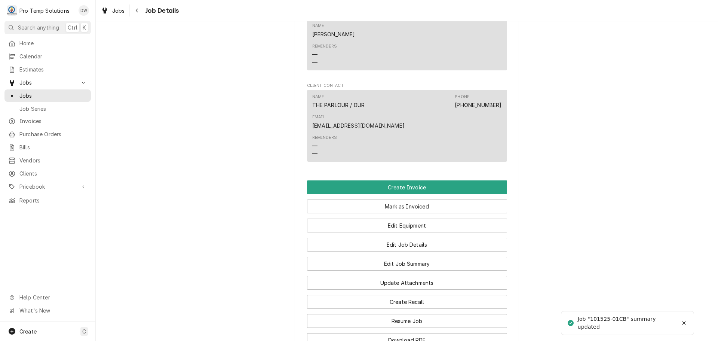
scroll to position [524, 0]
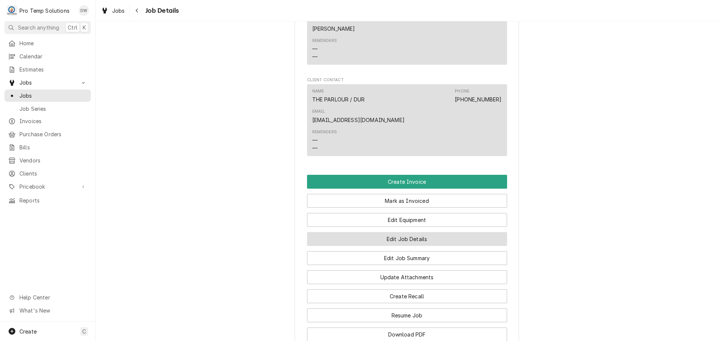
click at [401, 238] on button "Edit Job Details" at bounding box center [407, 239] width 200 height 14
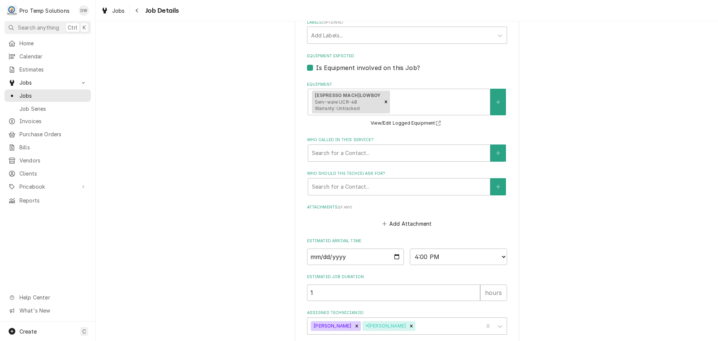
scroll to position [343, 0]
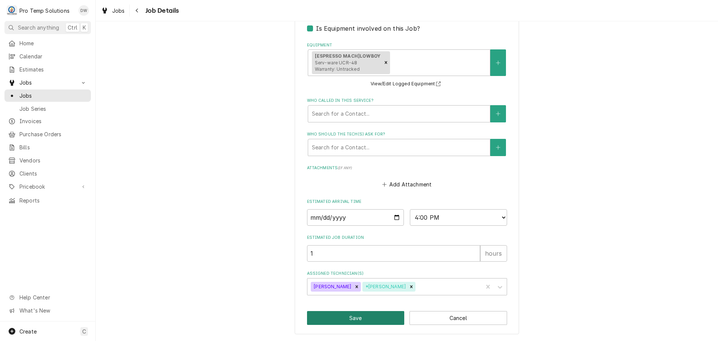
click at [351, 315] on button "Save" at bounding box center [356, 318] width 98 height 14
type textarea "x"
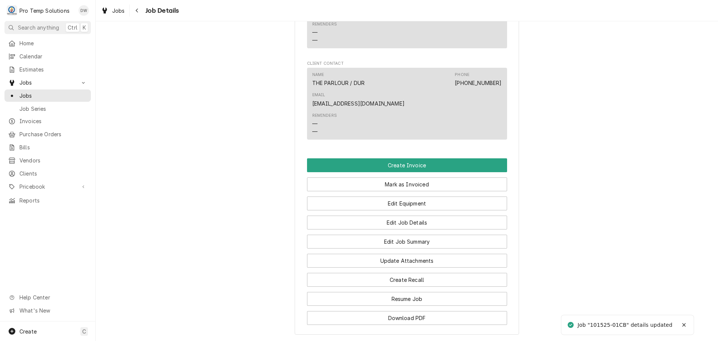
scroll to position [561, 0]
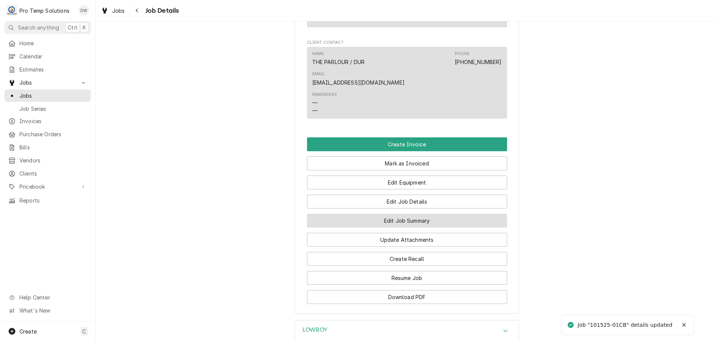
click at [403, 217] on button "Edit Job Summary" at bounding box center [407, 221] width 200 height 14
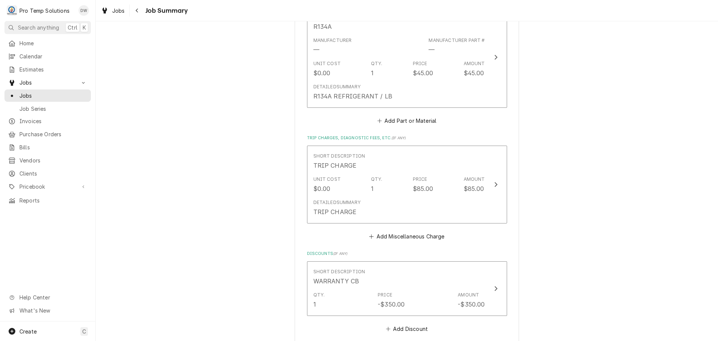
scroll to position [636, 0]
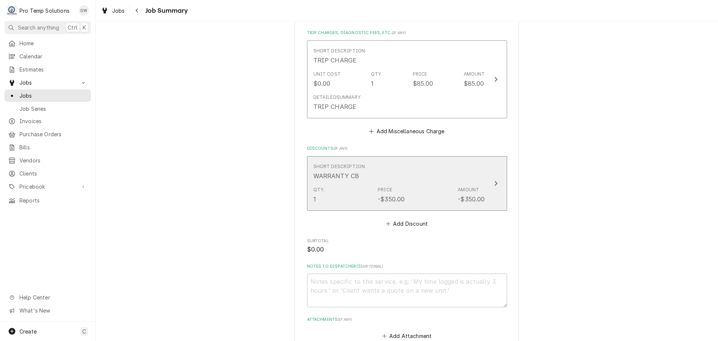
click at [494, 181] on icon "Update Line Item" at bounding box center [496, 183] width 4 height 6
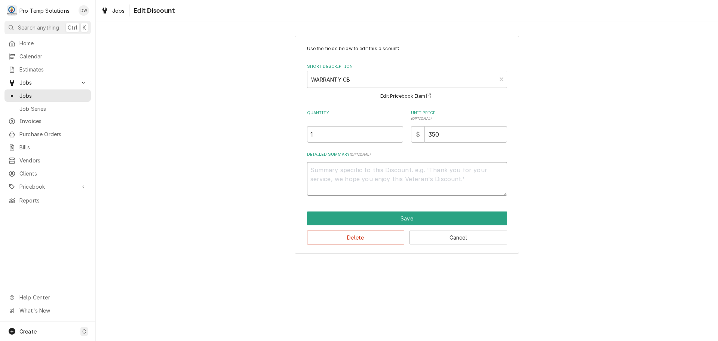
click at [379, 173] on textarea "Detailed Summary ( optional )" at bounding box center [407, 179] width 200 height 34
type textarea "x"
type textarea "w"
type textarea "x"
type textarea "wa"
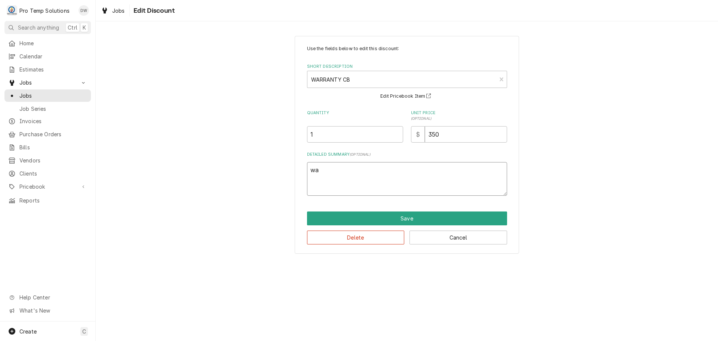
type textarea "x"
type textarea "war"
type textarea "x"
type textarea "warr"
type textarea "x"
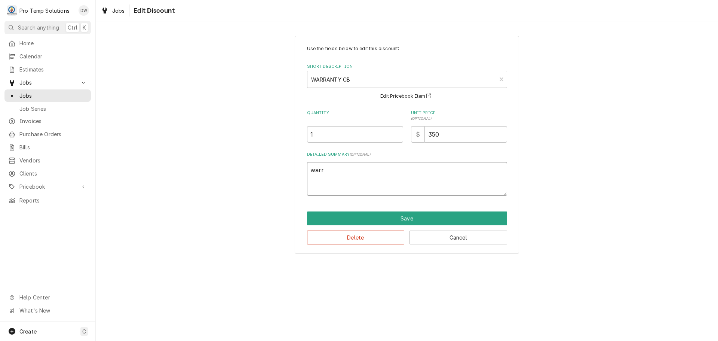
type textarea "war"
type textarea "x"
type textarea "wa"
type textarea "x"
type textarea "w"
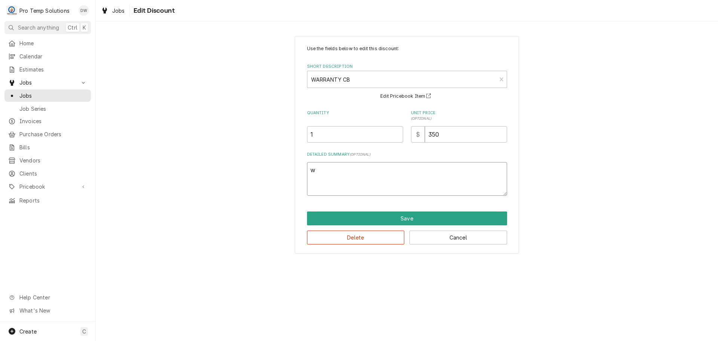
type textarea "x"
type textarea "W"
type textarea "x"
type textarea "WA"
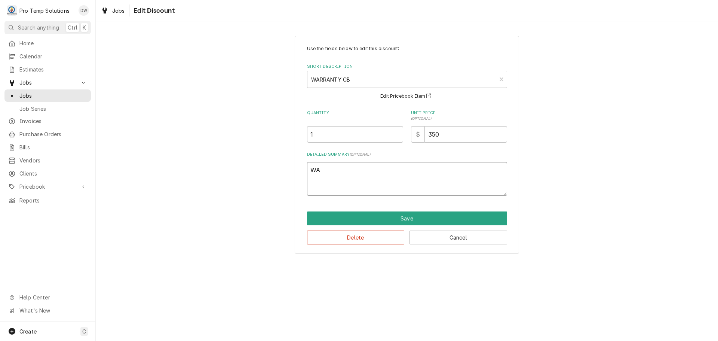
type textarea "x"
type textarea "WAR"
type textarea "x"
type textarea "WARR"
type textarea "x"
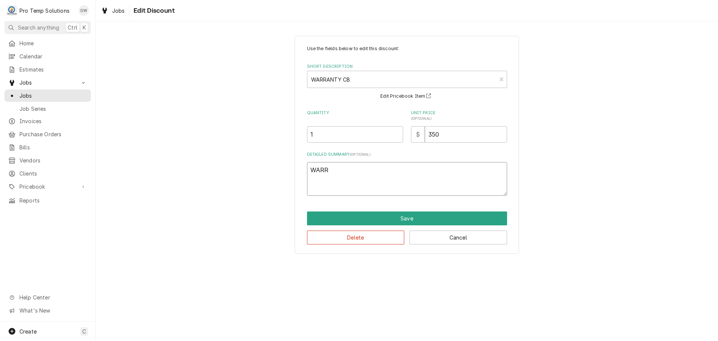
type textarea "WARRA"
type textarea "x"
type textarea "WARRAN"
type textarea "x"
type textarea "WARRANT"
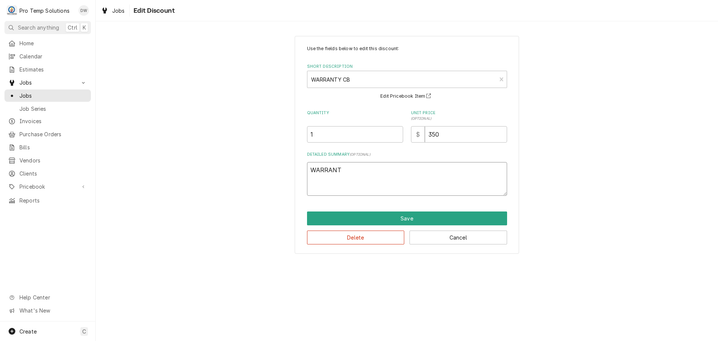
type textarea "x"
type textarea "WARRANTY"
type textarea "x"
type textarea "WARRANTY"
type textarea "x"
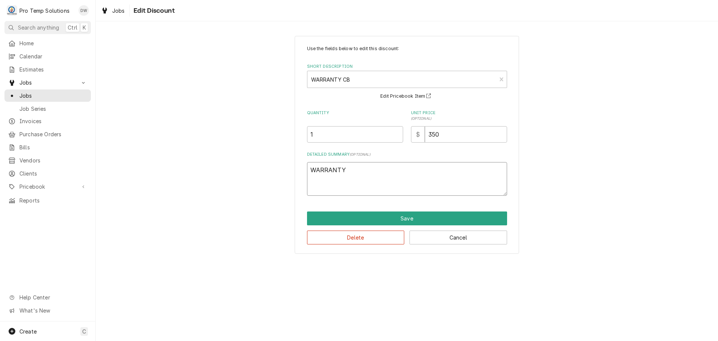
type textarea "WARRANTY C"
type textarea "x"
type textarea "WARRANTY CB"
type textarea "x"
type textarea "WARRANTY CB"
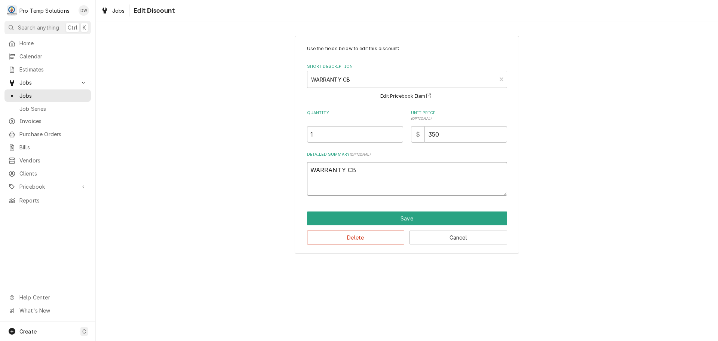
type textarea "x"
type textarea "WARRANTY CB R"
type textarea "x"
type textarea "WARRANTY CB R/"
type textarea "x"
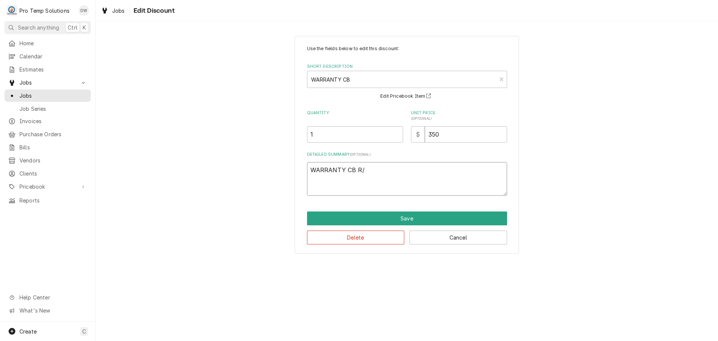
type textarea "WARRANTY CB R/T"
type textarea "x"
type textarea "WARRANTY CB R/T"
type textarea "x"
type textarea "WARRANTY CB R/T #"
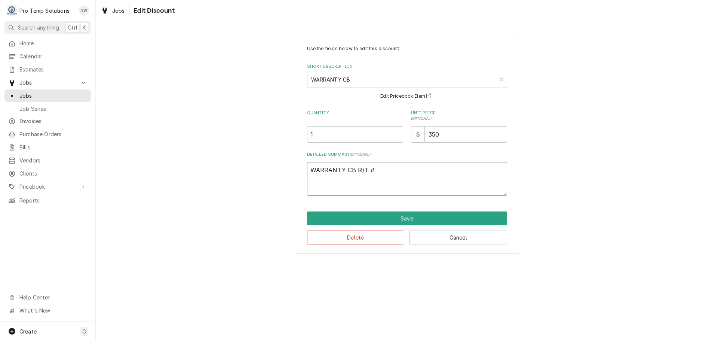
type textarea "x"
type textarea "WARRANTY CB R/T #0"
type textarea "x"
type textarea "WARRANTY CB R/T #09"
type textarea "x"
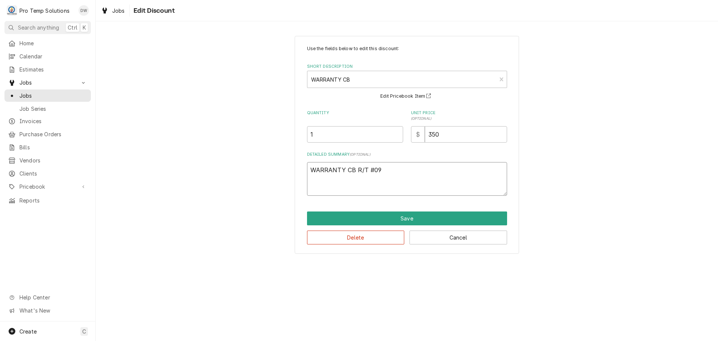
type textarea "WARRANTY CB R/T #091"
type textarea "x"
type textarea "WARRANTY CB R/T #0917"
type textarea "x"
type textarea "WARRANTY CB R/T #09172"
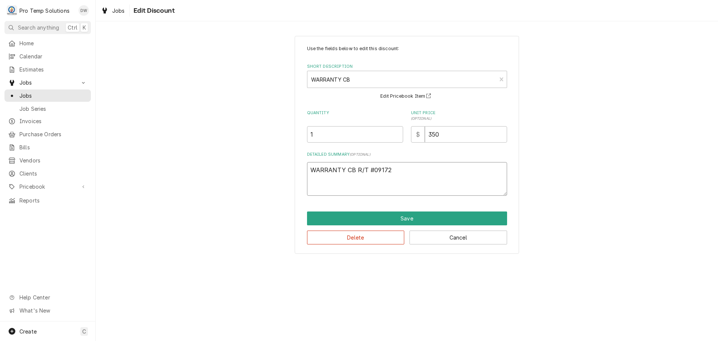
type textarea "x"
type textarea "WARRANTY CB R/T #091725"
type textarea "x"
type textarea "WARRANTY CB R/T #0917250"
type textarea "x"
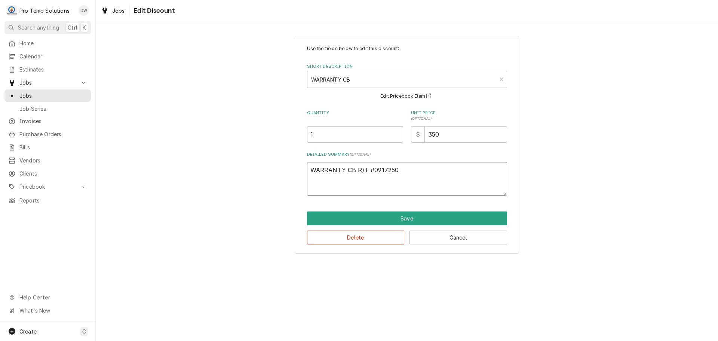
type textarea "WARRANTY CB R/T #09172500"
type textarea "x"
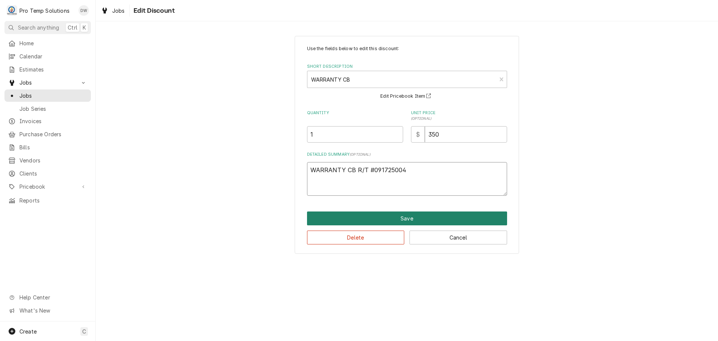
type textarea "WARRANTY CB R/T #091725004"
click at [403, 217] on button "Save" at bounding box center [407, 218] width 200 height 14
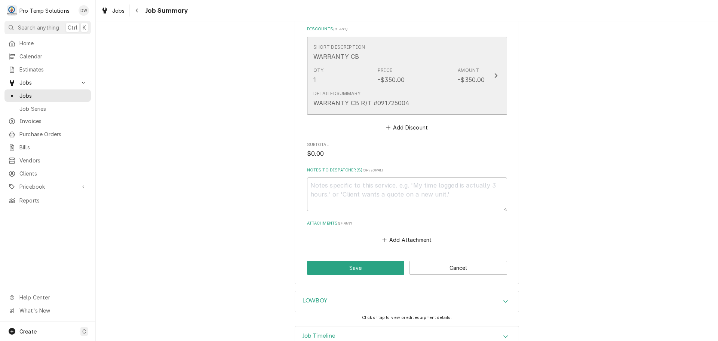
scroll to position [776, 0]
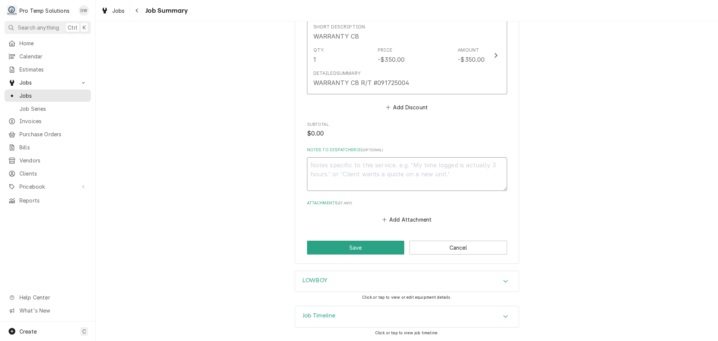
click at [366, 166] on textarea "Notes to Dispatcher(s) ( optional )" at bounding box center [407, 174] width 200 height 34
type textarea "x"
type textarea "#"
type textarea "x"
type textarea "#1"
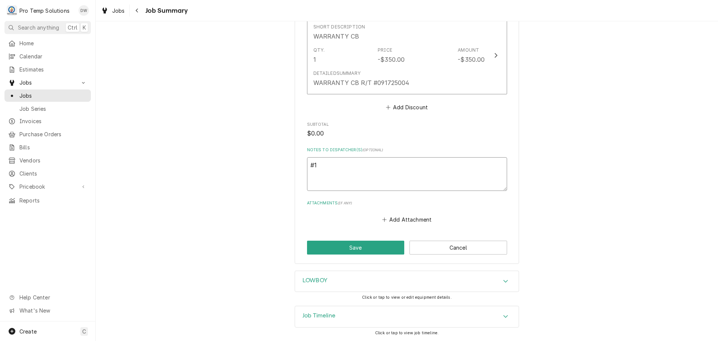
type textarea "x"
type textarea "#10"
type textarea "x"
type textarea "#101"
type textarea "x"
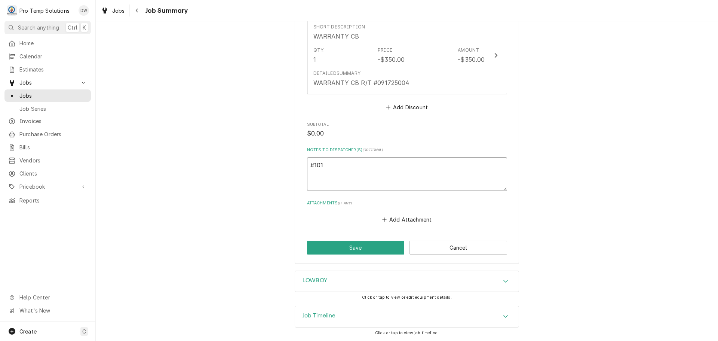
type textarea "#1015"
type textarea "x"
type textarea "#10152"
type textarea "x"
type textarea "#101525"
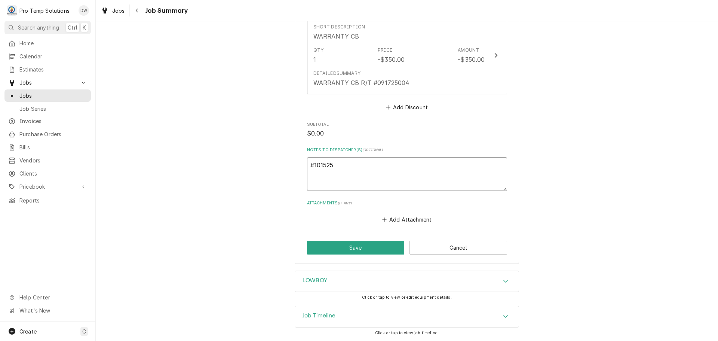
type textarea "x"
type textarea "#101525-"
type textarea "x"
type textarea "#101525-0"
type textarea "x"
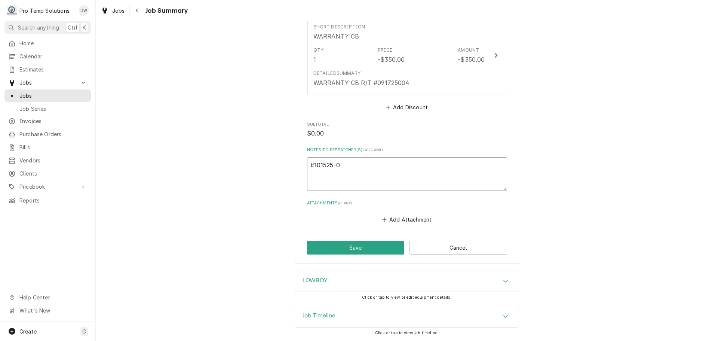
type textarea "#101525-06"
type textarea "x"
type textarea "#101525-06"
type textarea "x"
type textarea "#101525-06 P"
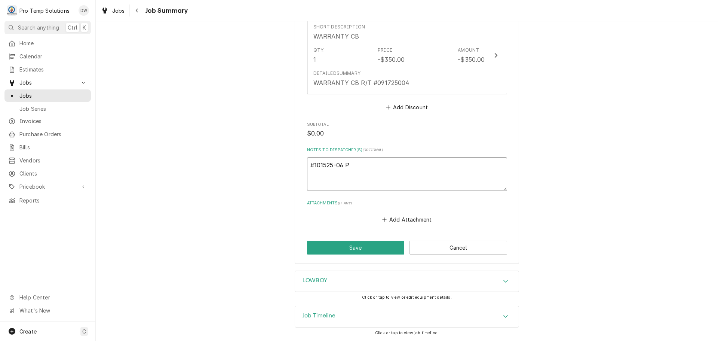
type textarea "x"
type textarea "#101525-06 PA"
type textarea "x"
type textarea "#101525-06 PAR"
type textarea "x"
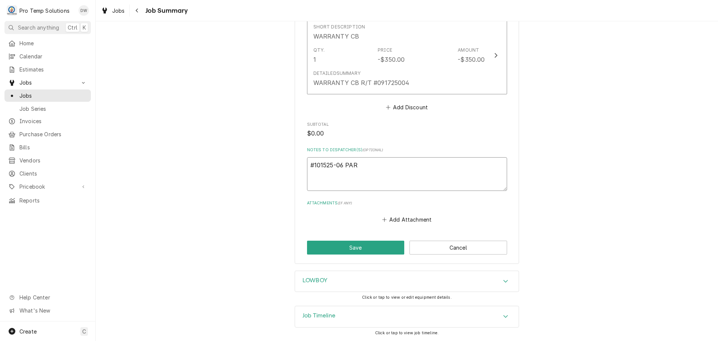
type textarea "#101525-06 PARL"
type textarea "x"
type textarea "#101525-06 PARLO"
type textarea "x"
type textarea "#101525-06 PARLOU"
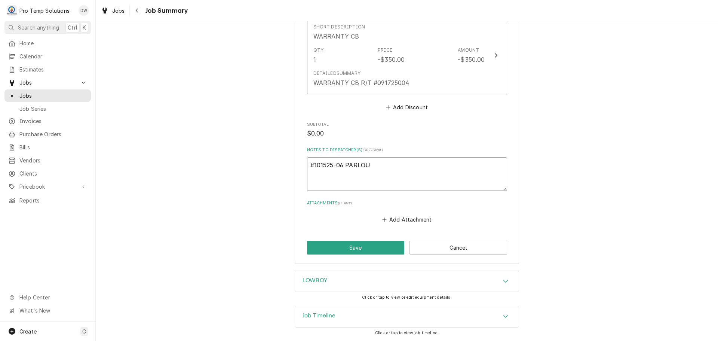
type textarea "x"
type textarea "#101525-06 PARLOUR"
type textarea "x"
type textarea "#101525-06 PARLOUR-"
type textarea "x"
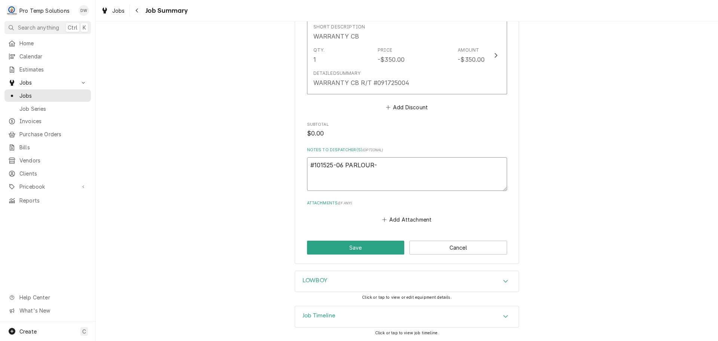
type textarea "#101525-06 PARLOUR-"
type textarea "x"
type textarea "#101525-06 PARLOUR- R"
type textarea "x"
type textarea "#101525-06 PARLOUR- RI"
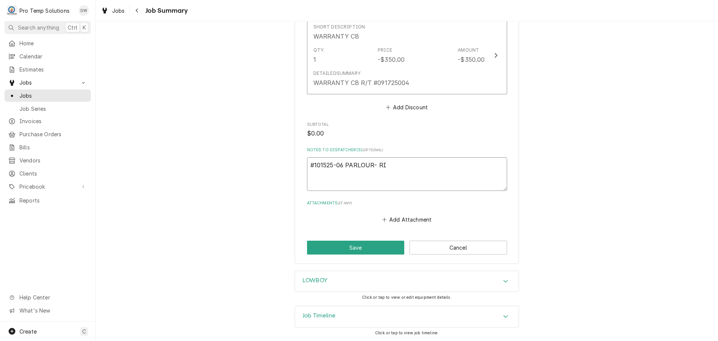
type textarea "x"
type textarea "#101525-06 PARLOUR- RIC"
type textarea "x"
type textarea "#101525-06 PARLOUR- RIC"
type textarea "x"
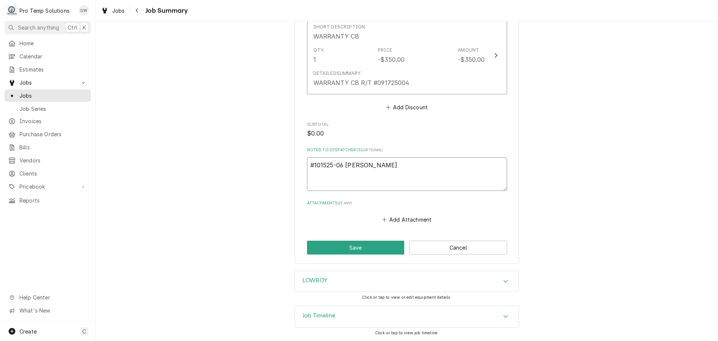
type textarea "#101525-06 PARLOUR- RIC W"
type textarea "x"
type textarea "#101525-06 PARLOUR- RIC WA"
type textarea "x"
type textarea "#101525-06 PARLOUR- RIC WAR"
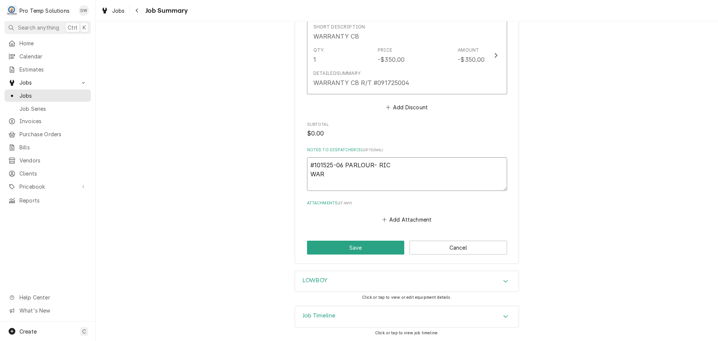
type textarea "x"
type textarea "#101525-06 PARLOUR- RIC WARR"
type textarea "x"
type textarea "#101525-06 PARLOUR- RIC WARRA"
type textarea "x"
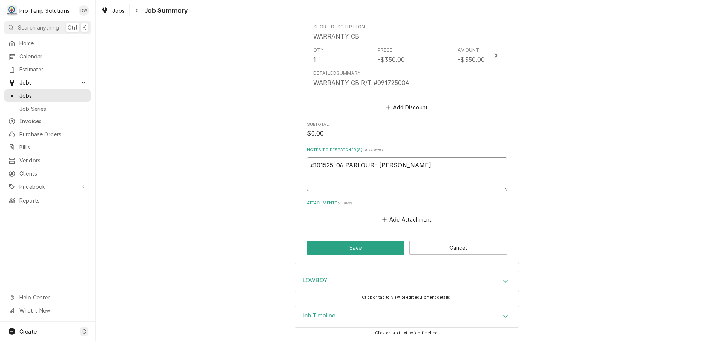
type textarea "#101525-06 PARLOUR- RIC WARRAN"
type textarea "x"
type textarea "#101525-06 PARLOUR- RIC WARRANT"
type textarea "x"
type textarea "#101525-06 PARLOUR- RIC WARRANTY"
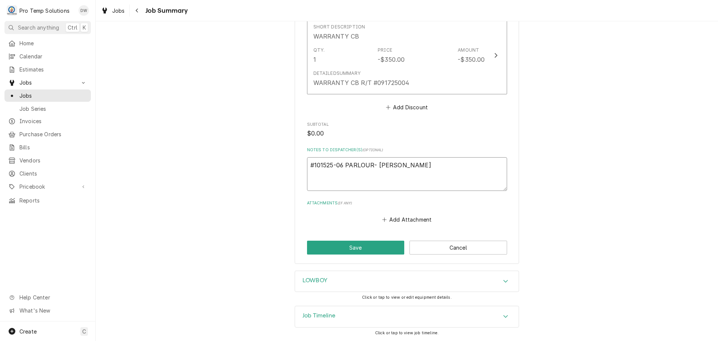
type textarea "x"
type textarea "#101525-06 PARLOUR- RIC WARRANTY"
type textarea "x"
type textarea "#101525-06 PARLOUR- RIC WARRANTY C"
type textarea "x"
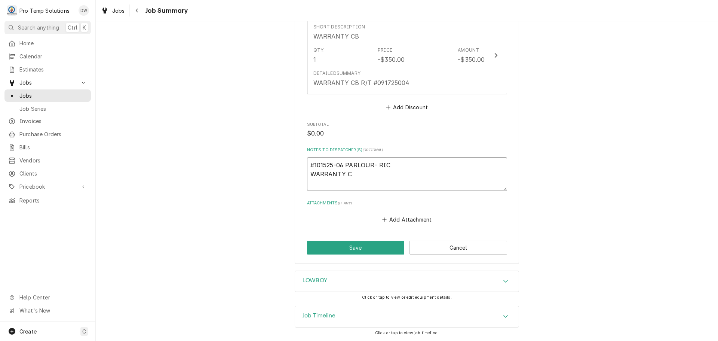
type textarea "#101525-06 PARLOUR- RIC WARRANTY CB"
type textarea "x"
type textarea "#101525-06 PARLOUR- RIC WARRANTY CB"
type textarea "x"
type textarea "#101525-06 PARLOUR- RIC WARRANTY CB R"
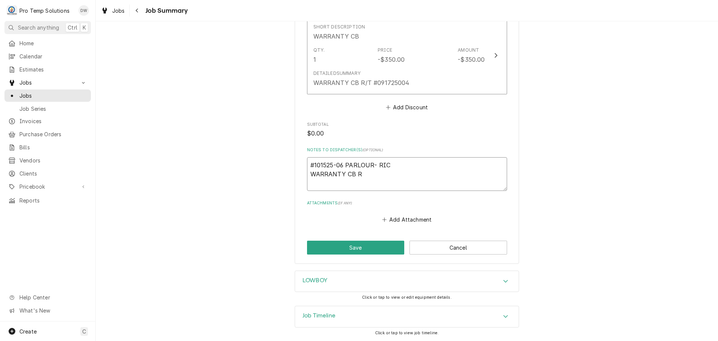
type textarea "x"
type textarea "#101525-06 PARLOUR- RIC WARRANTY CB R/"
type textarea "x"
type textarea "#101525-06 PARLOUR- RIC WARRANTY CB R/T"
type textarea "x"
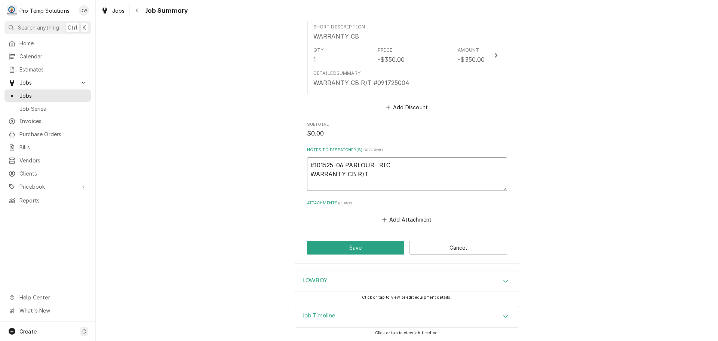
type textarea "#101525-06 PARLOUR- RIC WARRANTY CB R/T"
type textarea "x"
type textarea "#101525-06 PARLOUR- RIC WARRANTY CB R/T #"
type textarea "x"
type textarea "#101525-06 PARLOUR- RIC WARRANTY CB R/T #0"
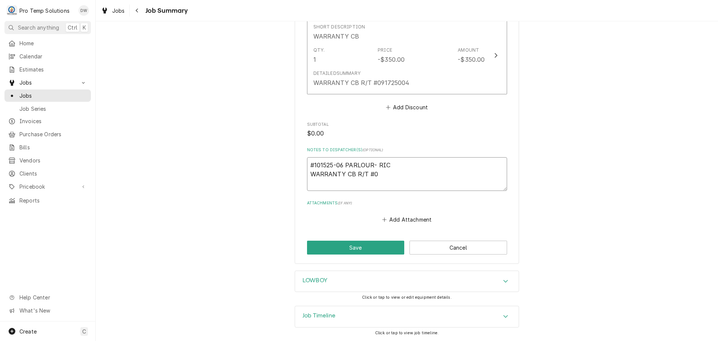
type textarea "x"
type textarea "#101525-06 PARLOUR- RIC WARRANTY CB R/T #09"
type textarea "x"
type textarea "#101525-06 PARLOUR- RIC WARRANTY CB R/T #091"
type textarea "x"
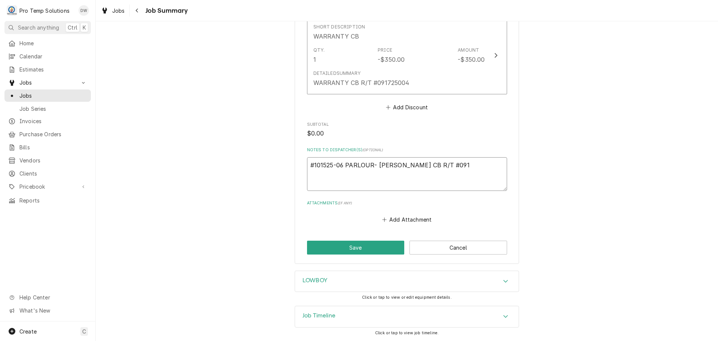
type textarea "#101525-06 PARLOUR- RIC WARRANTY CB R/T #0917"
type textarea "x"
type textarea "#101525-06 PARLOUR- RIC WARRANTY CB R/T #09172"
type textarea "x"
type textarea "#101525-06 PARLOUR- RIC WARRANTY CB R/T #091725"
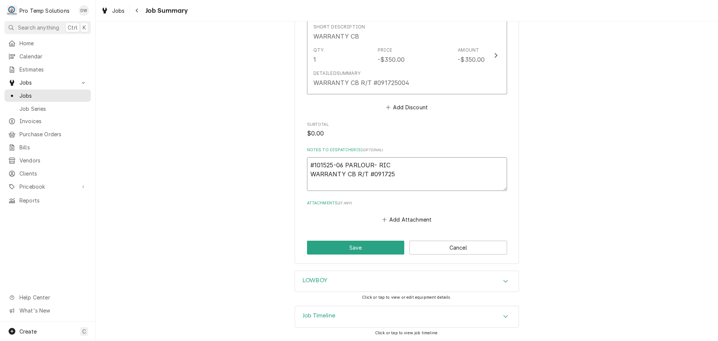
type textarea "x"
type textarea "#101525-06 PARLOUR- RIC WARRANTY CB R/T #0917250"
type textarea "x"
type textarea "#101525-06 PARLOUR- RIC WARRANTY CB R/T #09172500"
type textarea "x"
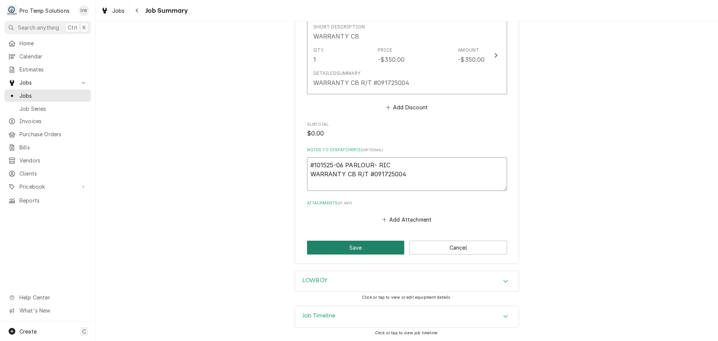
type textarea "#101525-06 PARLOUR- RIC WARRANTY CB R/T #091725004"
click at [347, 247] on button "Save" at bounding box center [356, 248] width 98 height 14
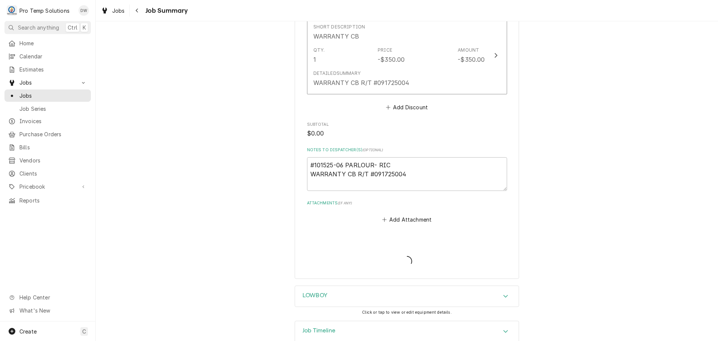
type textarea "x"
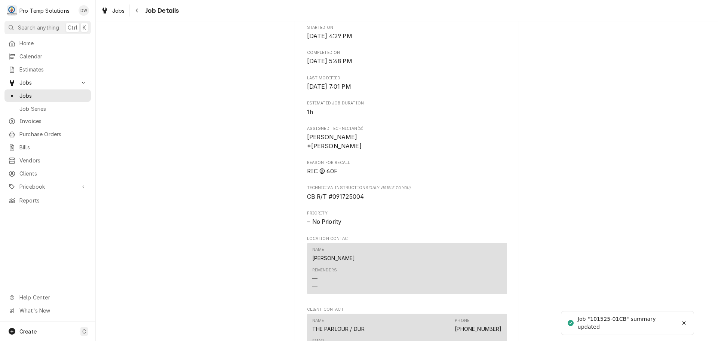
scroll to position [449, 0]
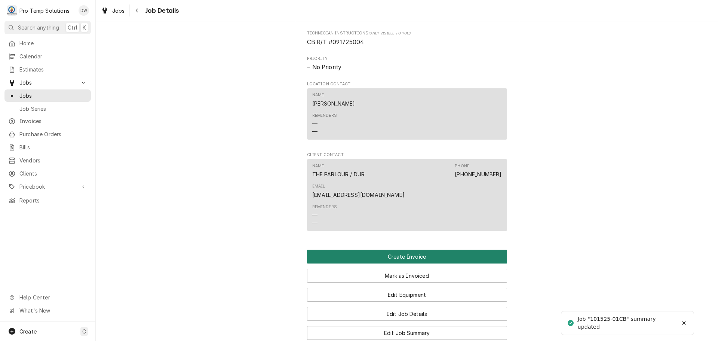
click at [401, 254] on button "Create Invoice" at bounding box center [407, 257] width 200 height 14
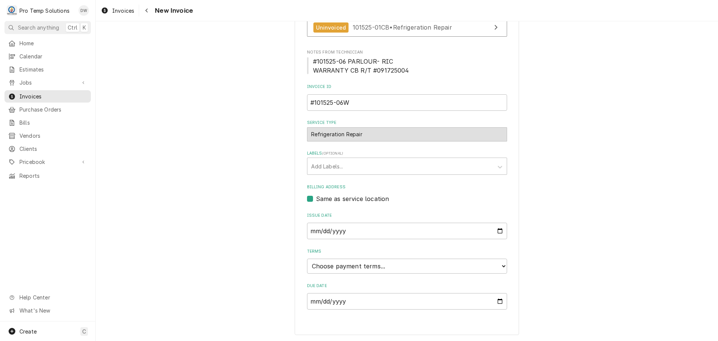
scroll to position [182, 0]
drag, startPoint x: 332, startPoint y: 268, endPoint x: 330, endPoint y: 259, distance: 9.3
click at [332, 265] on select "Choose payment terms... Same Day Net 7 Net 14 Net 21 Net 30 Net 45 Net 60 Net 90" at bounding box center [407, 265] width 200 height 15
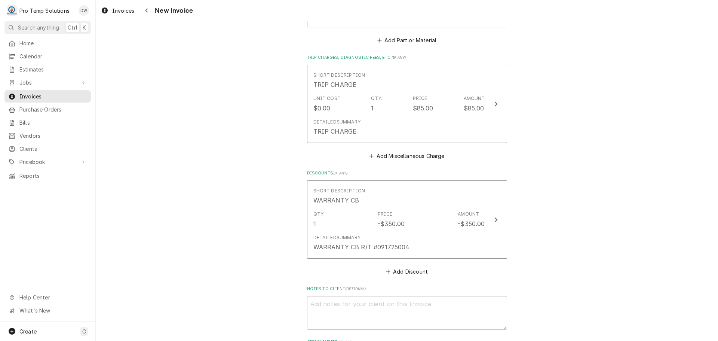
scroll to position [1060, 0]
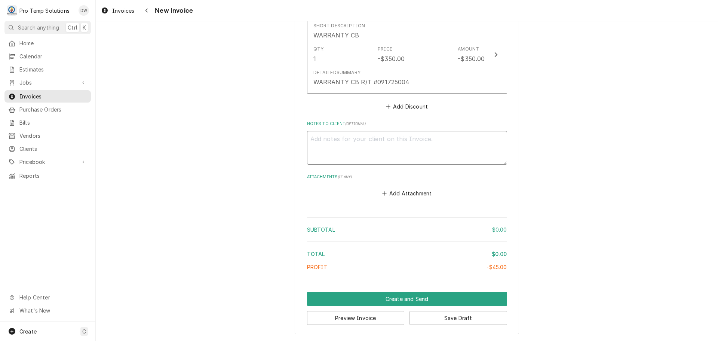
click at [326, 146] on textarea "Notes to Client ( optional )" at bounding box center [407, 148] width 200 height 34
type textarea "x"
type textarea "#"
type textarea "x"
type textarea "#1"
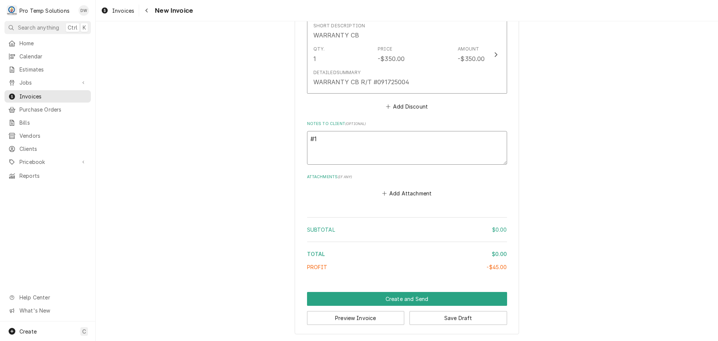
type textarea "x"
type textarea "#10"
type textarea "x"
type textarea "#101"
type textarea "x"
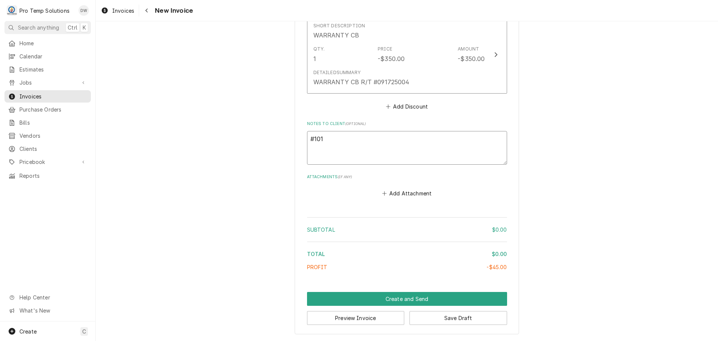
type textarea "#1015"
type textarea "x"
type textarea "#10152"
type textarea "x"
type textarea "#101525"
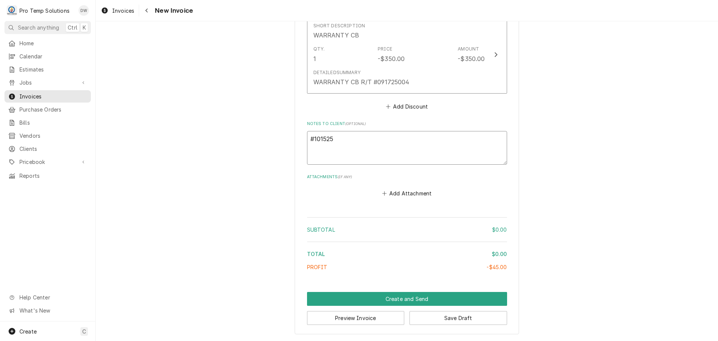
type textarea "x"
type textarea "#101525-"
type textarea "x"
type textarea "#101525-0"
type textarea "x"
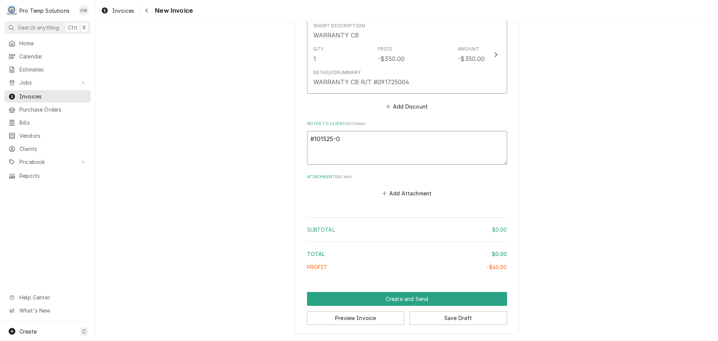
type textarea "#101525-06"
type textarea "x"
type textarea "#101525-06W"
type textarea "x"
type textarea "#101525-06W"
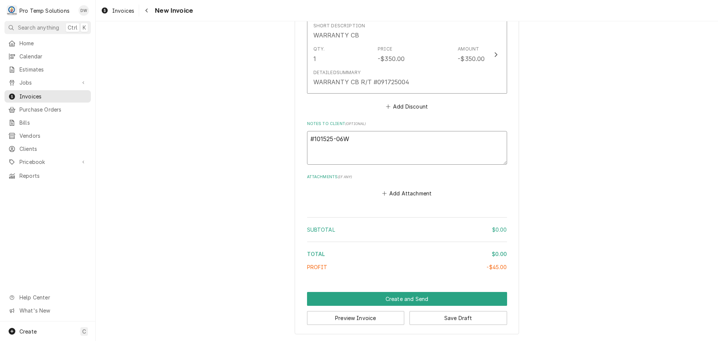
type textarea "x"
type textarea "#101525-06W P"
type textarea "x"
type textarea "#101525-06W PA"
type textarea "x"
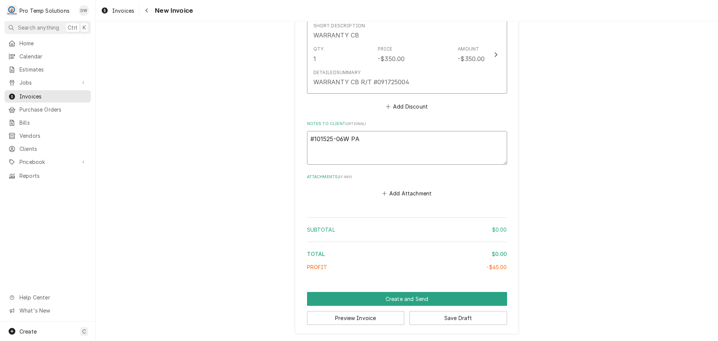
type textarea "#101525-06W PAR"
type textarea "x"
type textarea "#101525-06W PARL"
type textarea "x"
type textarea "#101525-06W PARLO"
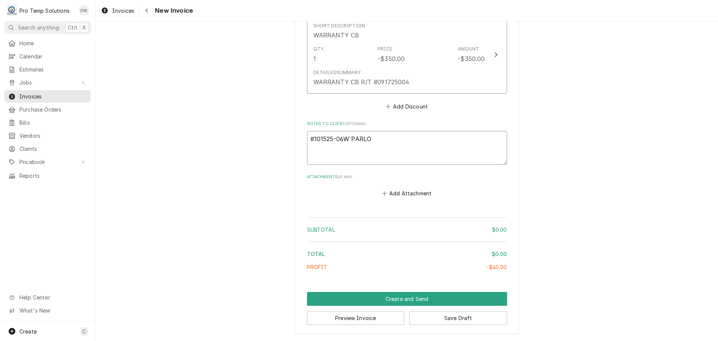
type textarea "x"
type textarea "#101525-06W PARLOU"
type textarea "x"
type textarea "#101525-06W PARLOUR"
type textarea "x"
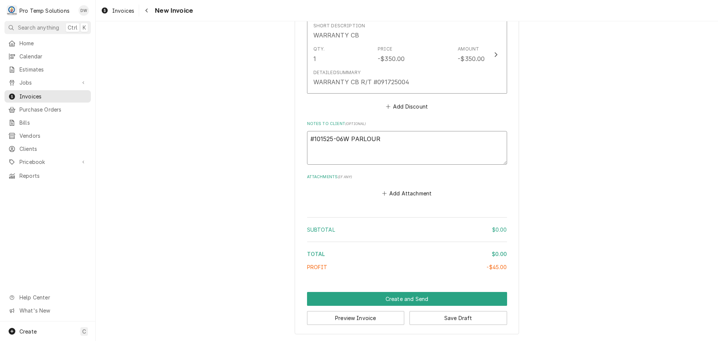
type textarea "#101525-06W PARLOUR-"
type textarea "x"
type textarea "#101525-06W PARLOUR-"
type textarea "x"
type textarea "#101525-06W PARLOUR- R"
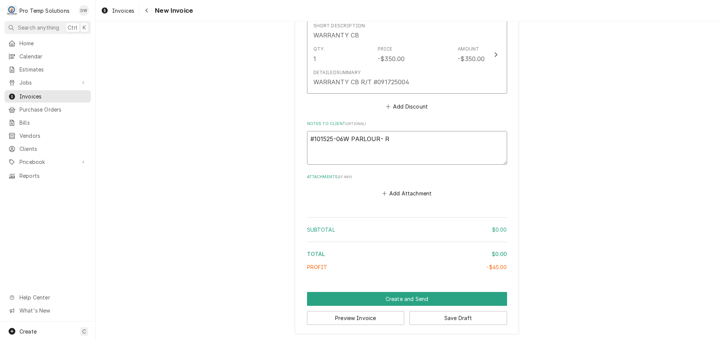
type textarea "x"
type textarea "#101525-06W PARLOUR- RI"
type textarea "x"
type textarea "#101525-06W PARLOUR- RIC"
type textarea "x"
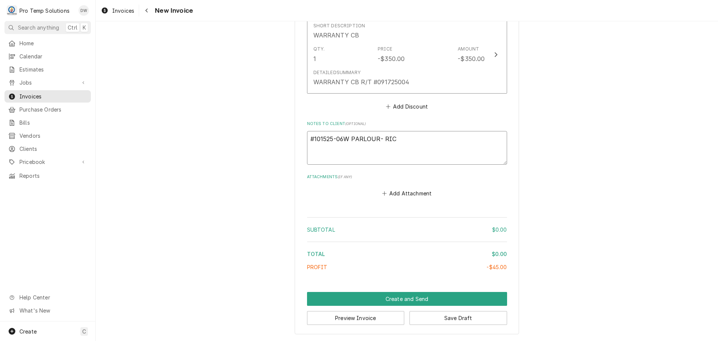
type textarea "#101525-06W PARLOUR- RIC"
type textarea "x"
type textarea "#101525-06W PARLOUR- RIC"
type textarea "x"
type textarea "#101525-06W PARLOUR- RIC W"
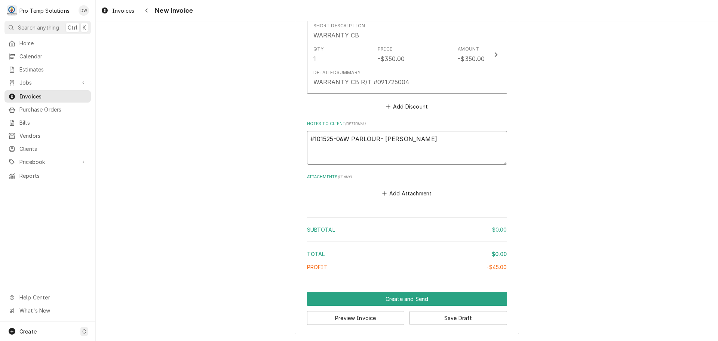
type textarea "x"
type textarea "#101525-06W PARLOUR- RIC WA"
type textarea "x"
type textarea "#101525-06W PARLOUR- RIC WAR"
type textarea "x"
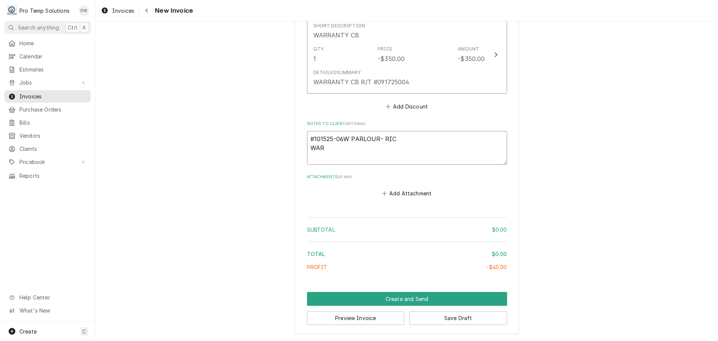
type textarea "#101525-06W PARLOUR- RIC WARR"
type textarea "x"
type textarea "#101525-06W PARLOUR- RIC WARRA"
type textarea "x"
type textarea "#101525-06W PARLOUR- RIC WARRAN"
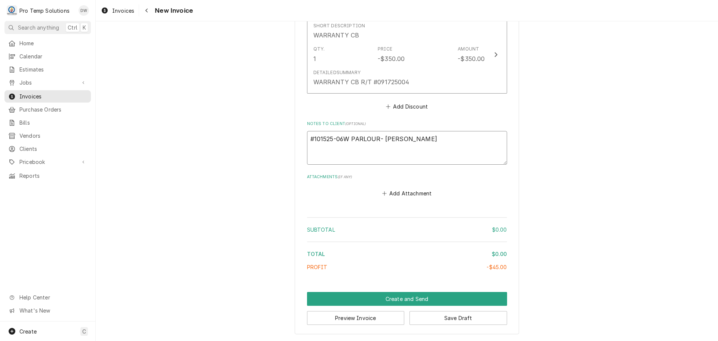
type textarea "x"
type textarea "#101525-06W PARLOUR- RIC WARRANT"
type textarea "x"
type textarea "#101525-06W PARLOUR- RIC WARRANTY"
type textarea "x"
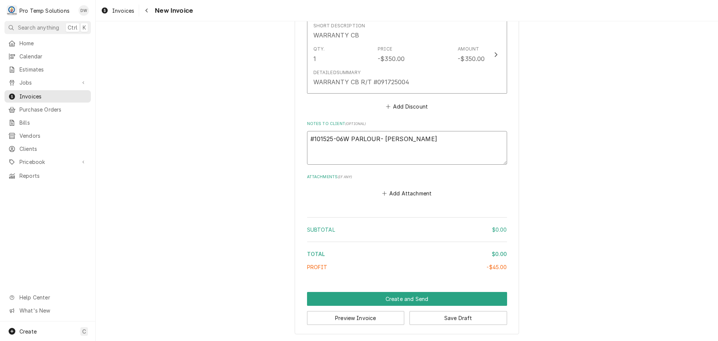
type textarea "#101525-06W PARLOUR- RIC WARRANTY"
type textarea "x"
type textarea "#101525-06W PARLOUR- RIC WARRANTY C"
type textarea "x"
type textarea "#101525-06W PARLOUR- RIC WARRANTY CB"
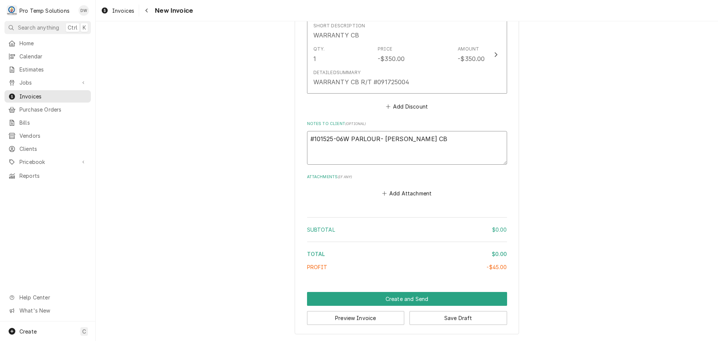
type textarea "x"
type textarea "#101525-06W PARLOUR- RIC WARRANTY CB"
type textarea "x"
type textarea "#101525-06W PARLOUR- RIC WARRANTY CB R"
type textarea "x"
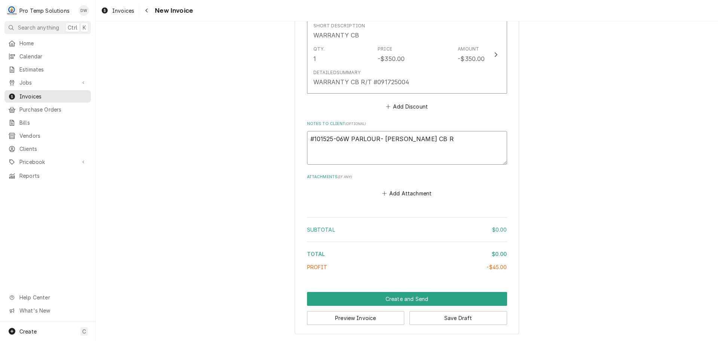
type textarea "#101525-06W PARLOUR- RIC WARRANTY CB R/"
type textarea "x"
type textarea "#101525-06W PARLOUR- RIC WARRANTY CB R/T"
type textarea "x"
type textarea "#101525-06W PARLOUR- RIC WARRANTY CB R/T"
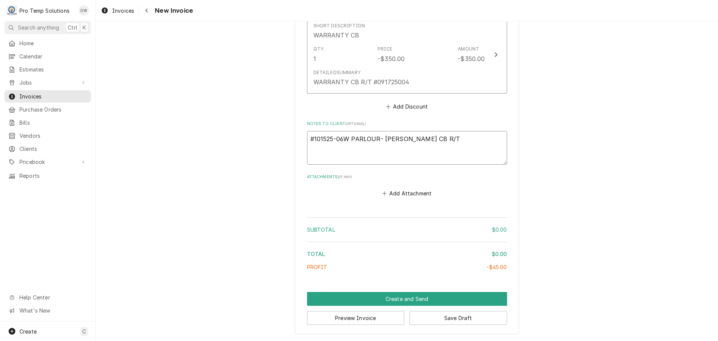
type textarea "x"
type textarea "#101525-06W PARLOUR- RIC WARRANTY CB R/T #"
type textarea "x"
type textarea "#101525-06W PARLOUR- RIC WARRANTY CB R/T #0"
type textarea "x"
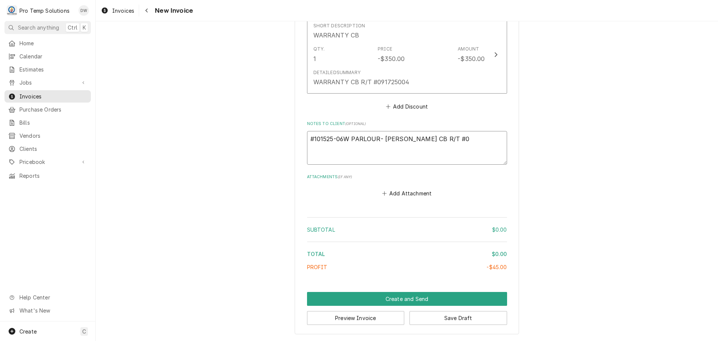
type textarea "#101525-06W PARLOUR- RIC WARRANTY CB R/T #09"
type textarea "x"
type textarea "#101525-06W PARLOUR- RIC WARRANTY CB R/T #091"
type textarea "x"
type textarea "#101525-06W PARLOUR- RIC WARRANTY CB R/T #0917"
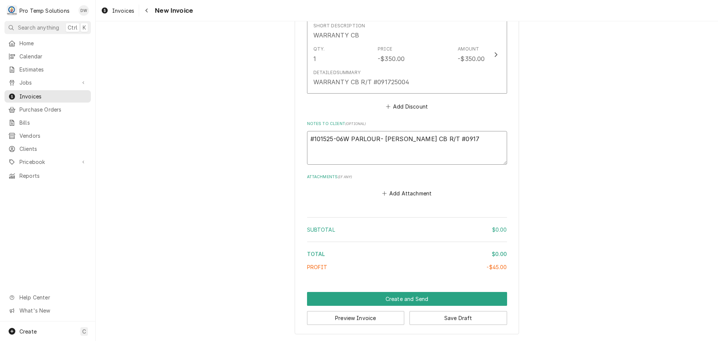
type textarea "x"
type textarea "#101525-06W PARLOUR- RIC WARRANTY CB R/T #09172"
type textarea "x"
type textarea "#101525-06W PARLOUR- RIC WARRANTY CB R/T #091725"
type textarea "x"
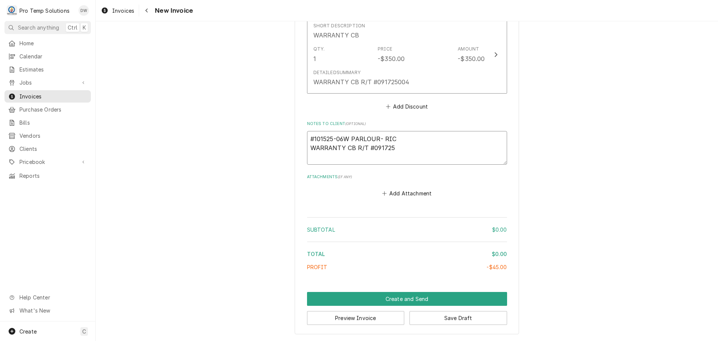
type textarea "#101525-06W PARLOUR- RIC WARRANTY CB R/T #0917250"
type textarea "x"
type textarea "#101525-06W PARLOUR- RIC WARRANTY CB R/T #09172500"
type textarea "x"
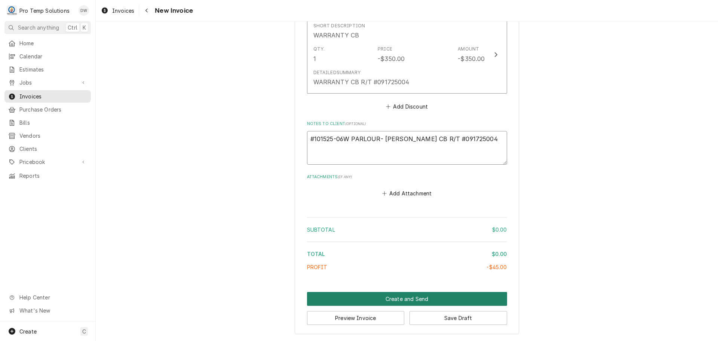
type textarea "#101525-06W PARLOUR- RIC WARRANTY CB R/T #091725004"
click at [409, 299] on button "Create and Send" at bounding box center [407, 299] width 200 height 14
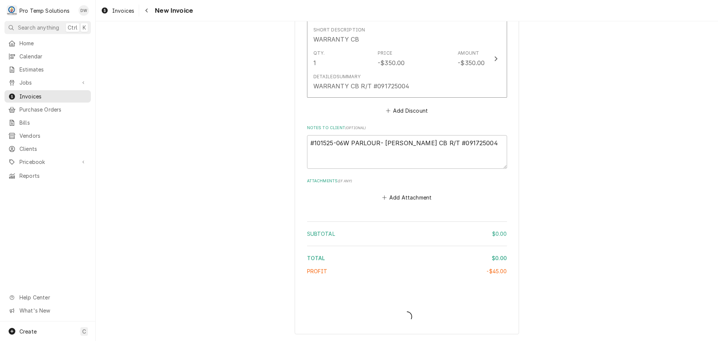
type textarea "x"
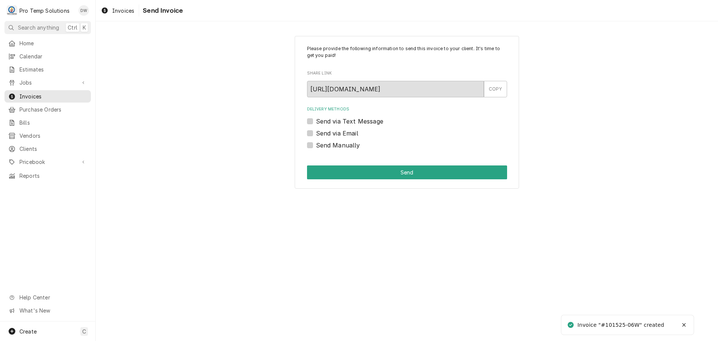
click at [313, 131] on div "Send via Email" at bounding box center [407, 133] width 200 height 9
click at [316, 132] on label "Send via Email" at bounding box center [337, 133] width 42 height 9
click at [316, 132] on input "Send via Email" at bounding box center [416, 137] width 200 height 16
checkbox input "true"
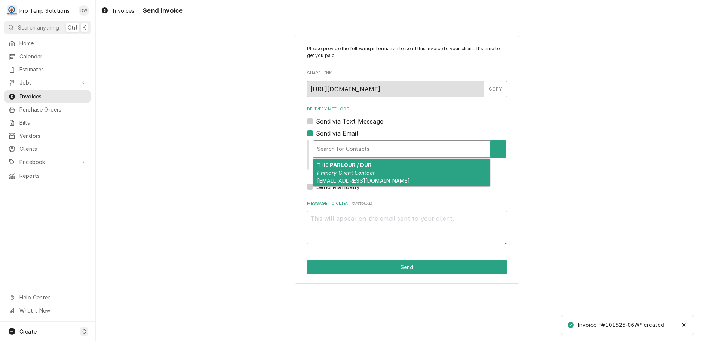
click at [383, 150] on div "Delivery Methods" at bounding box center [401, 148] width 169 height 13
click at [370, 168] on strong "THE PARLOUR / DUR" at bounding box center [344, 165] width 55 height 6
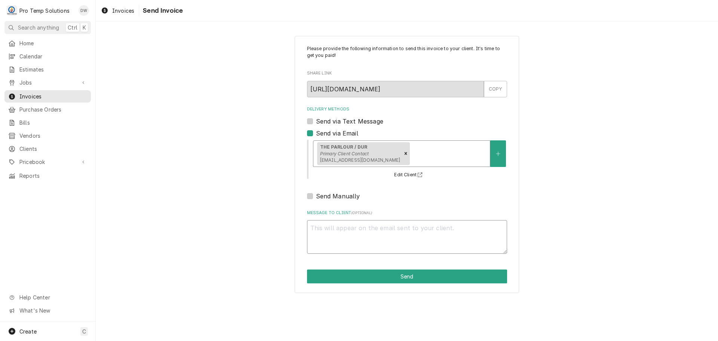
click at [330, 226] on textarea "Message to Client ( optional )" at bounding box center [407, 237] width 200 height 34
type textarea "x"
type textarea "#"
type textarea "x"
type textarea "#1"
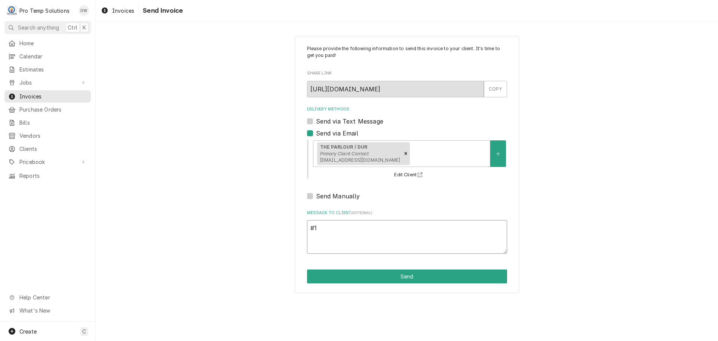
type textarea "x"
type textarea "#10"
type textarea "x"
type textarea "#101"
type textarea "x"
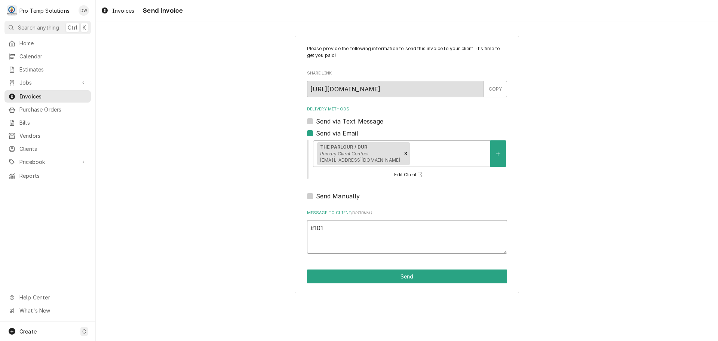
type textarea "#1015"
type textarea "x"
type textarea "#10152"
type textarea "x"
type textarea "#101525"
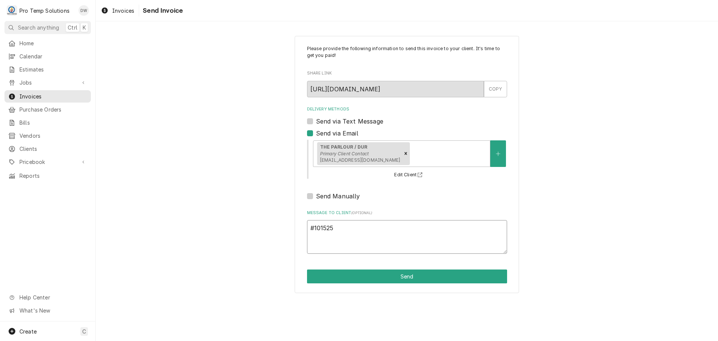
type textarea "x"
type textarea "#101525-"
type textarea "x"
type textarea "#101525-0"
type textarea "x"
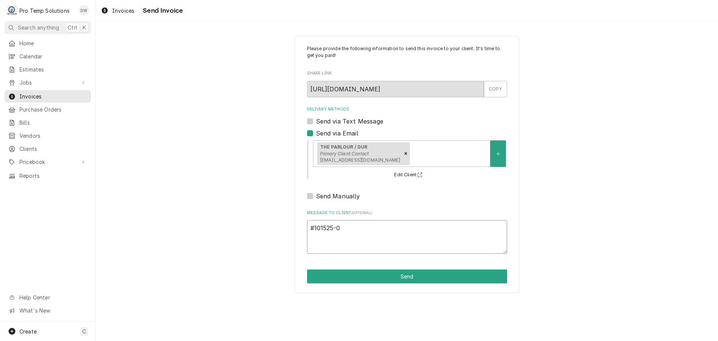
type textarea "#101525-06"
type textarea "x"
type textarea "#101525-06W"
type textarea "x"
type textarea "#101525-06W"
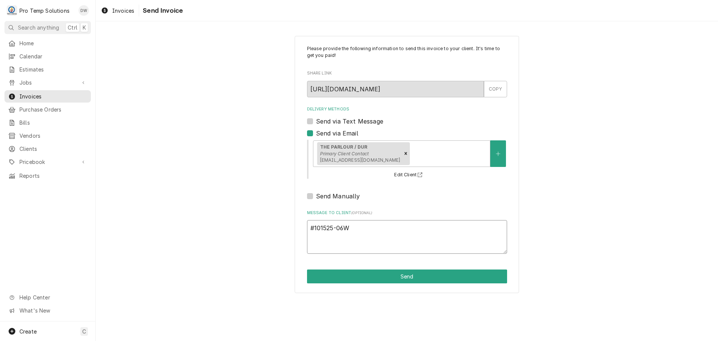
type textarea "x"
type textarea "#101525-06W P"
type textarea "x"
type textarea "#101525-06W PA"
type textarea "x"
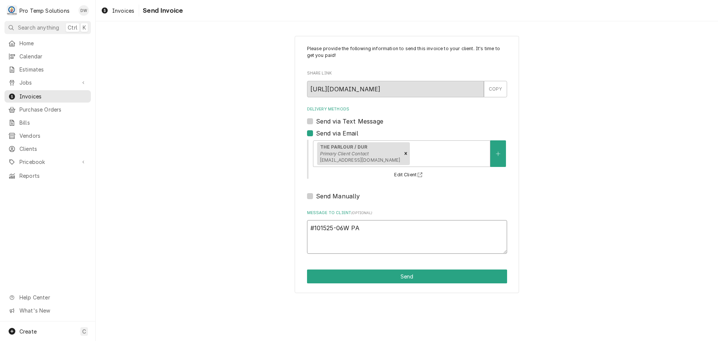
type textarea "#101525-06W PAR"
type textarea "x"
type textarea "#101525-06W PARL"
type textarea "x"
type textarea "#101525-06W PARLO"
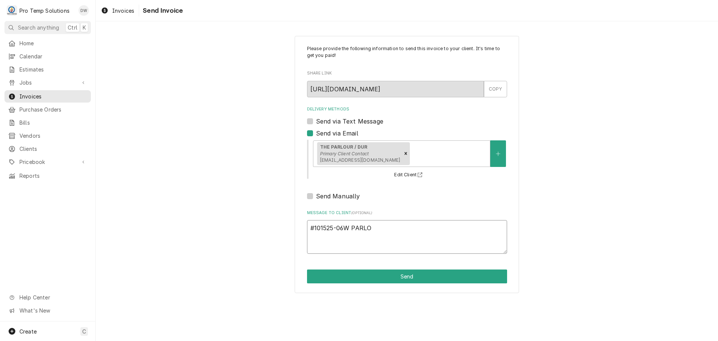
type textarea "x"
type textarea "#101525-06W PARLOU"
type textarea "x"
type textarea "#101525-06W PARLOUR"
type textarea "x"
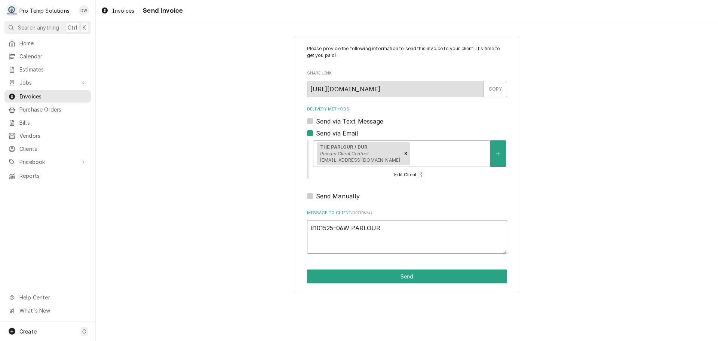
type textarea "#101525-06W PARLOUR-"
type textarea "x"
type textarea "#101525-06W PARLOUR-"
type textarea "x"
type textarea "#101525-06W PARLOUR- R"
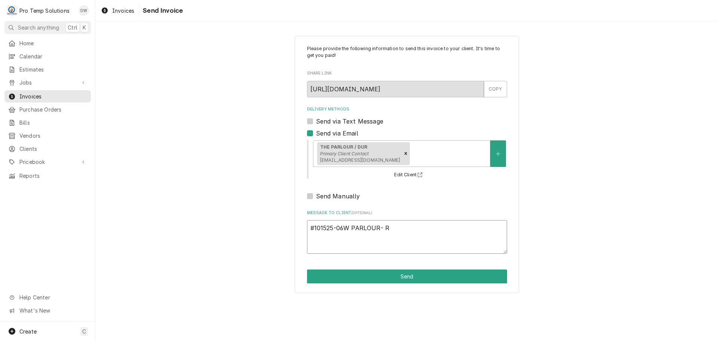
type textarea "x"
type textarea "#101525-06W PARLOUR- RI"
type textarea "x"
type textarea "#101525-06W PARLOUR- RIC"
type textarea "x"
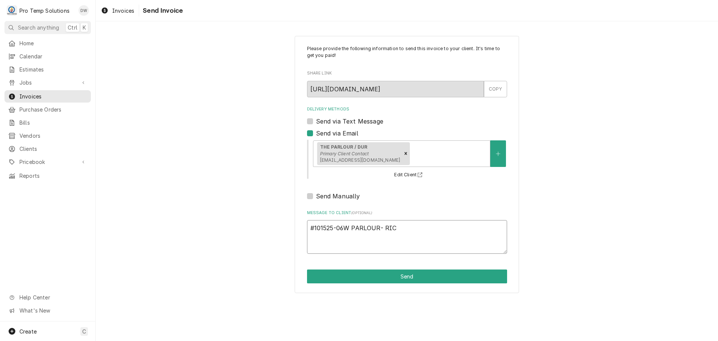
type textarea "#101525-06W PARLOUR- RIC"
type textarea "x"
type textarea "#101525-06W PARLOUR- RIC"
type textarea "x"
type textarea "#101525-06W PARLOUR- RIC W"
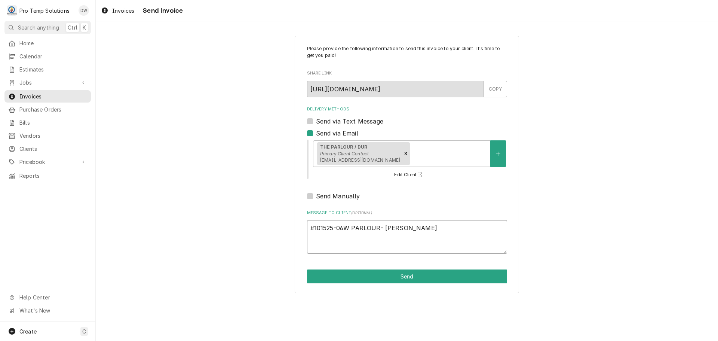
type textarea "x"
type textarea "#101525-06W PARLOUR- RIC WA"
type textarea "x"
type textarea "#101525-06W PARLOUR- RIC WAR"
type textarea "x"
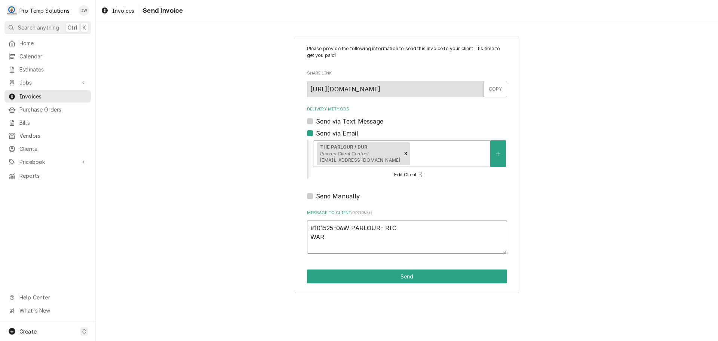
type textarea "#101525-06W PARLOUR- RIC WARR"
type textarea "x"
type textarea "#101525-06W PARLOUR- RIC WARRA"
type textarea "x"
type textarea "#101525-06W PARLOUR- RIC WARRAN"
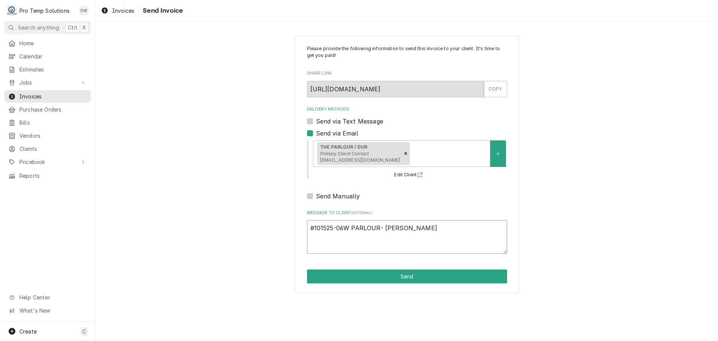
type textarea "x"
type textarea "#101525-06W PARLOUR- RIC WARRANT"
type textarea "x"
type textarea "#101525-06W PARLOUR- RIC WARRANTY"
type textarea "x"
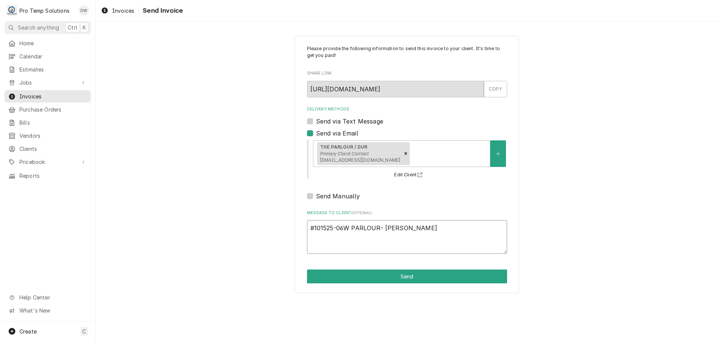
type textarea "#101525-06W PARLOUR- RIC WARRANTY"
type textarea "x"
type textarea "#101525-06W PARLOUR- RIC WARRANTY C"
type textarea "x"
type textarea "#101525-06W PARLOUR- RIC WARRANTY CB"
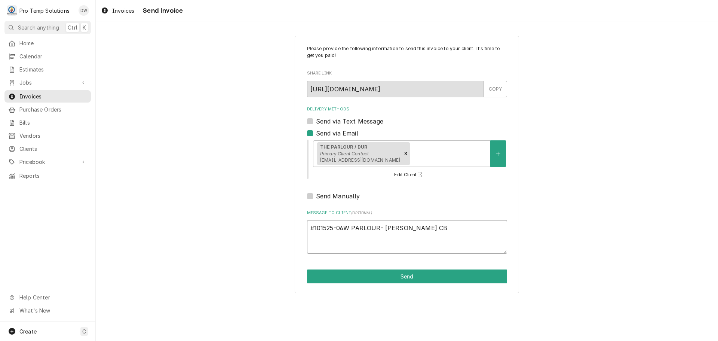
type textarea "x"
type textarea "#101525-06W PARLOUR- RIC WARRANTY CB"
type textarea "x"
type textarea "#101525-06W PARLOUR- RIC WARRANTY CB R"
type textarea "x"
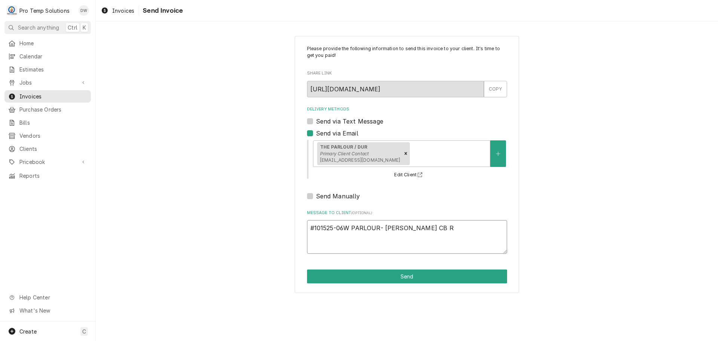
type textarea "#101525-06W PARLOUR- RIC WARRANTY CB R/"
type textarea "x"
type textarea "#101525-06W PARLOUR- RIC WARRANTY CB R/T"
type textarea "x"
type textarea "#101525-06W PARLOUR- RIC WARRANTY CB R/T"
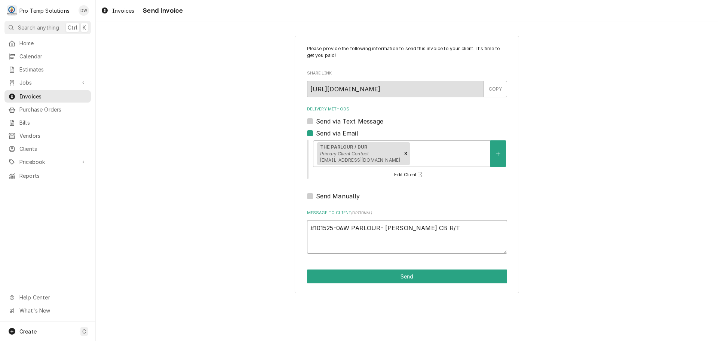
type textarea "x"
type textarea "#101525-06W PARLOUR- RIC WARRANTY CB R/T #"
type textarea "x"
type textarea "#101525-06W PARLOUR- RIC WARRANTY CB R/T #0"
type textarea "x"
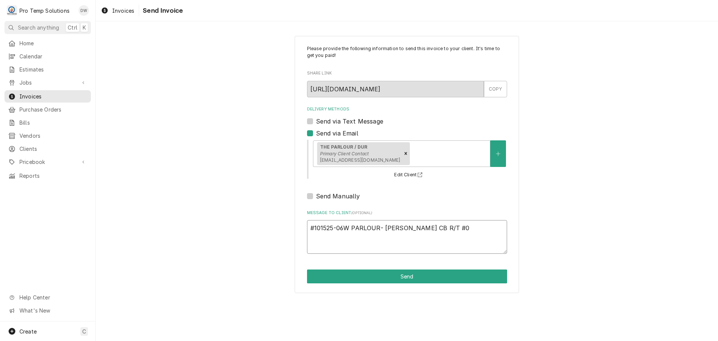
type textarea "#101525-06W PARLOUR- RIC WARRANTY CB R/T #09"
type textarea "x"
type textarea "#101525-06W PARLOUR- RIC WARRANTY CB R/T #091"
type textarea "x"
type textarea "#101525-06W PARLOUR- RIC WARRANTY CB R/T #0917"
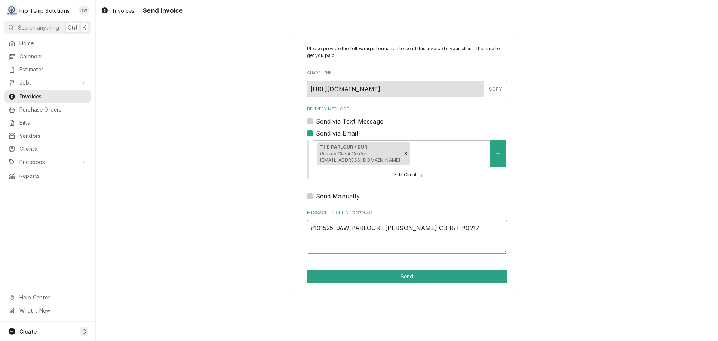
type textarea "x"
type textarea "#101525-06W PARLOUR- RIC WARRANTY CB R/T #09172"
type textarea "x"
type textarea "#101525-06W PARLOUR- RIC WARRANTY CB R/T #091725"
type textarea "x"
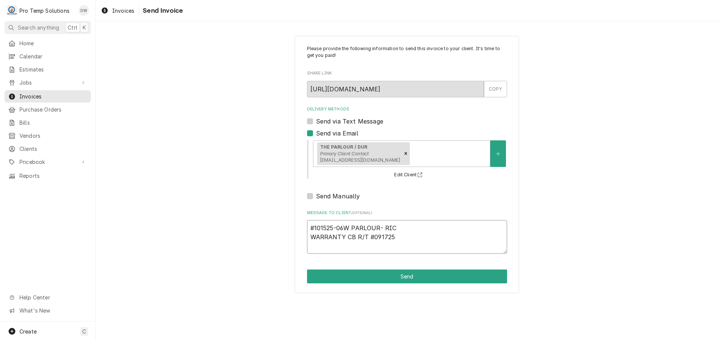
type textarea "#101525-06W PARLOUR- RIC WARRANTY CB R/T #0917250"
type textarea "x"
type textarea "#101525-06W PARLOUR- RIC WARRANTY CB R/T #09172500"
type textarea "x"
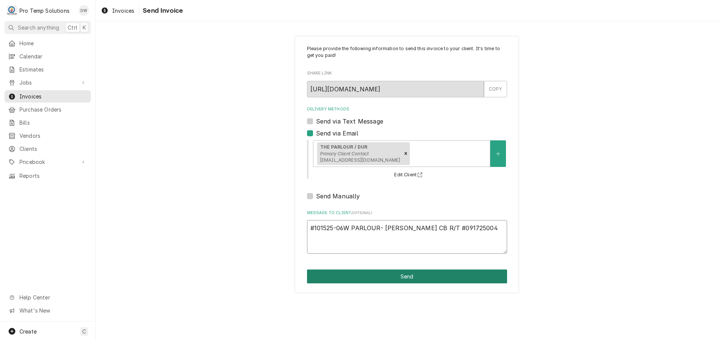
type textarea "#101525-06W PARLOUR- RIC WARRANTY CB R/T #091725004"
click at [410, 274] on button "Send" at bounding box center [407, 276] width 200 height 14
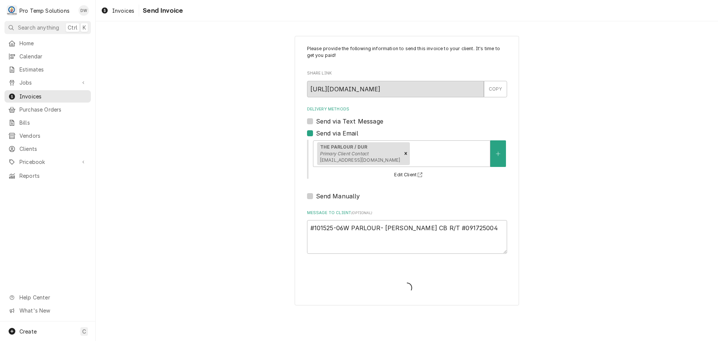
type textarea "x"
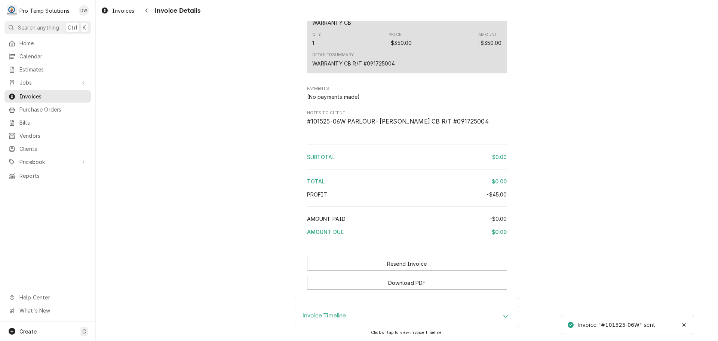
scroll to position [883, 0]
click at [412, 284] on button "Download PDF" at bounding box center [407, 283] width 200 height 14
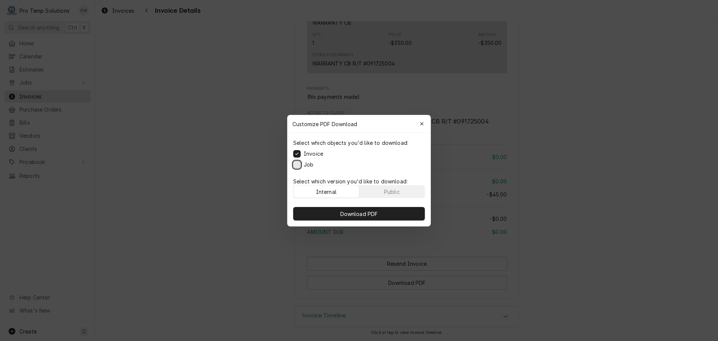
click at [296, 165] on button "Job" at bounding box center [296, 164] width 7 height 7
click at [351, 210] on span "Download PDF" at bounding box center [359, 214] width 41 height 8
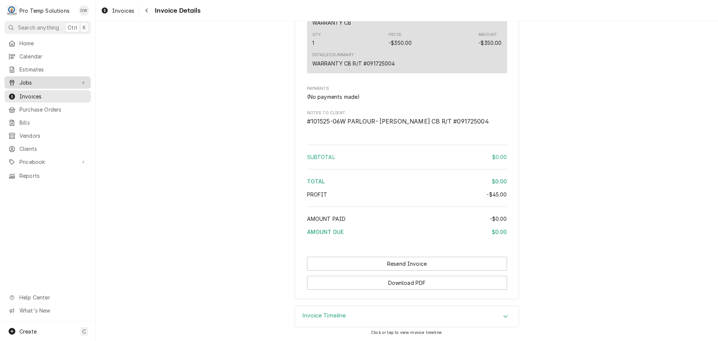
click at [34, 78] on div "Jobs" at bounding box center [47, 82] width 83 height 9
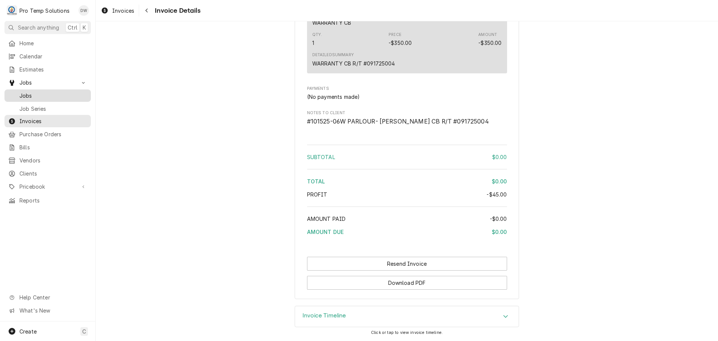
click at [24, 93] on span "Jobs" at bounding box center [53, 96] width 68 height 8
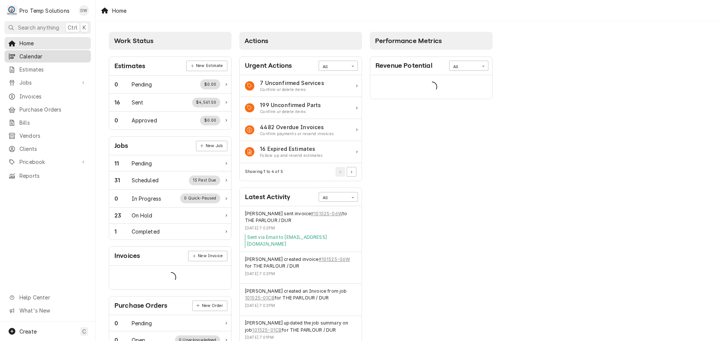
click at [34, 55] on span "Calendar" at bounding box center [53, 56] width 68 height 8
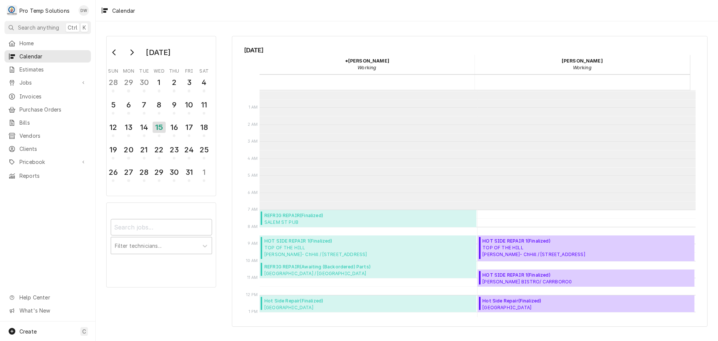
scroll to position [119, 0]
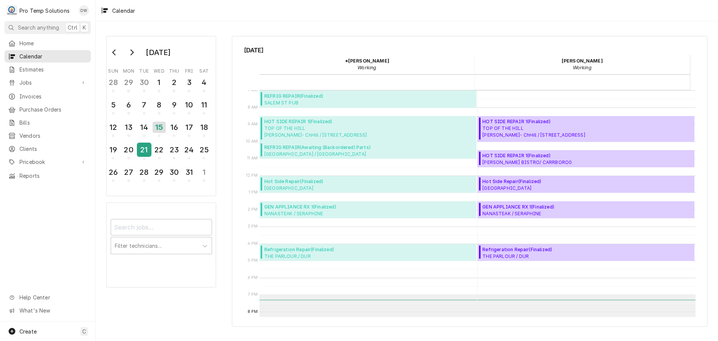
click at [148, 153] on div "21" at bounding box center [144, 149] width 13 height 13
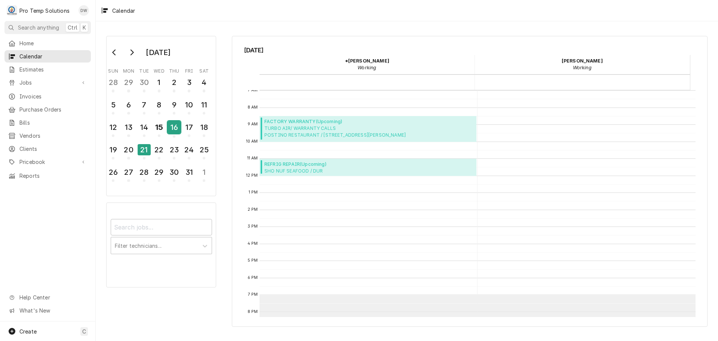
click at [175, 125] on div "16" at bounding box center [174, 127] width 13 height 13
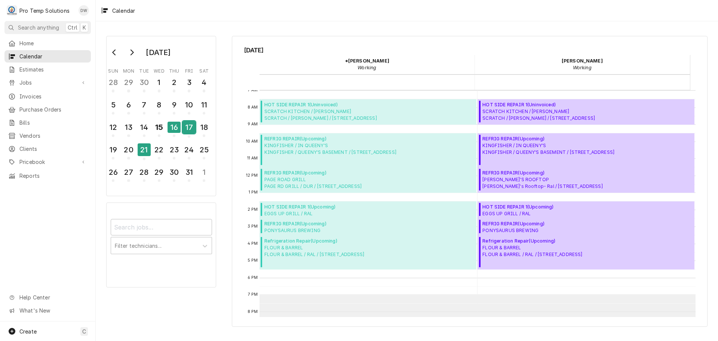
click at [189, 128] on div "17" at bounding box center [189, 127] width 13 height 13
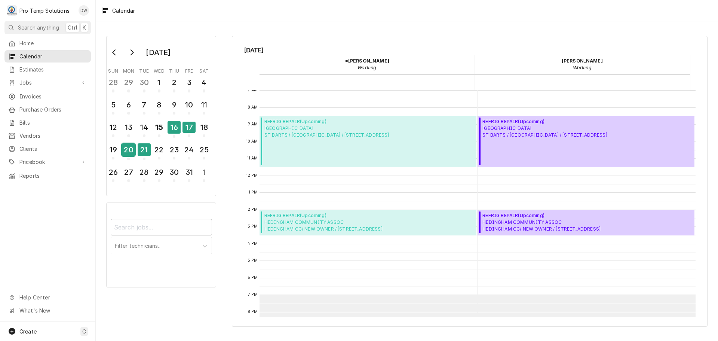
click at [129, 151] on div "20" at bounding box center [128, 149] width 13 height 13
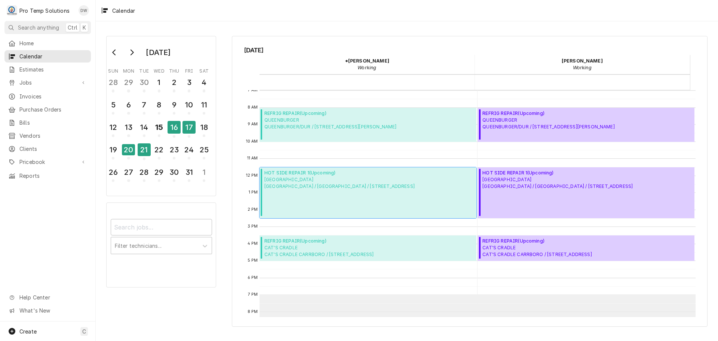
click at [321, 192] on div "HOT SIDE REPAIR 1 ( Upcoming ) CHAPEL HILL CC CHAPEL HILL CC / ChHILL / 103 Lan…" at bounding box center [340, 192] width 150 height 47
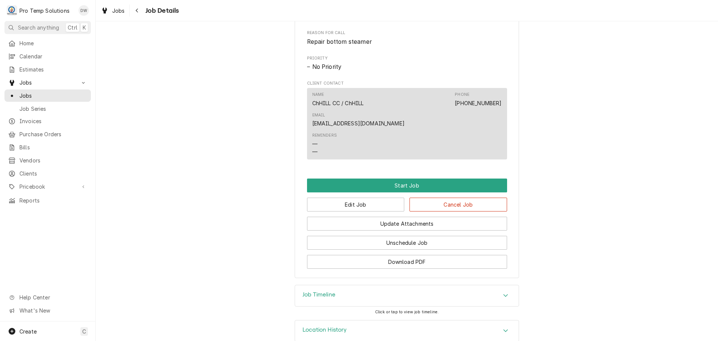
scroll to position [394, 0]
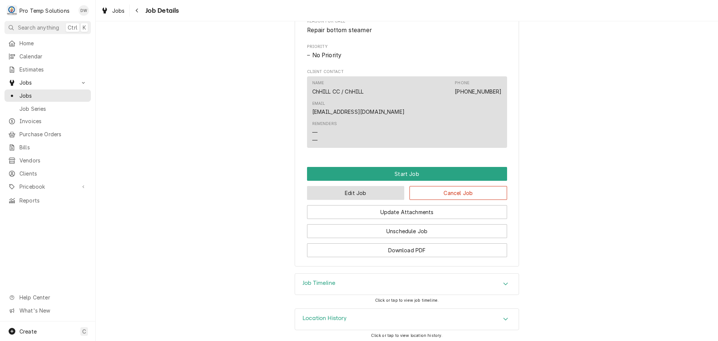
click at [380, 186] on button "Edit Job" at bounding box center [356, 193] width 98 height 14
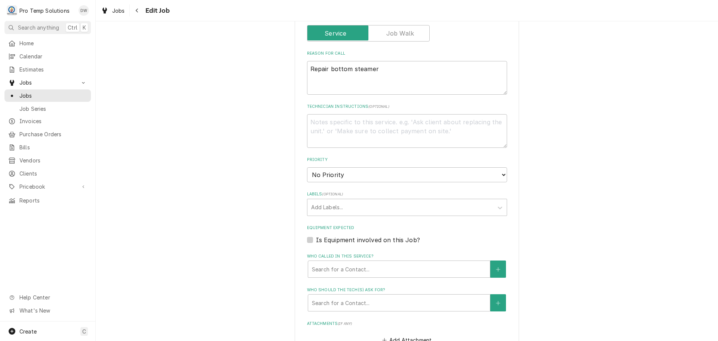
scroll to position [374, 0]
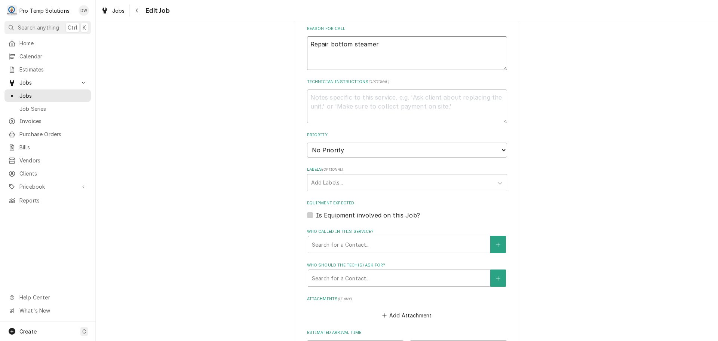
click at [417, 47] on textarea "Repair bottom steamer" at bounding box center [407, 53] width 200 height 34
type textarea "x"
type textarea "Repair bottom steamer"
type textarea "x"
type textarea "Repair bottom steamer"
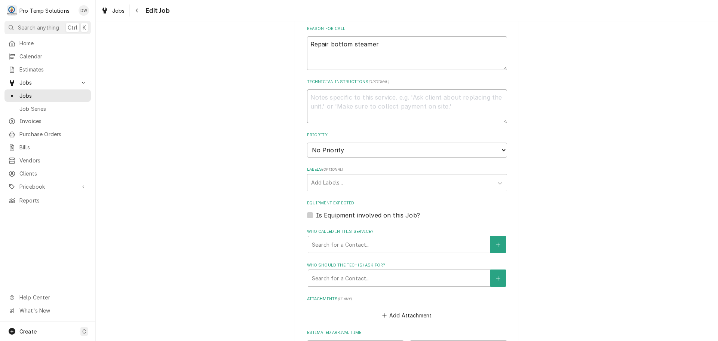
type textarea "x"
type textarea "i"
type textarea "x"
type textarea "in"
type textarea "x"
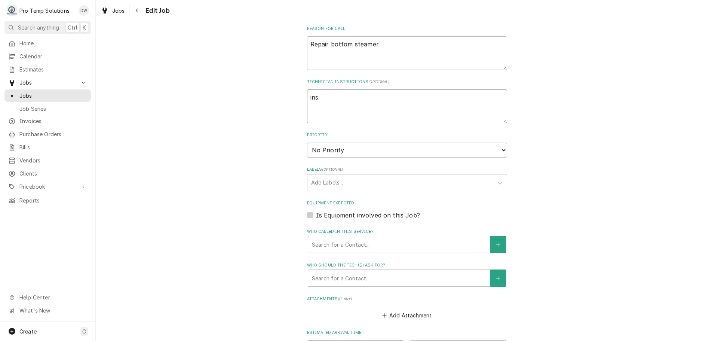
type textarea "inst"
type textarea "x"
type textarea "insta"
type textarea "x"
type textarea "instal"
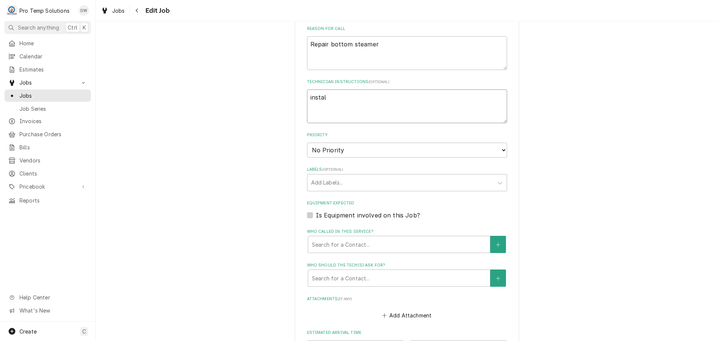
type textarea "x"
type textarea "install"
type textarea "x"
type textarea "install"
type textarea "x"
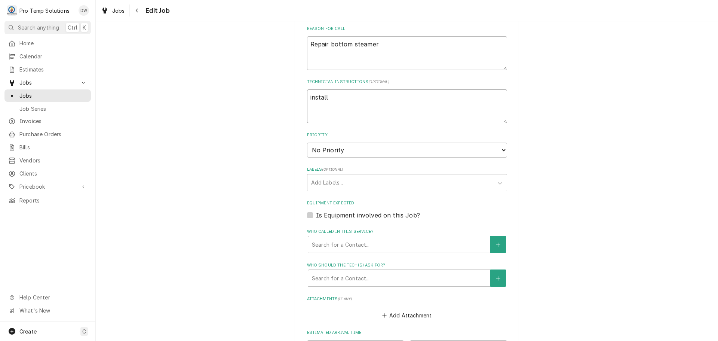
type textarea "install t"
type textarea "x"
type textarea "install th"
type textarea "x"
type textarea "install the"
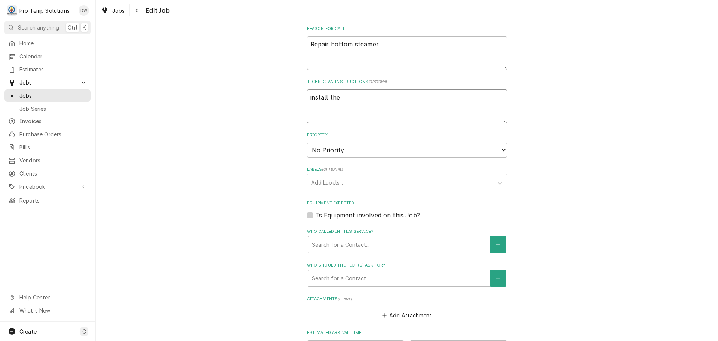
type textarea "x"
type textarea "install ther"
type textarea "x"
type textarea "install therm"
type textarea "x"
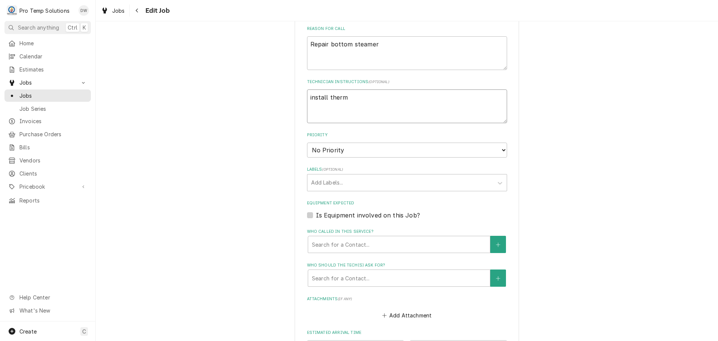
type textarea "install thermo"
type textarea "x"
type textarea "install thermom"
type textarea "x"
type textarea "install thermome"
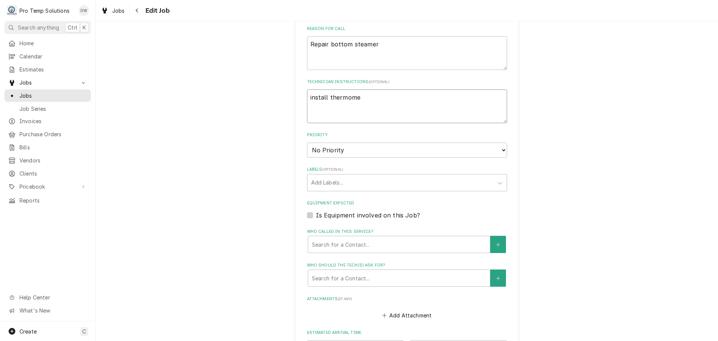
type textarea "x"
type textarea "install thermomet"
type textarea "x"
type textarea "install thermomete"
type textarea "x"
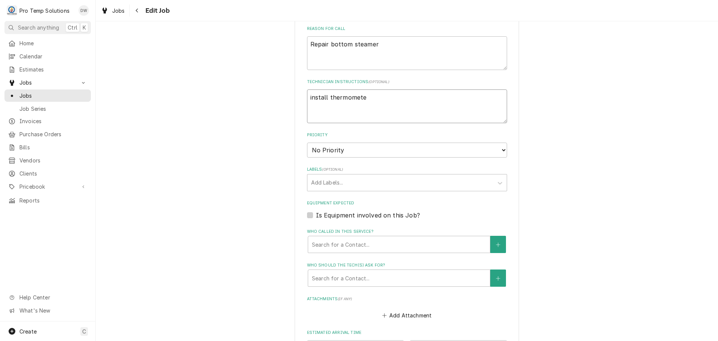
type textarea "install thermometer"
type textarea "x"
type textarea "install thermometer"
type textarea "x"
type textarea "install thermometer o"
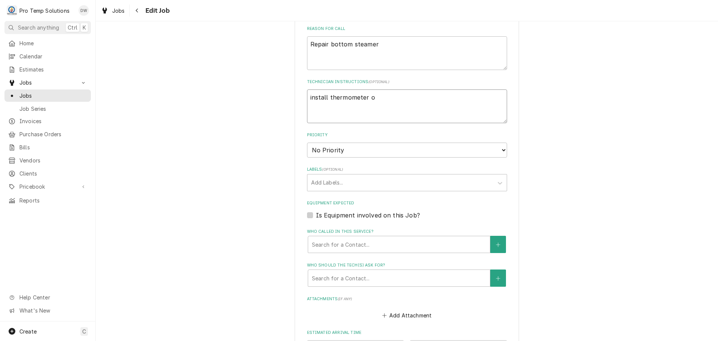
type textarea "x"
type textarea "install thermometer on"
type textarea "x"
type textarea "install thermometer on"
type textarea "x"
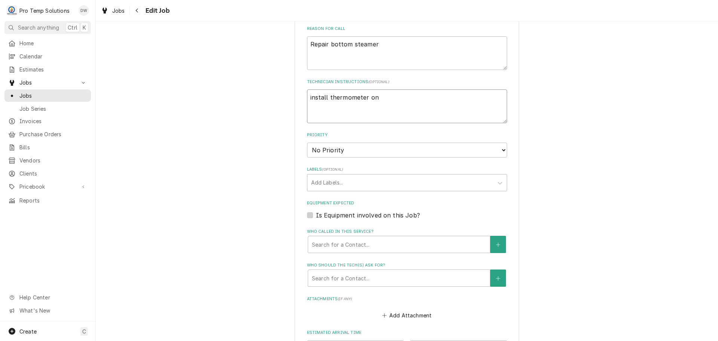
type textarea "install thermometer on h"
type textarea "x"
type textarea "install thermometer on ho"
type textarea "x"
type textarea "install thermometer on hot"
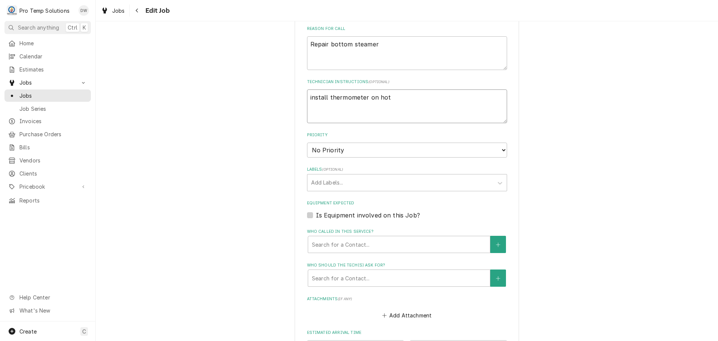
type textarea "x"
type textarea "install thermometer on hot"
type textarea "x"
type textarea "install thermometer on hot b"
type textarea "x"
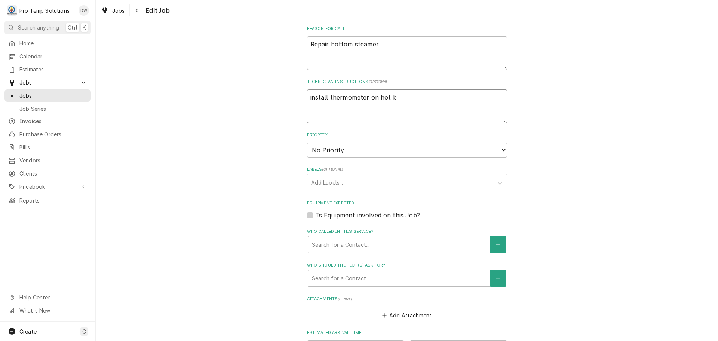
type textarea "install thermometer on hot bx"
type textarea "x"
type textarea "install thermometer on hot bx"
type textarea "x"
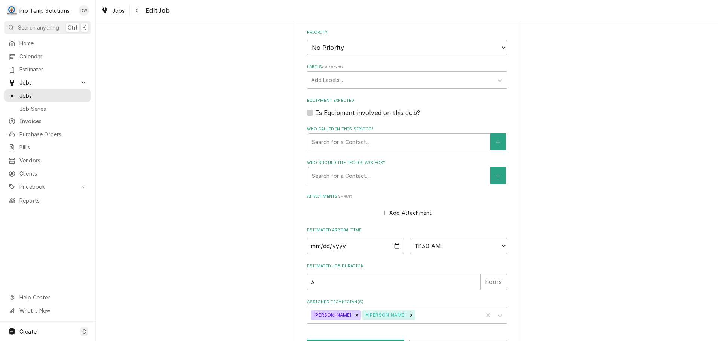
scroll to position [486, 0]
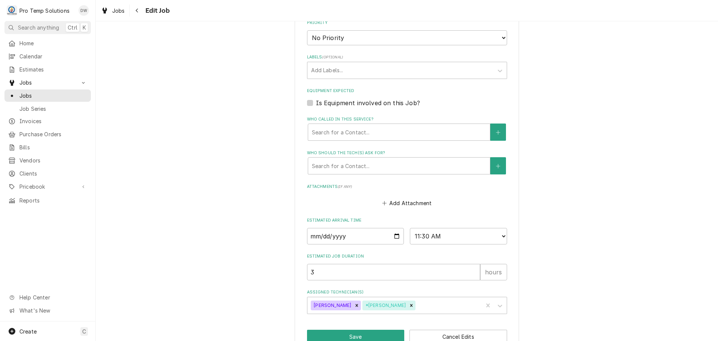
type textarea "install thermometer on hot bx"
click at [316, 102] on label "Is Equipment involved on this Job?" at bounding box center [368, 102] width 104 height 9
click at [316, 102] on input "Equipment Expected" at bounding box center [416, 106] width 200 height 16
checkbox input "true"
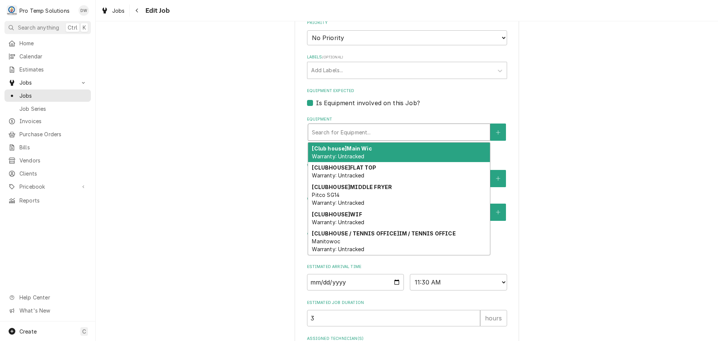
click at [372, 129] on div "Equipment" at bounding box center [399, 131] width 174 height 13
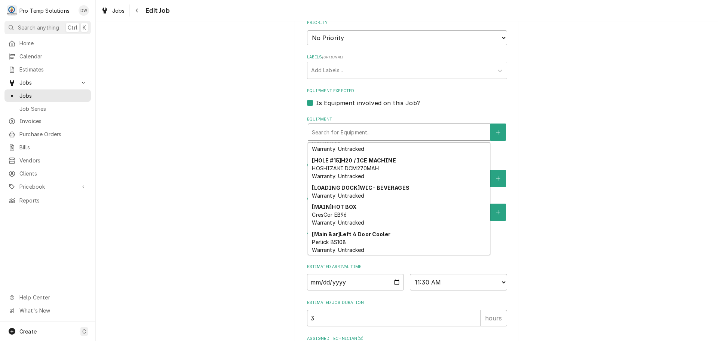
scroll to position [112, 0]
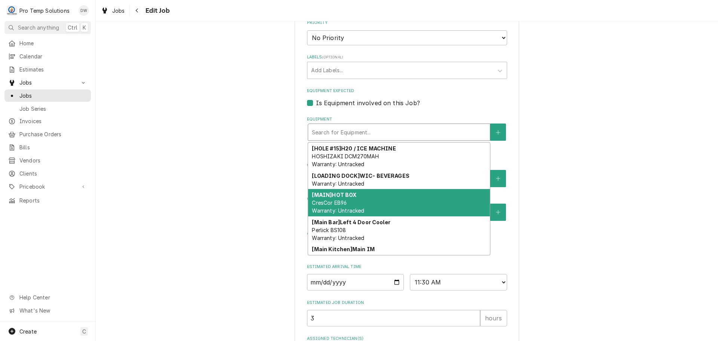
click at [354, 193] on strong "[MAIN] HOT BOX" at bounding box center [334, 195] width 45 height 6
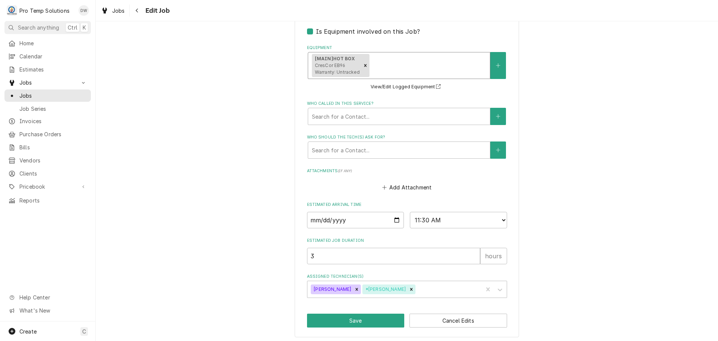
scroll to position [560, 0]
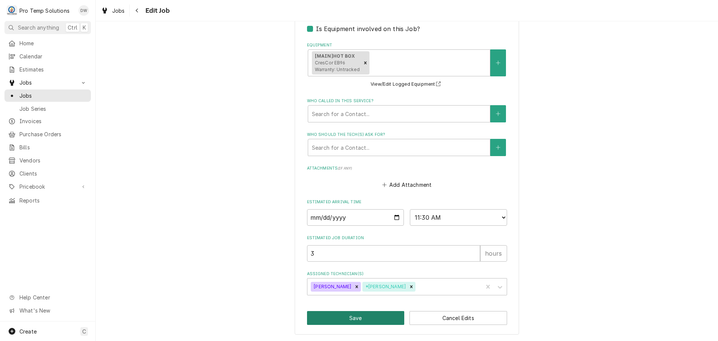
click at [356, 319] on button "Save" at bounding box center [356, 318] width 98 height 14
type textarea "x"
